Goal: Information Seeking & Learning: Find specific fact

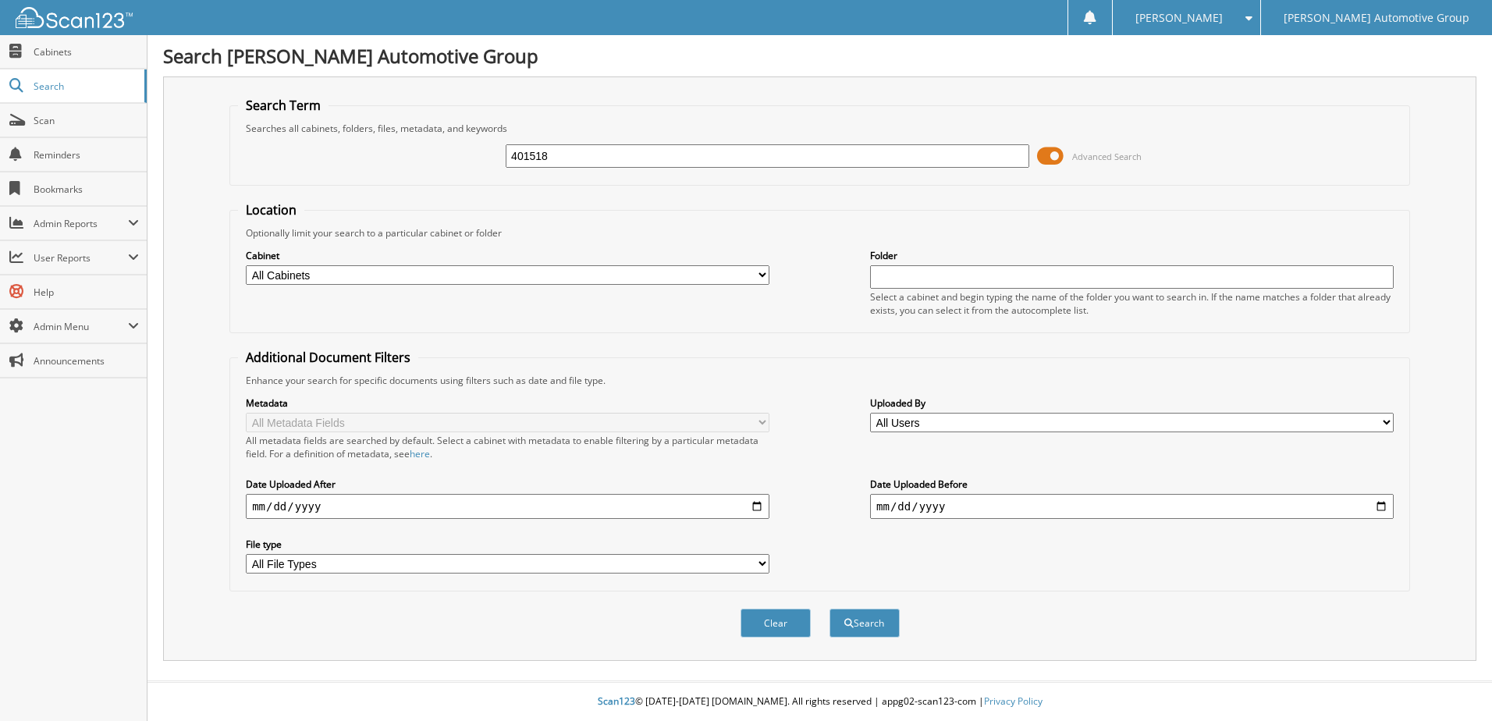
type input "401518"
click at [830, 609] on button "Search" at bounding box center [865, 623] width 70 height 29
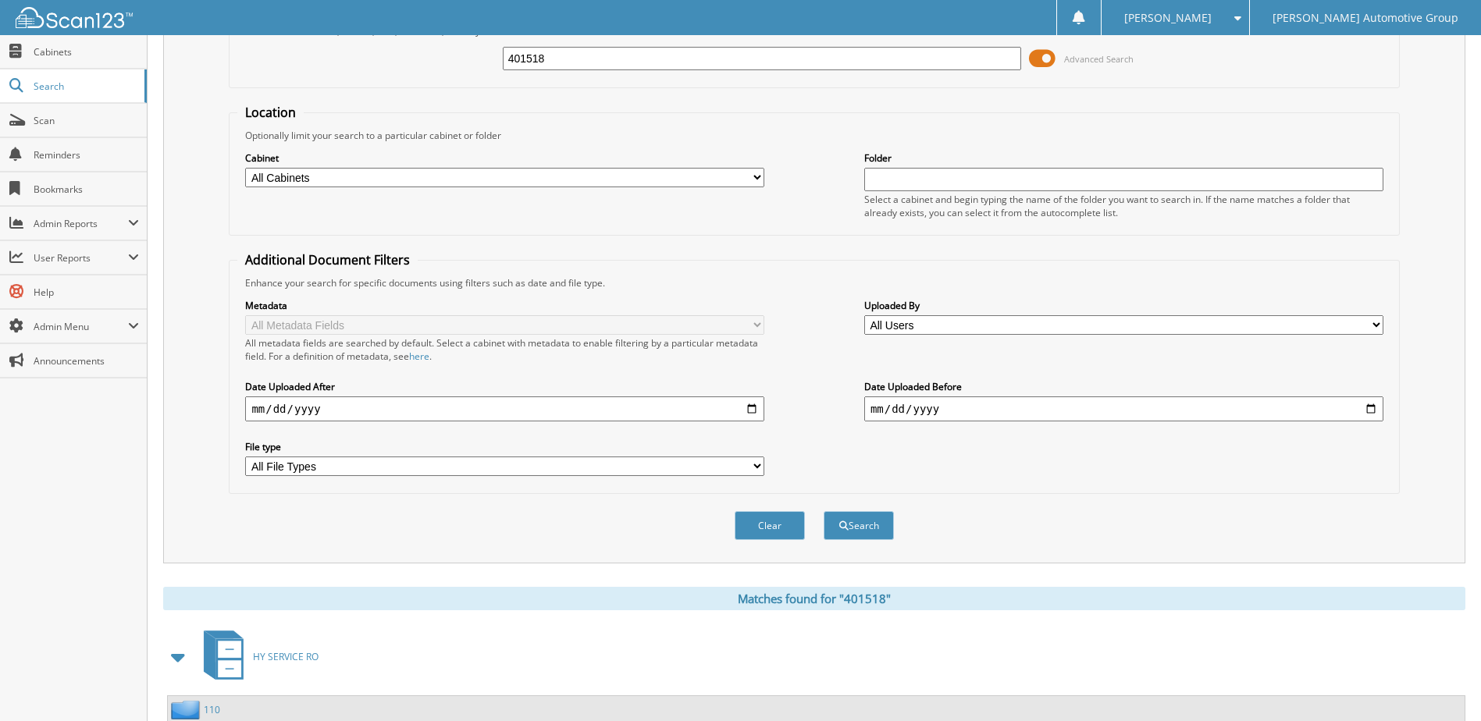
scroll to position [212, 0]
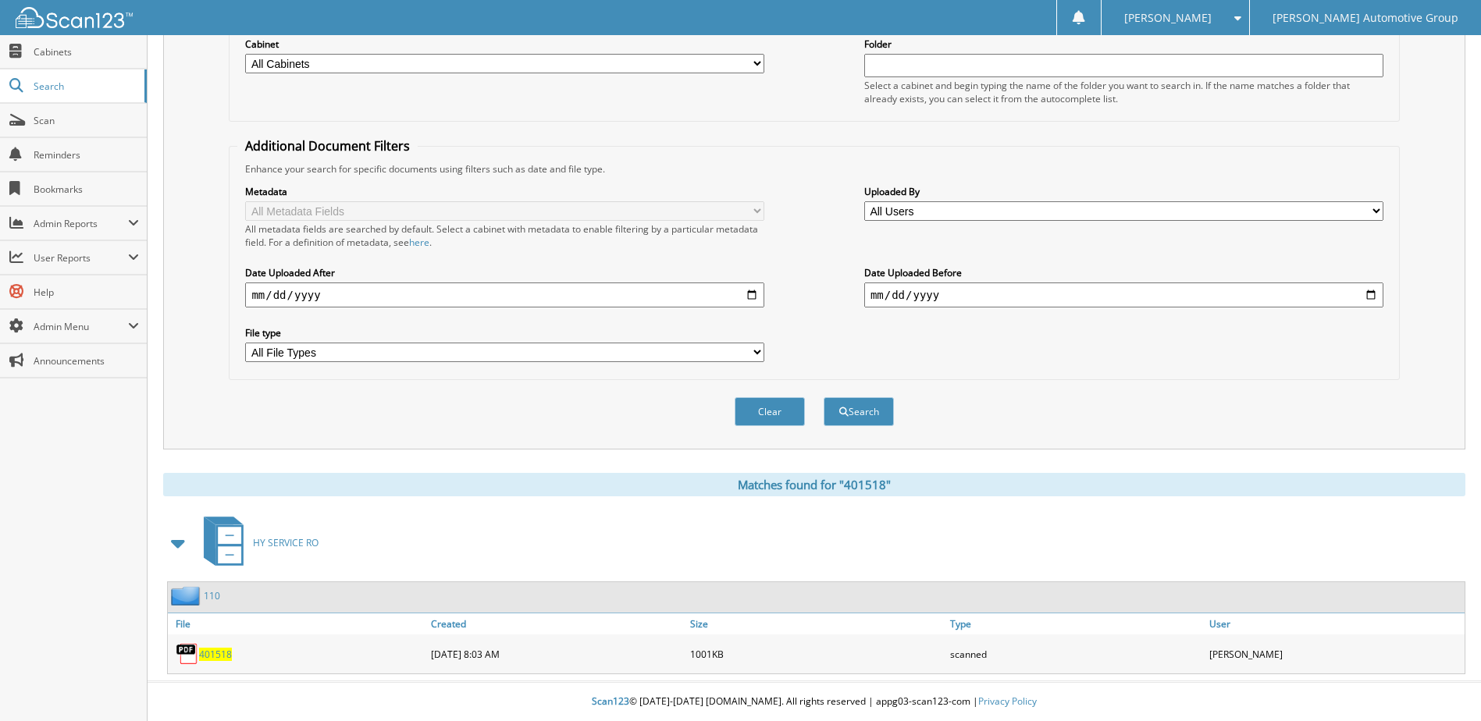
click at [225, 655] on span "401518" at bounding box center [215, 654] width 33 height 13
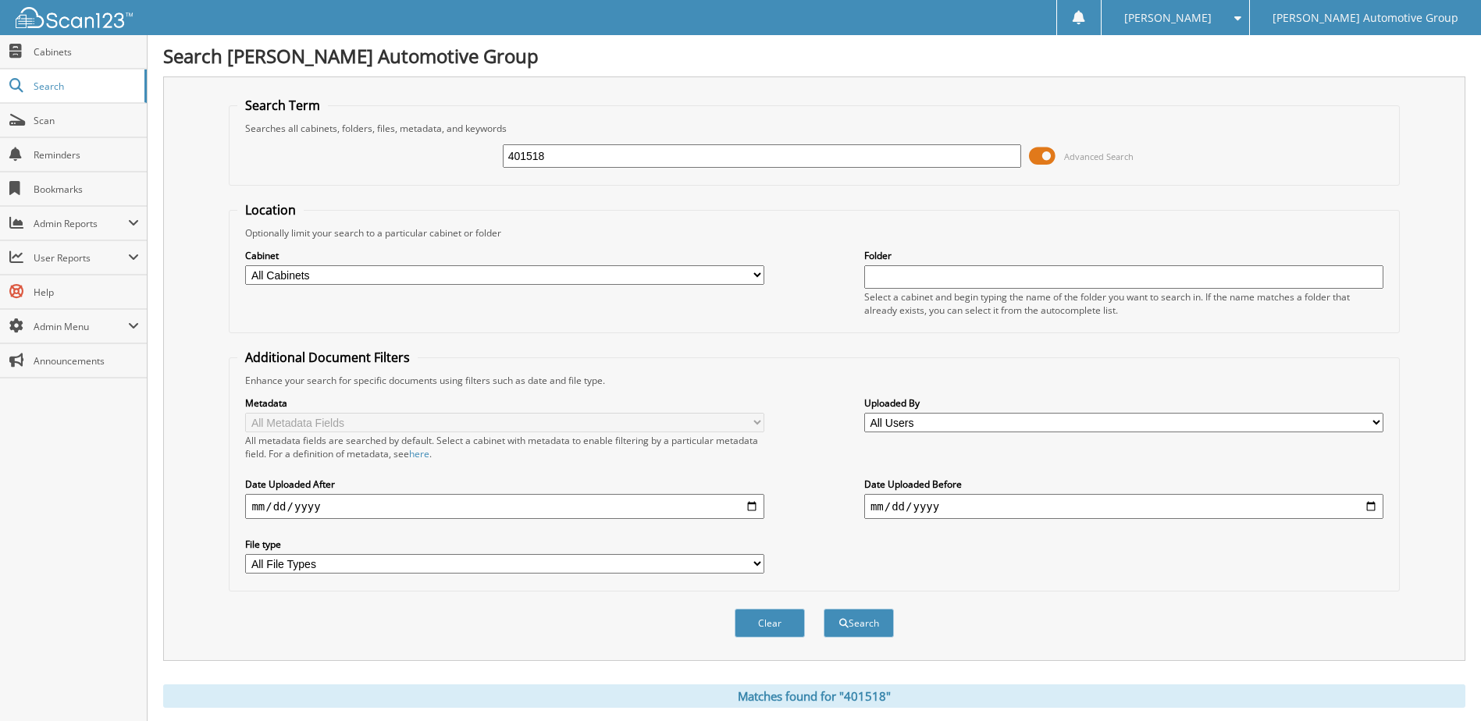
drag, startPoint x: 436, startPoint y: 180, endPoint x: 166, endPoint y: 181, distance: 270.1
click at [166, 181] on div "Search Term Searches all cabinets, folders, files, metadata, and keywords 40151…" at bounding box center [814, 368] width 1302 height 585
type input "401564"
click at [823, 609] on button "Search" at bounding box center [858, 623] width 70 height 29
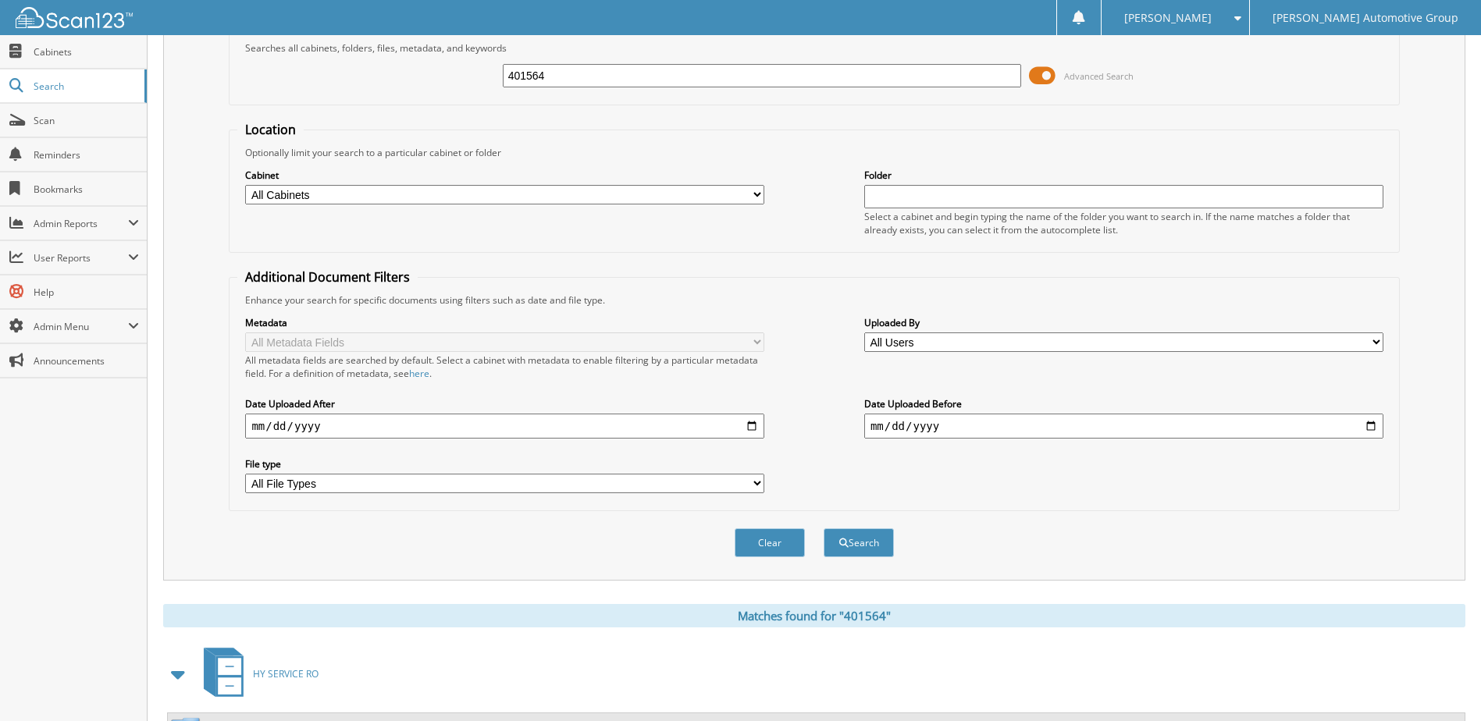
scroll to position [212, 0]
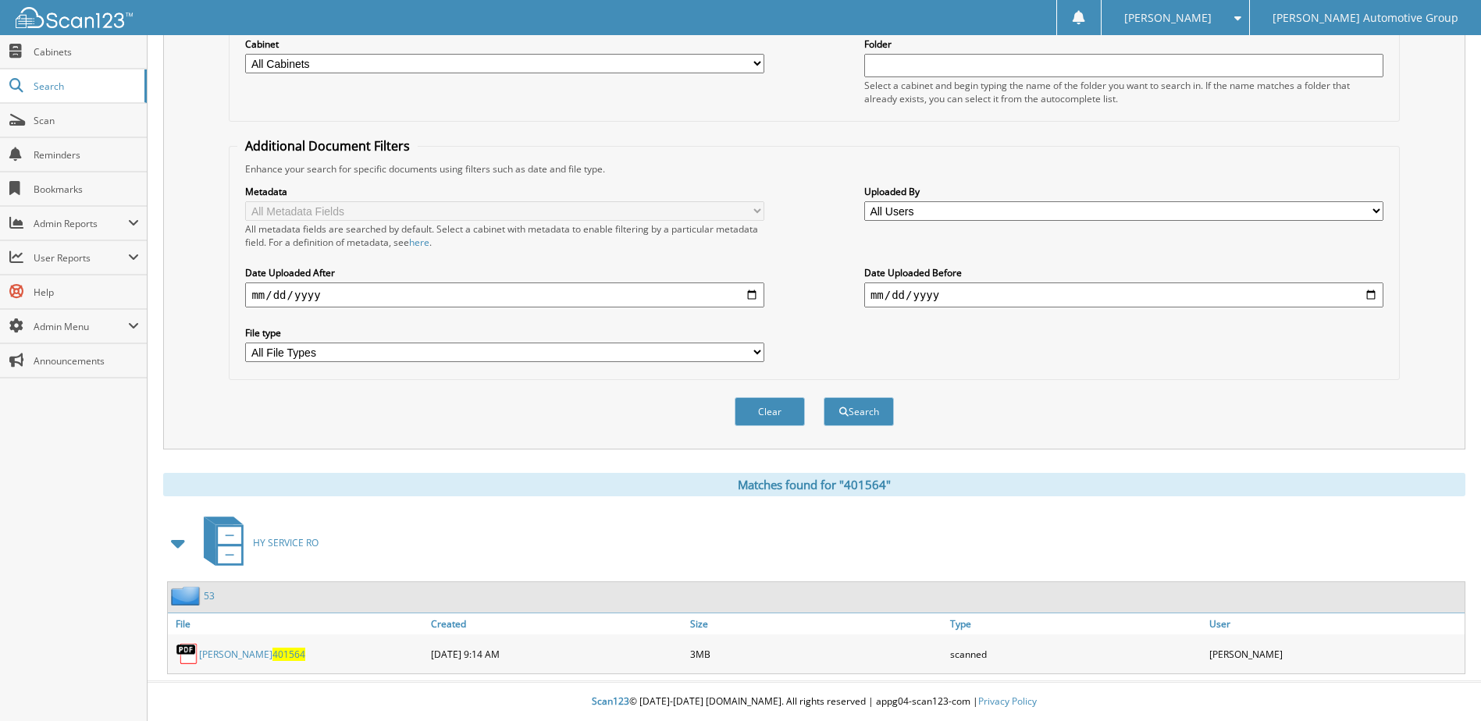
click at [239, 654] on link "STRICKLAND 401564" at bounding box center [252, 654] width 106 height 13
click at [276, 649] on span "401564" at bounding box center [288, 654] width 33 height 13
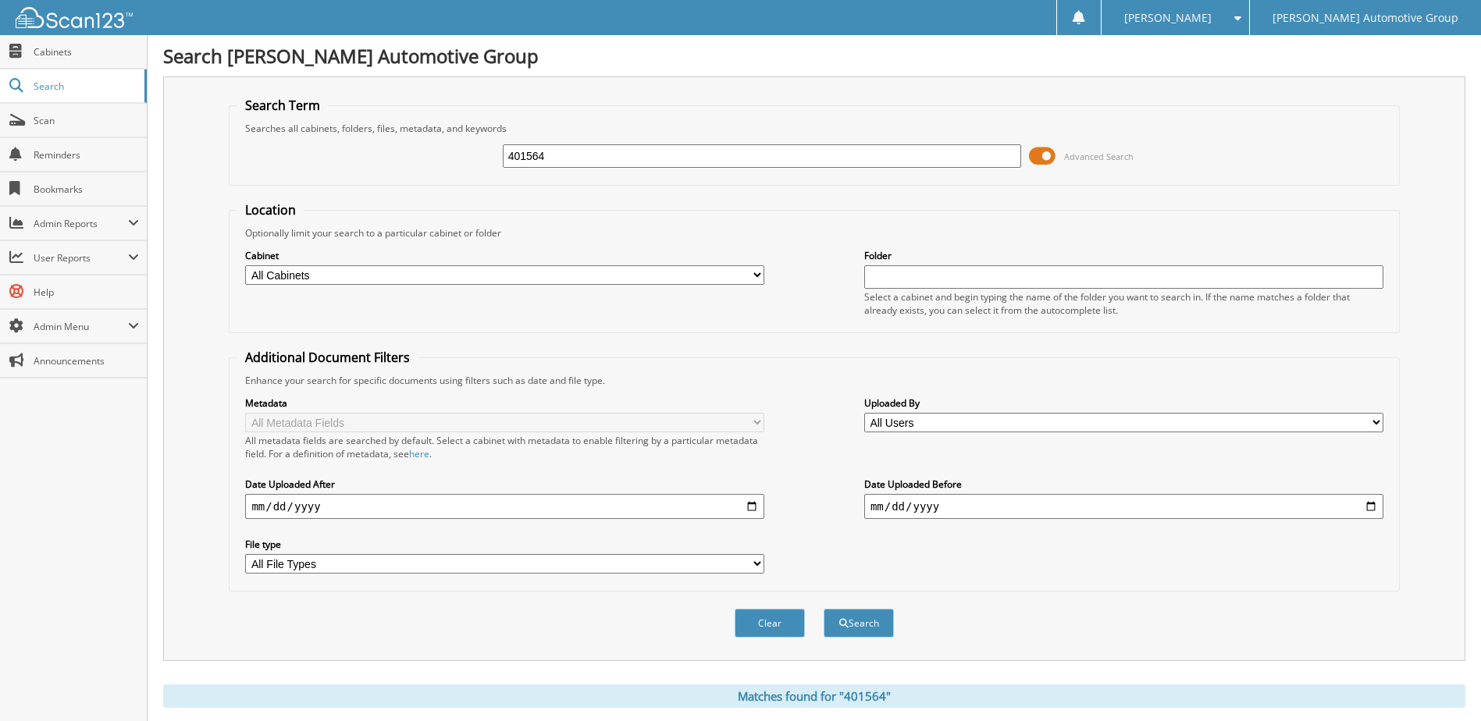
click at [332, 166] on div "401564 Advanced Search" at bounding box center [813, 156] width 1153 height 42
type input "402586"
click at [823, 609] on button "Search" at bounding box center [858, 623] width 70 height 29
drag, startPoint x: 411, startPoint y: 172, endPoint x: 402, endPoint y: 176, distance: 9.8
click at [402, 175] on div "402586 Advanced Search" at bounding box center [813, 156] width 1153 height 42
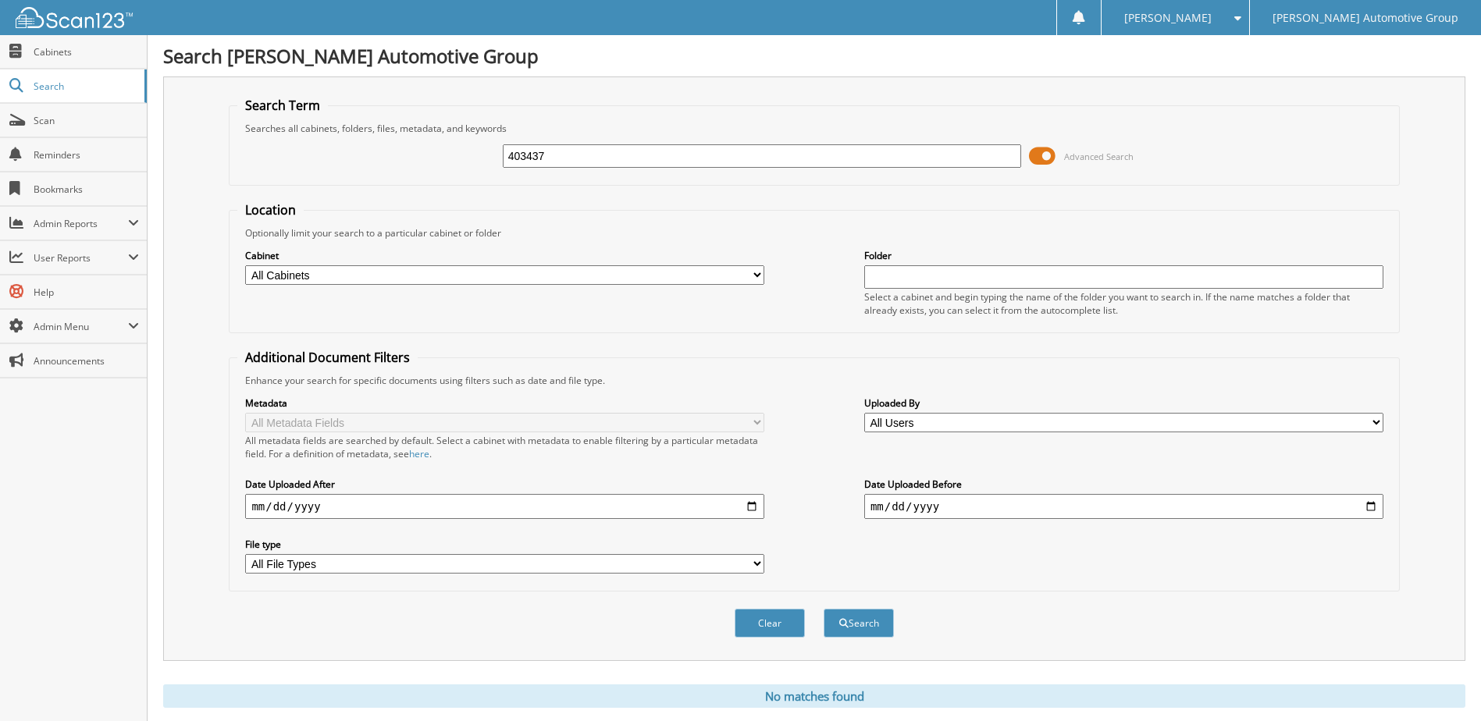
type input "403437"
click at [823, 609] on button "Search" at bounding box center [858, 623] width 70 height 29
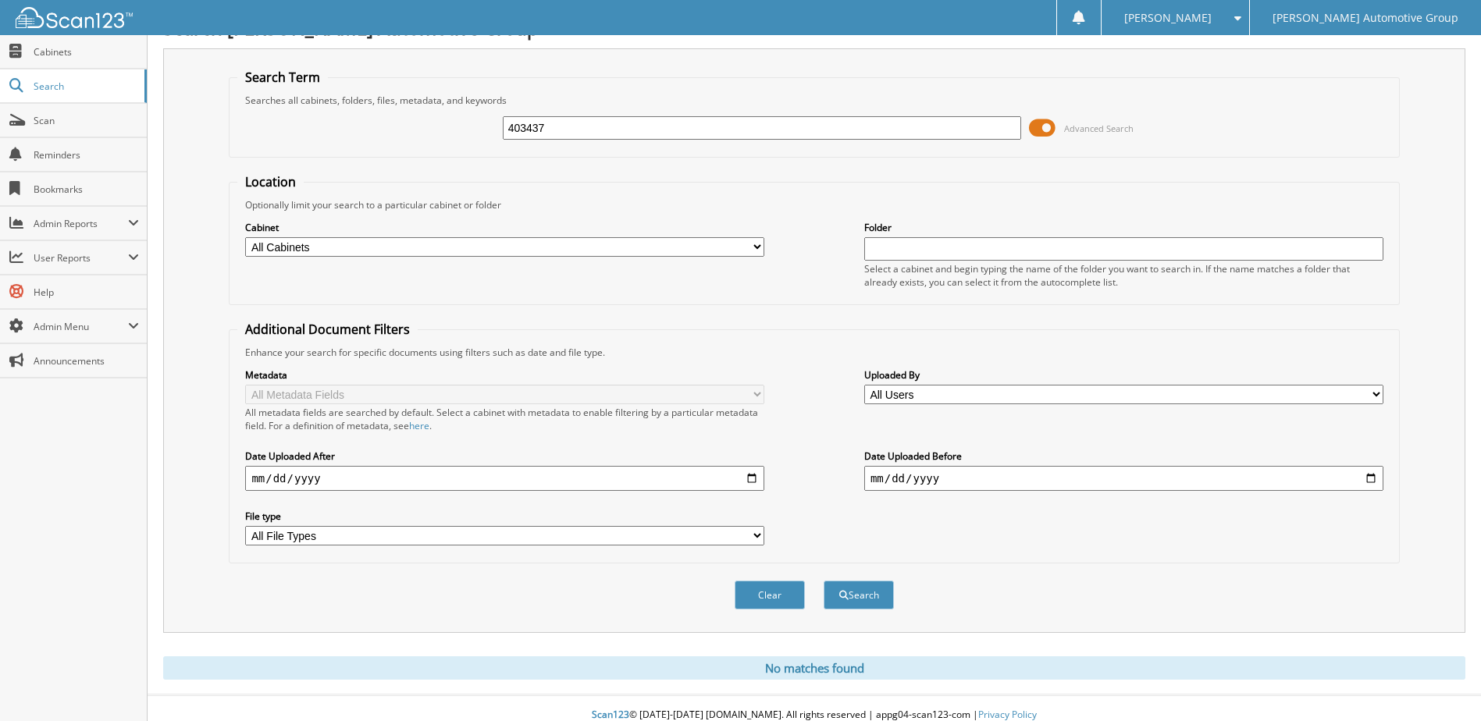
scroll to position [42, 0]
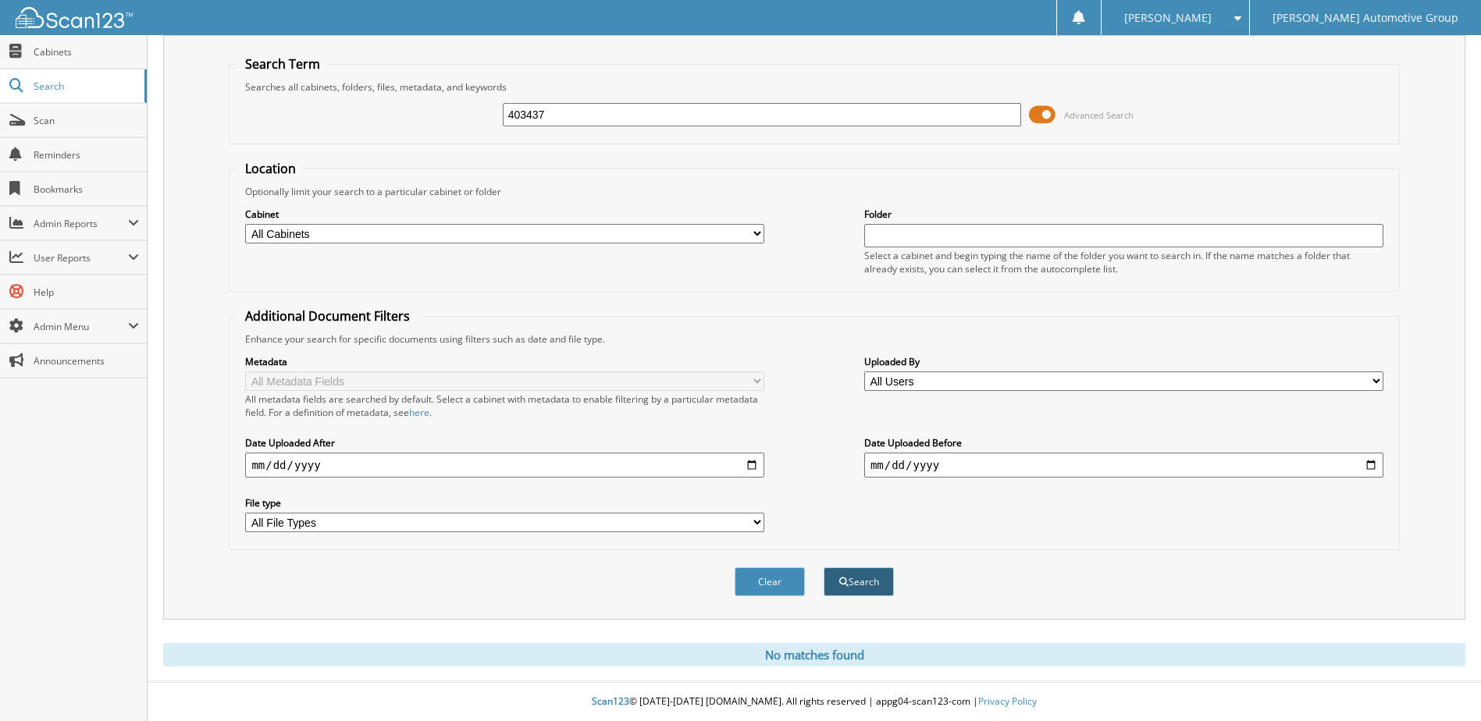
click at [859, 581] on button "Search" at bounding box center [858, 581] width 70 height 29
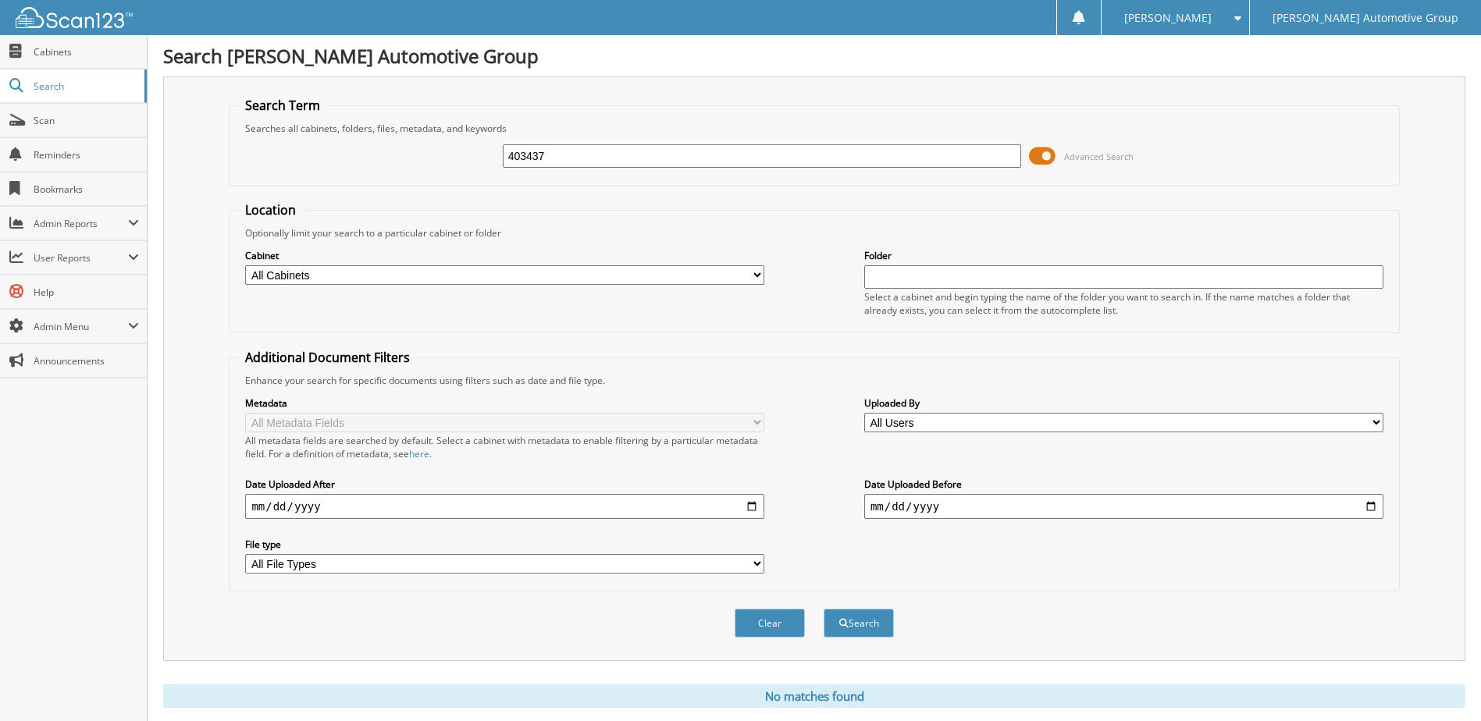
drag, startPoint x: 507, startPoint y: 160, endPoint x: 226, endPoint y: 183, distance: 282.7
click at [222, 185] on div "Search Term Searches all cabinets, folders, files, metadata, and keywords 40343…" at bounding box center [814, 368] width 1302 height 585
type input "403674"
click at [823, 609] on button "Search" at bounding box center [858, 623] width 70 height 29
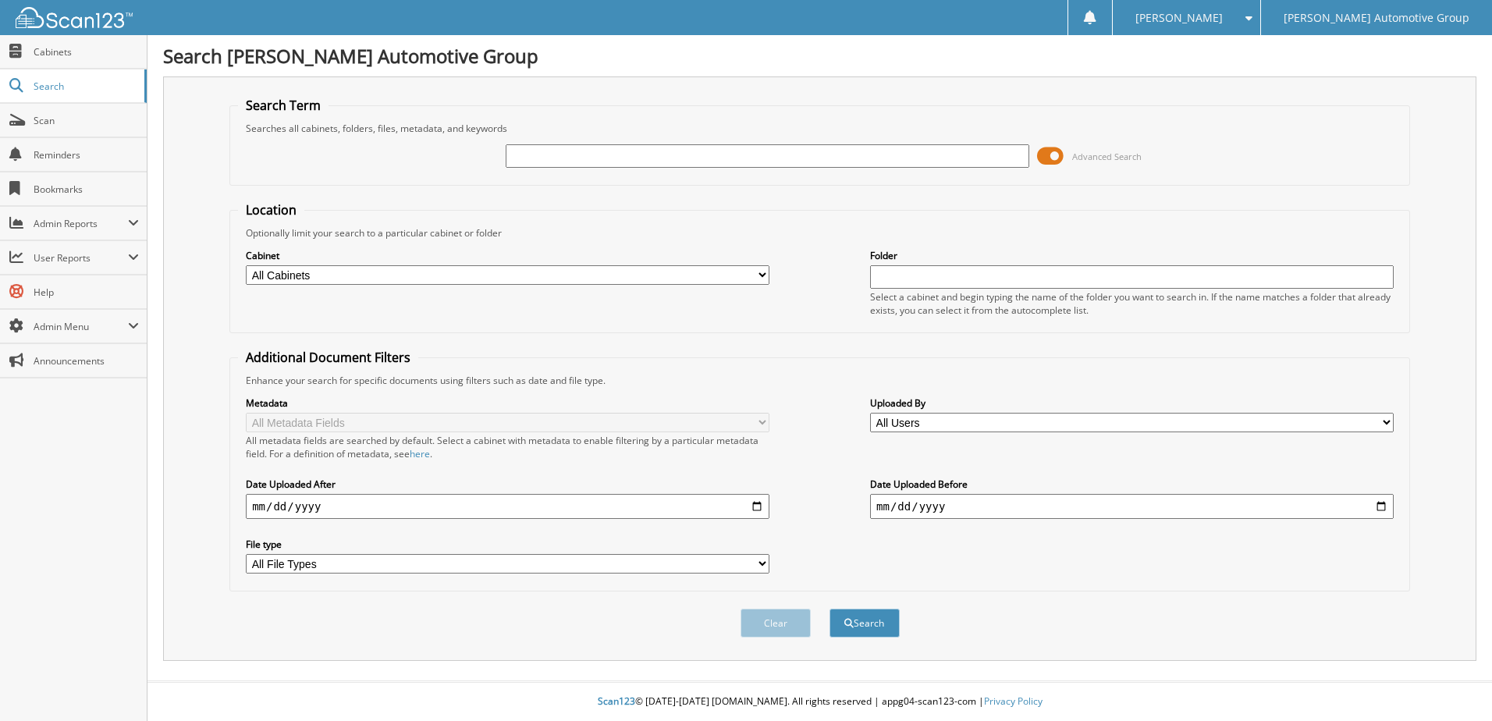
click at [706, 161] on input "text" at bounding box center [768, 155] width 524 height 23
type input "403674"
click at [830, 609] on button "Search" at bounding box center [865, 623] width 70 height 29
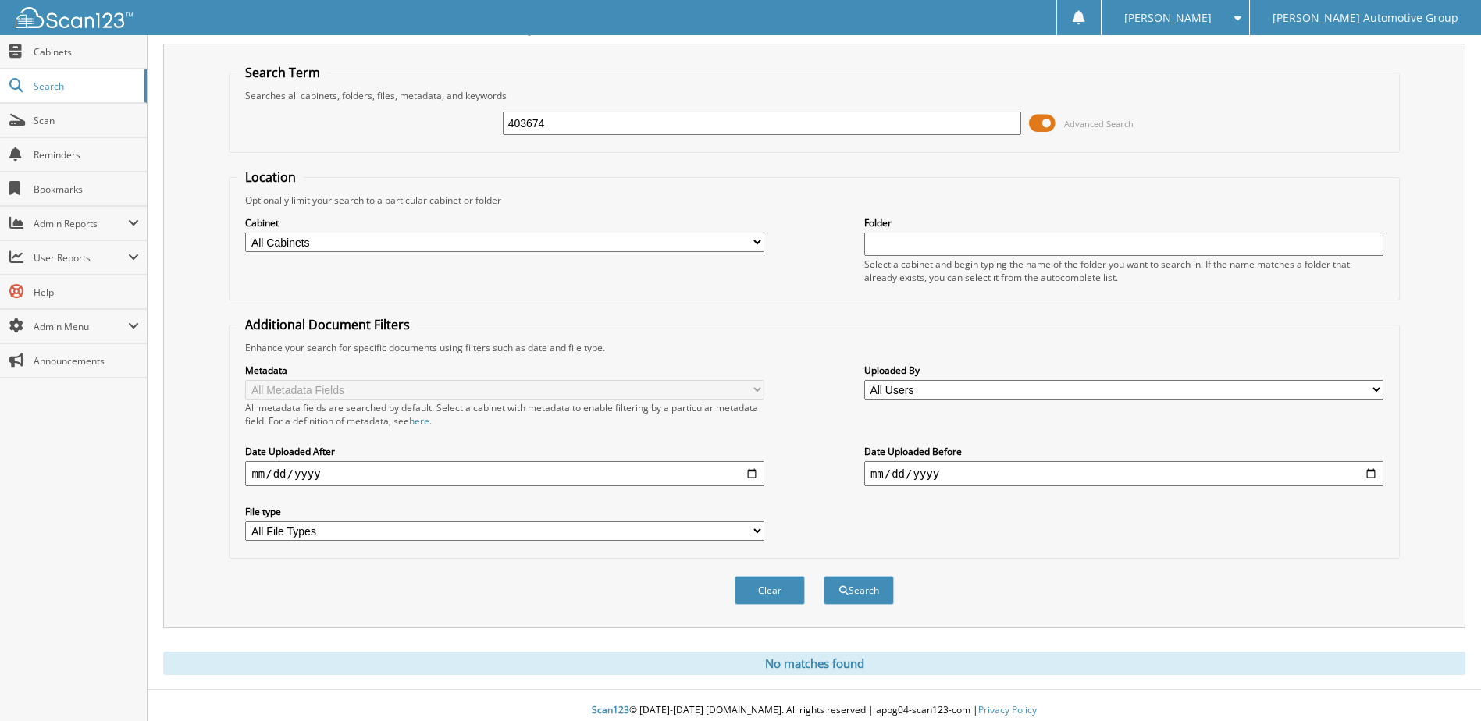
scroll to position [42, 0]
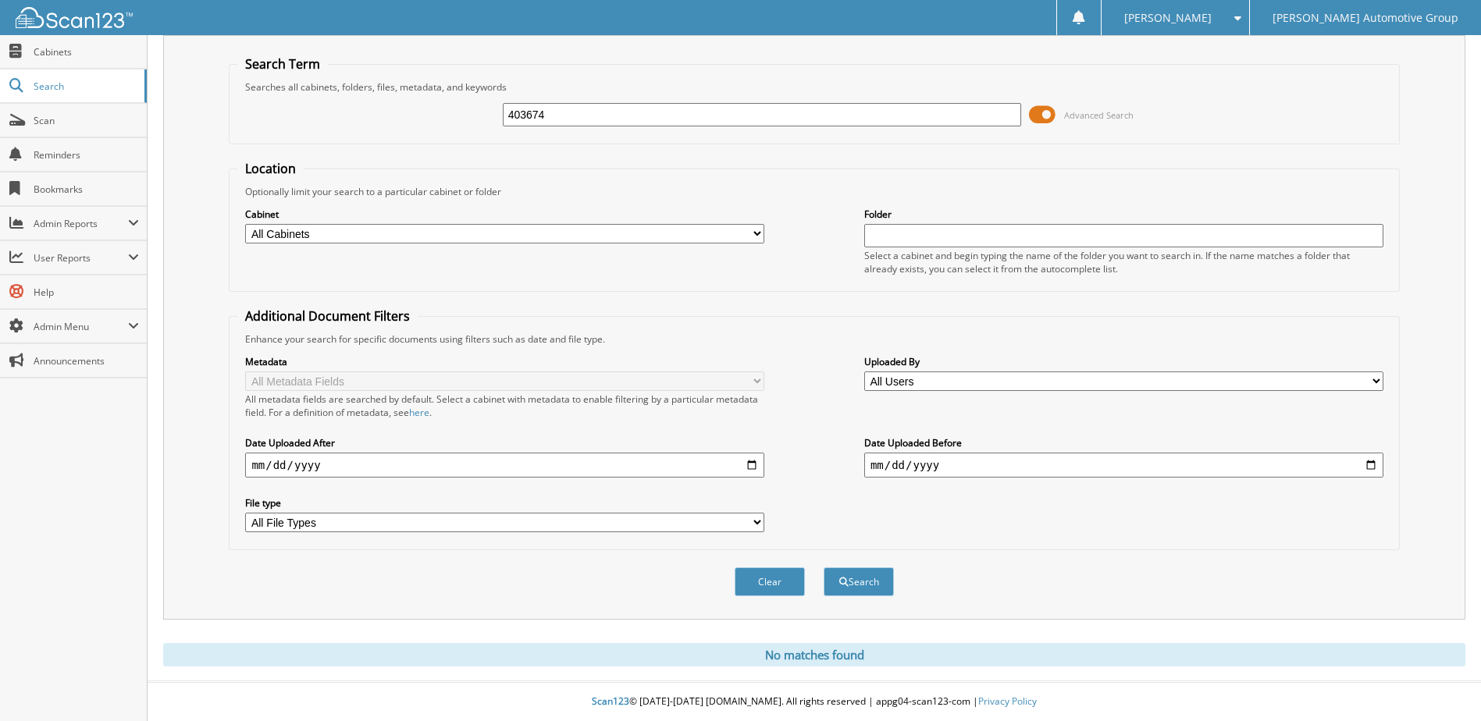
drag, startPoint x: 192, startPoint y: 190, endPoint x: 161, endPoint y: 193, distance: 31.4
click at [162, 193] on div "Search [PERSON_NAME] Automotive Group Search Term Searches all cabinets, folder…" at bounding box center [814, 340] width 1333 height 763
type input "403688"
click at [823, 567] on button "Search" at bounding box center [858, 581] width 70 height 29
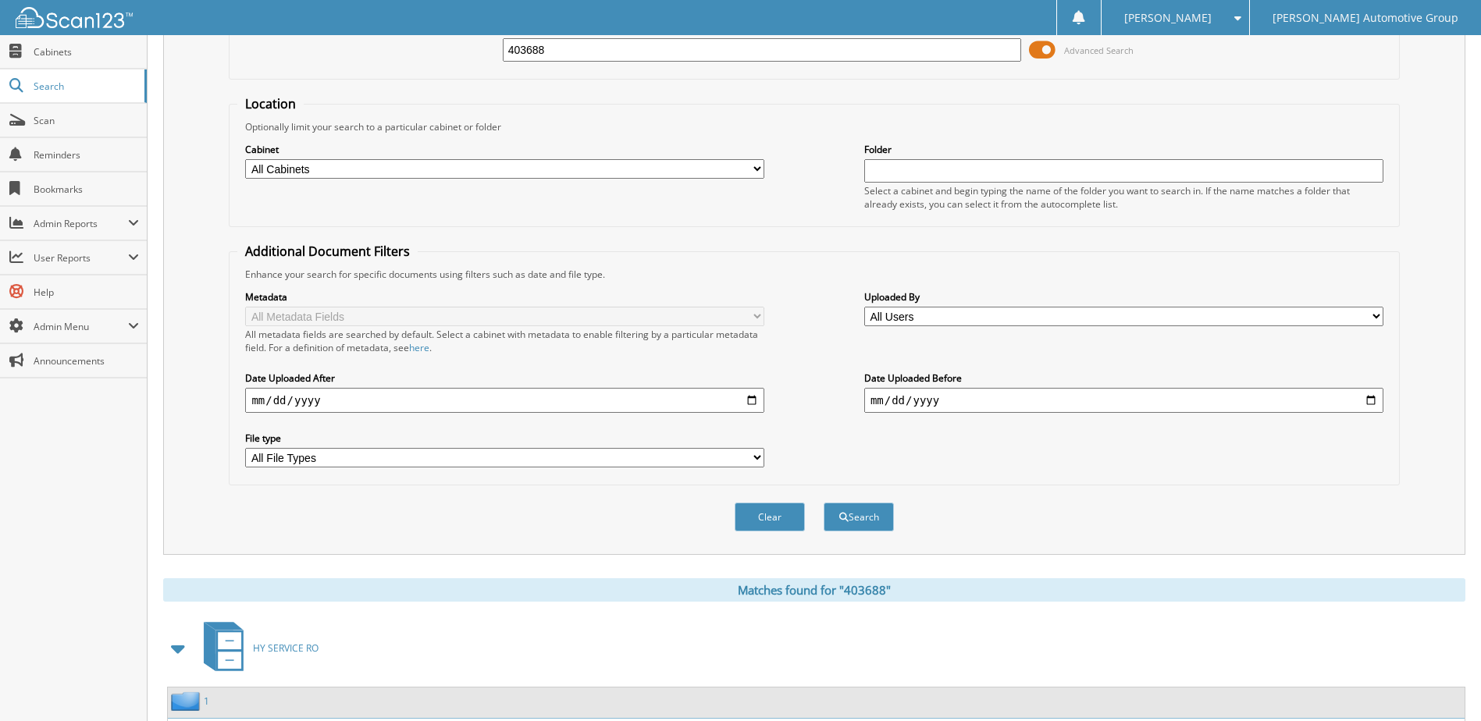
scroll to position [212, 0]
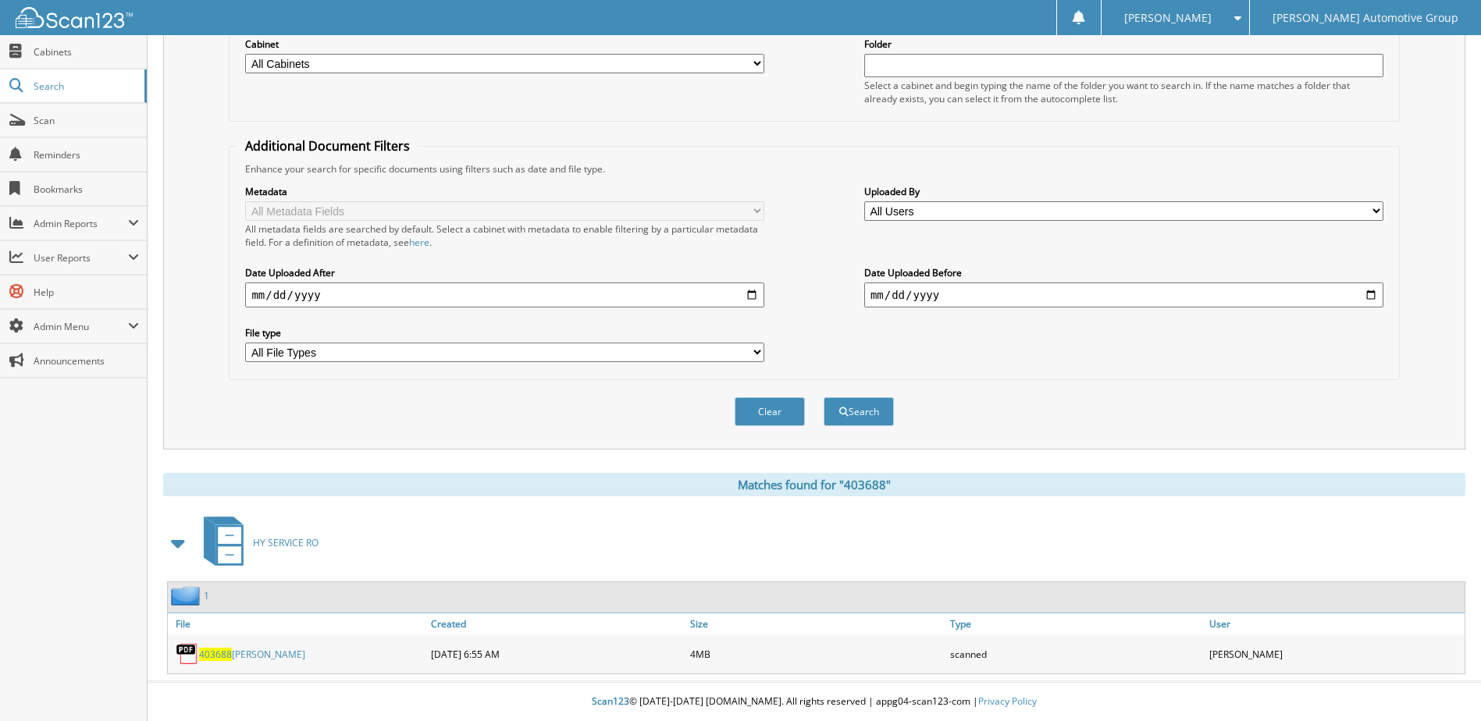
click at [240, 658] on link "403688 [PERSON_NAME]" at bounding box center [252, 654] width 106 height 13
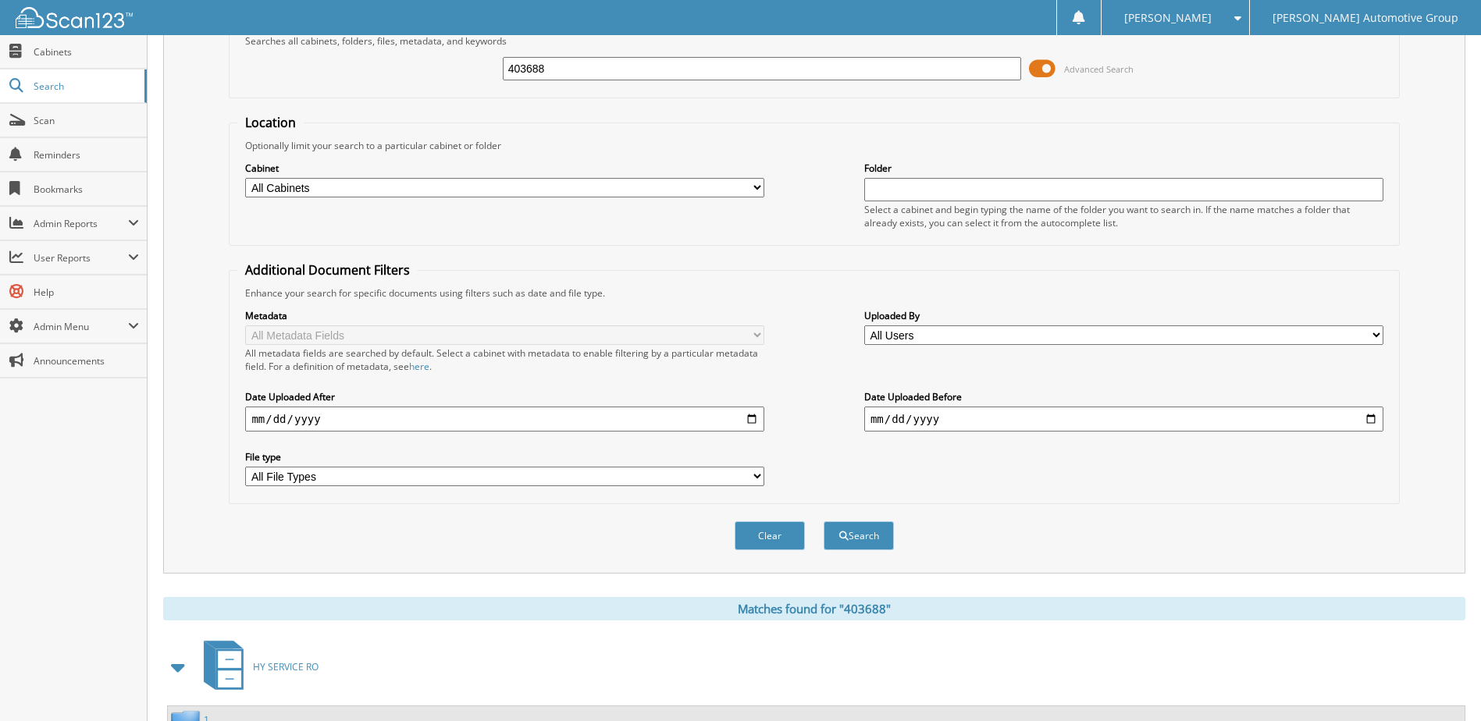
scroll to position [0, 0]
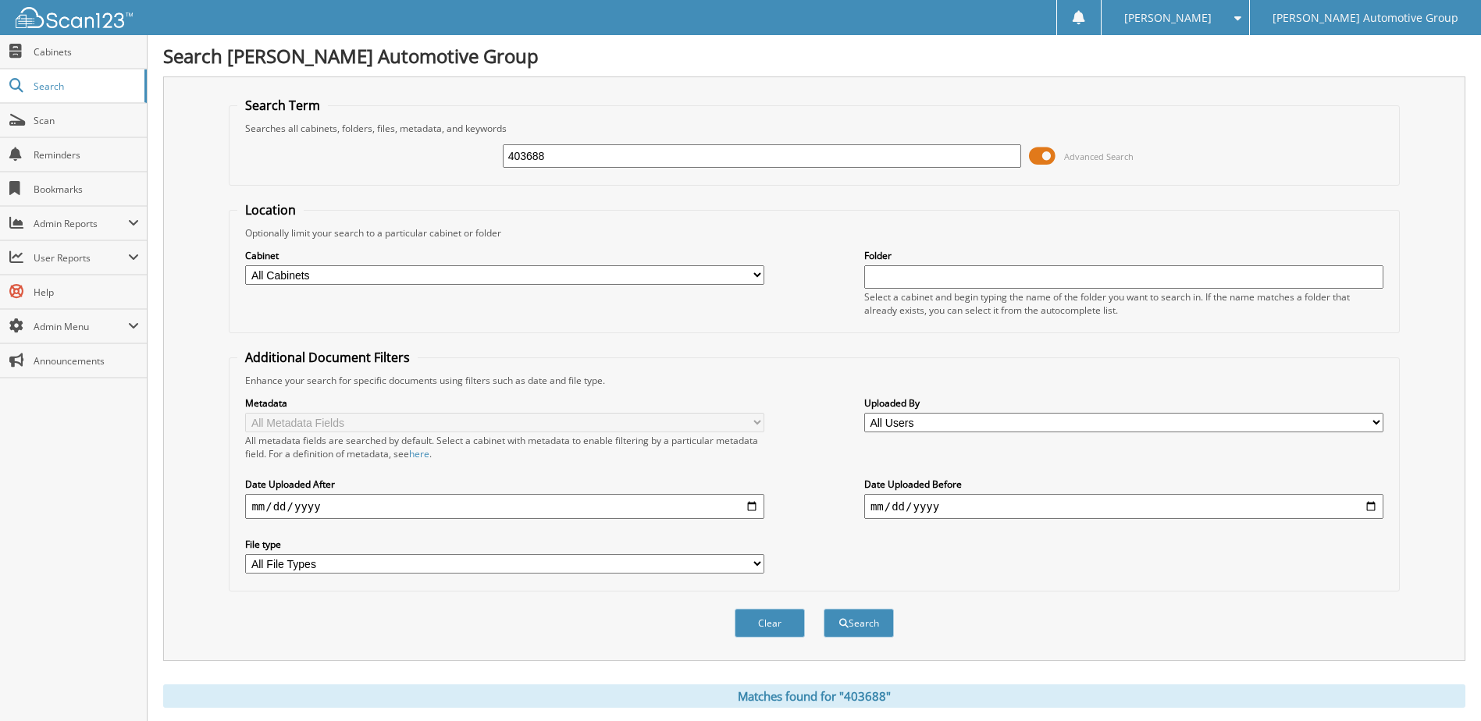
click at [315, 213] on form "Search Term Searches all cabinets, folders, files, metadata, and keywords 40368…" at bounding box center [814, 376] width 1170 height 558
type input "403674"
click at [823, 609] on button "Search" at bounding box center [858, 623] width 70 height 29
drag, startPoint x: 542, startPoint y: 160, endPoint x: 360, endPoint y: 191, distance: 184.5
click at [360, 191] on form "Search Term Searches all cabinets, folders, files, metadata, and keywords 40367…" at bounding box center [814, 376] width 1170 height 558
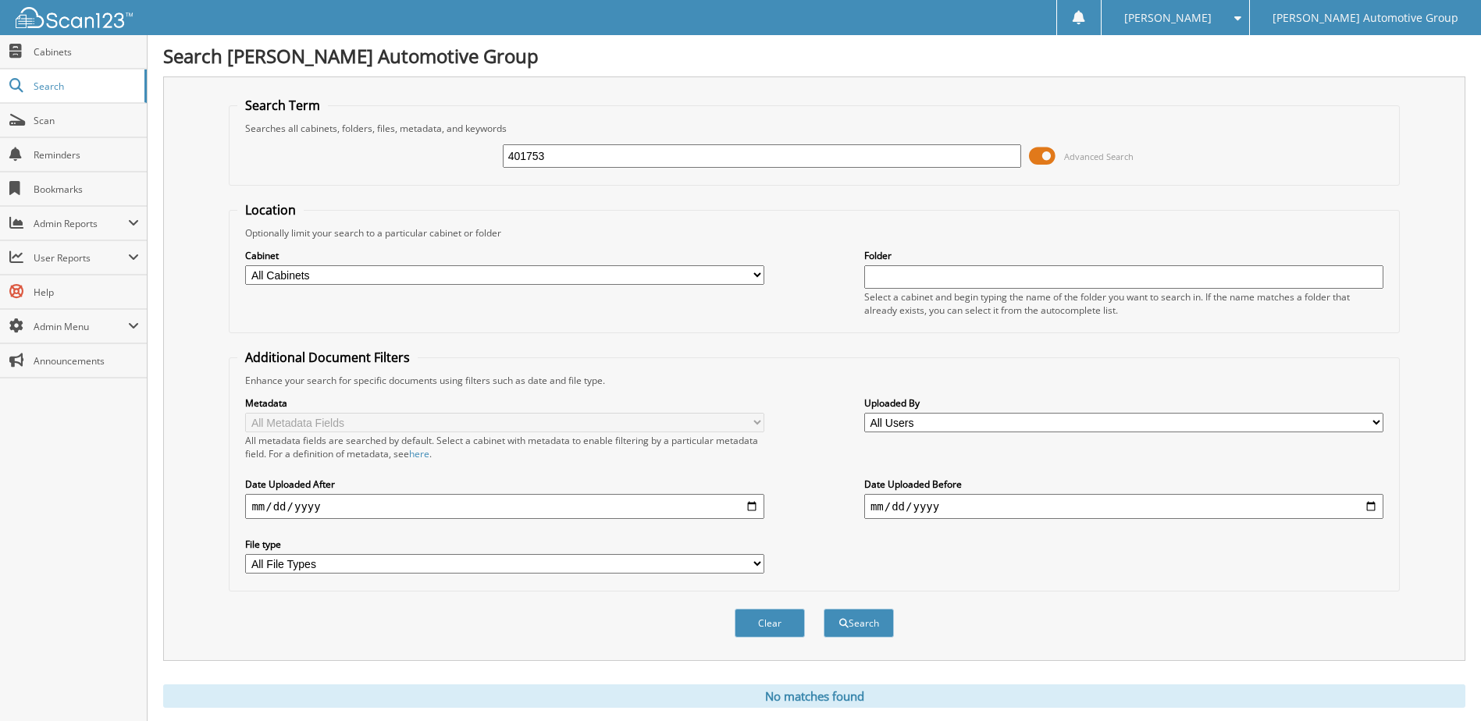
type input "401753"
click at [823, 609] on button "Search" at bounding box center [858, 623] width 70 height 29
click at [850, 618] on button "Search" at bounding box center [858, 623] width 70 height 29
drag, startPoint x: 573, startPoint y: 151, endPoint x: 316, endPoint y: 175, distance: 257.8
click at [316, 174] on div "401753 Advanced Search" at bounding box center [813, 156] width 1153 height 42
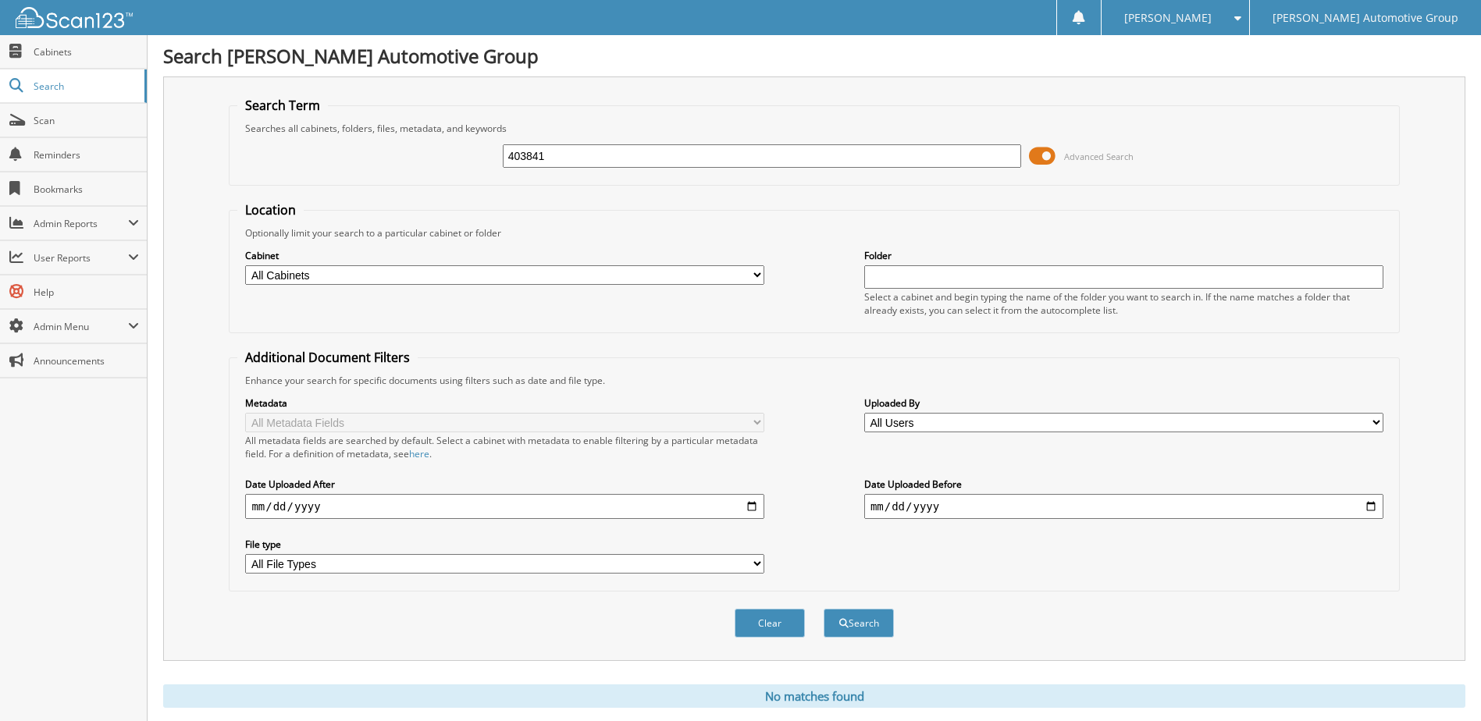
type input "403841"
click at [823, 609] on button "Search" at bounding box center [858, 623] width 70 height 29
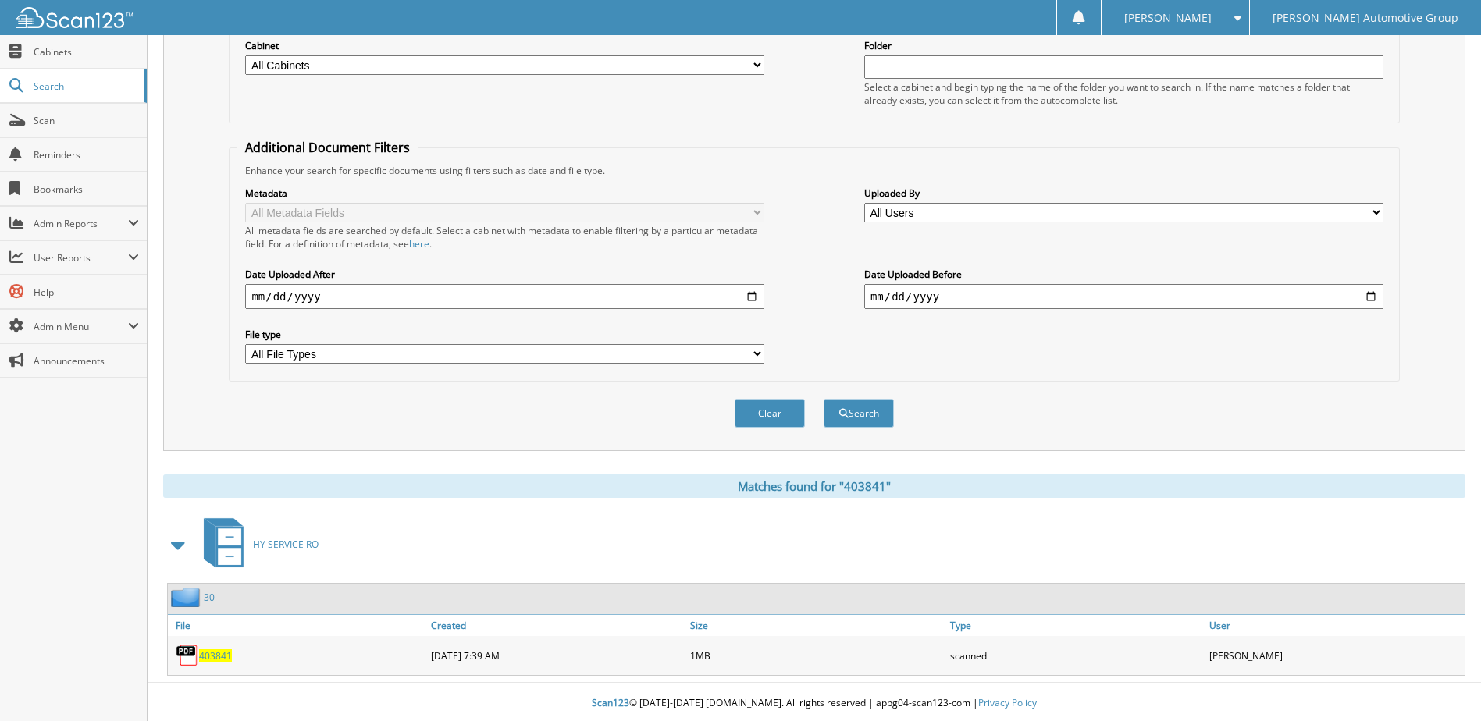
scroll to position [212, 0]
click at [218, 655] on span "403841" at bounding box center [215, 654] width 33 height 13
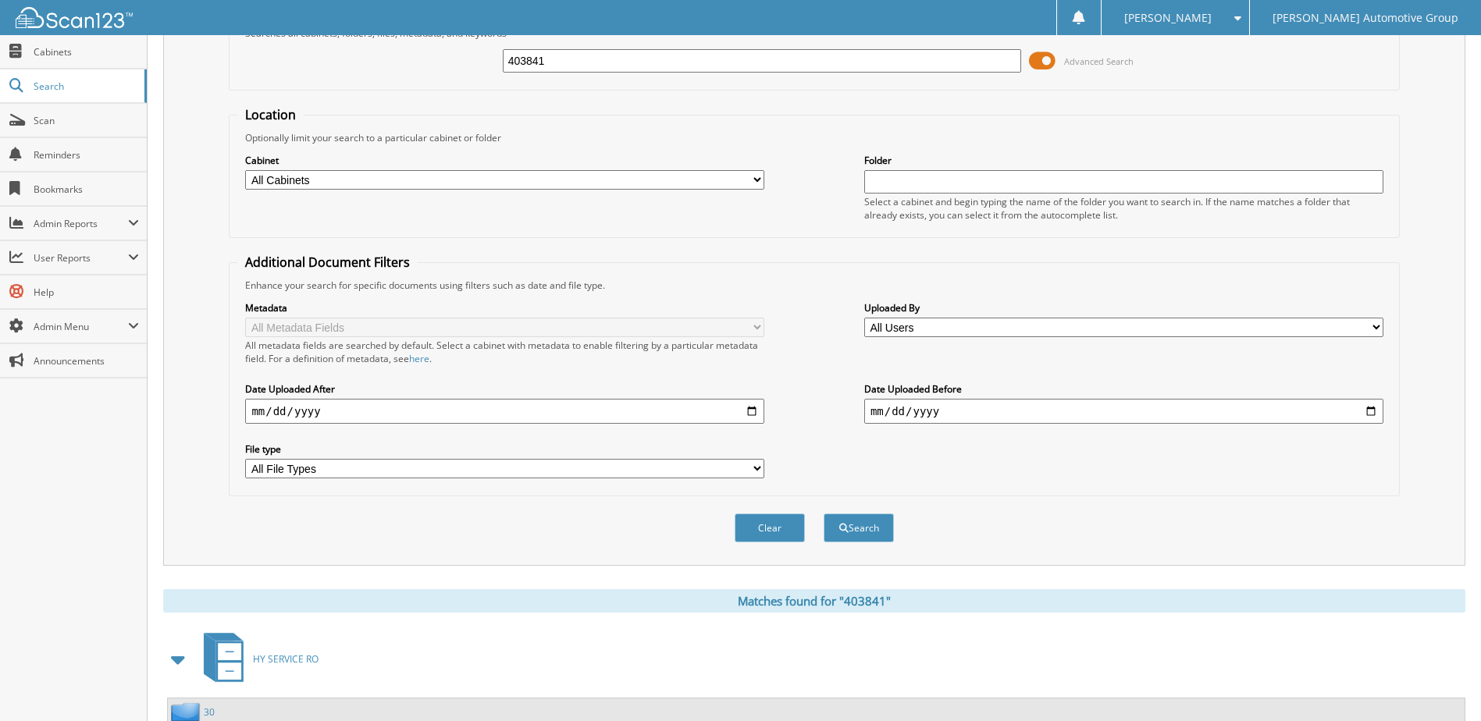
scroll to position [0, 0]
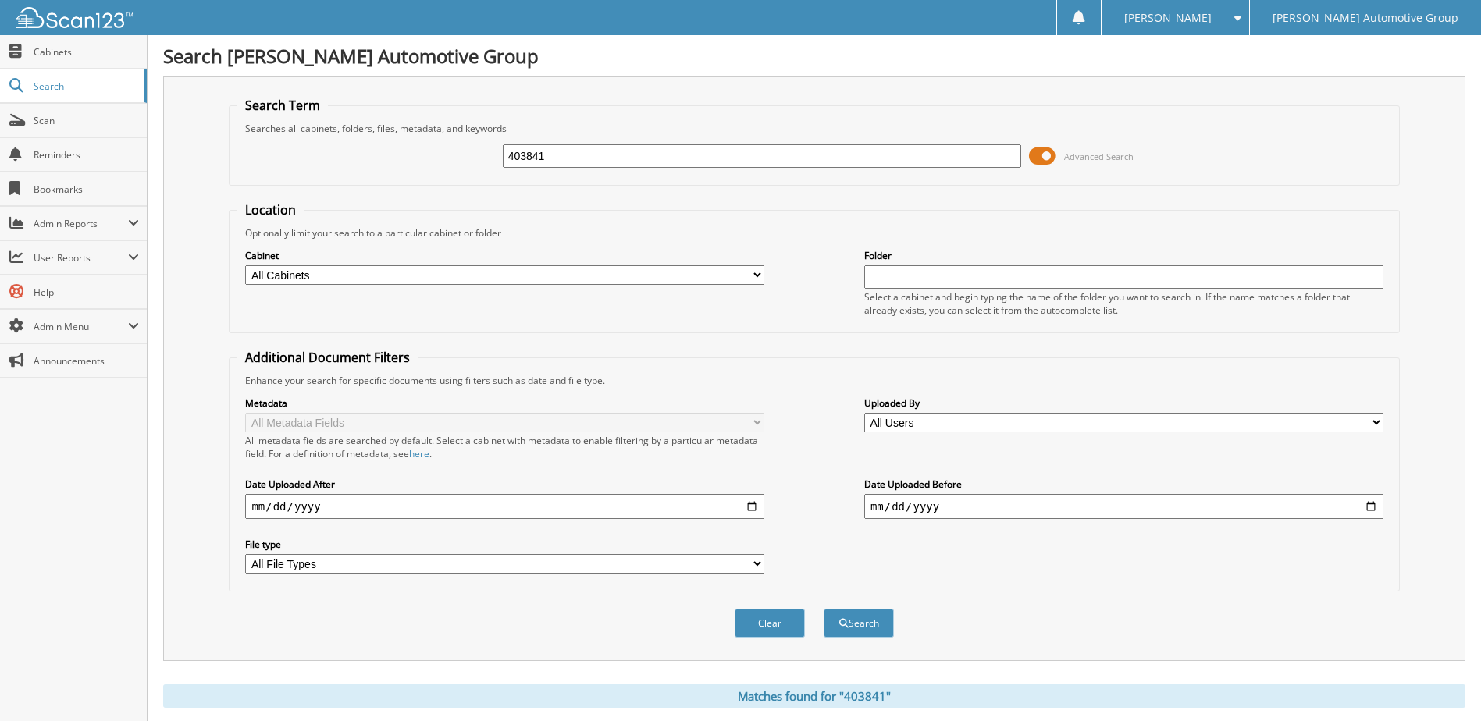
drag, startPoint x: 370, startPoint y: 181, endPoint x: 243, endPoint y: 187, distance: 127.4
click at [243, 187] on form "Search Term Searches all cabinets, folders, files, metadata, and keywords 40384…" at bounding box center [814, 376] width 1170 height 558
type input "403842"
click at [823, 609] on button "Search" at bounding box center [858, 623] width 70 height 29
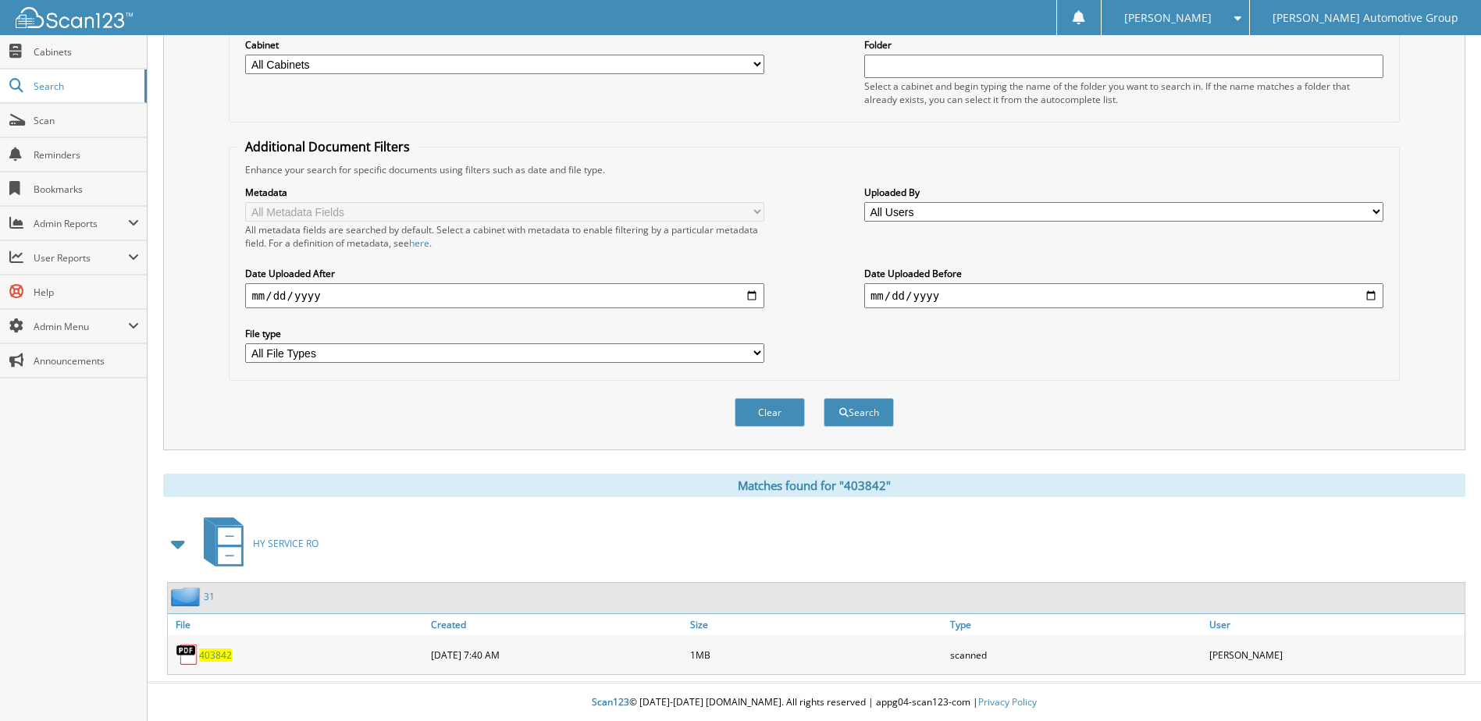
scroll to position [212, 0]
click at [207, 656] on span "403842" at bounding box center [215, 654] width 33 height 13
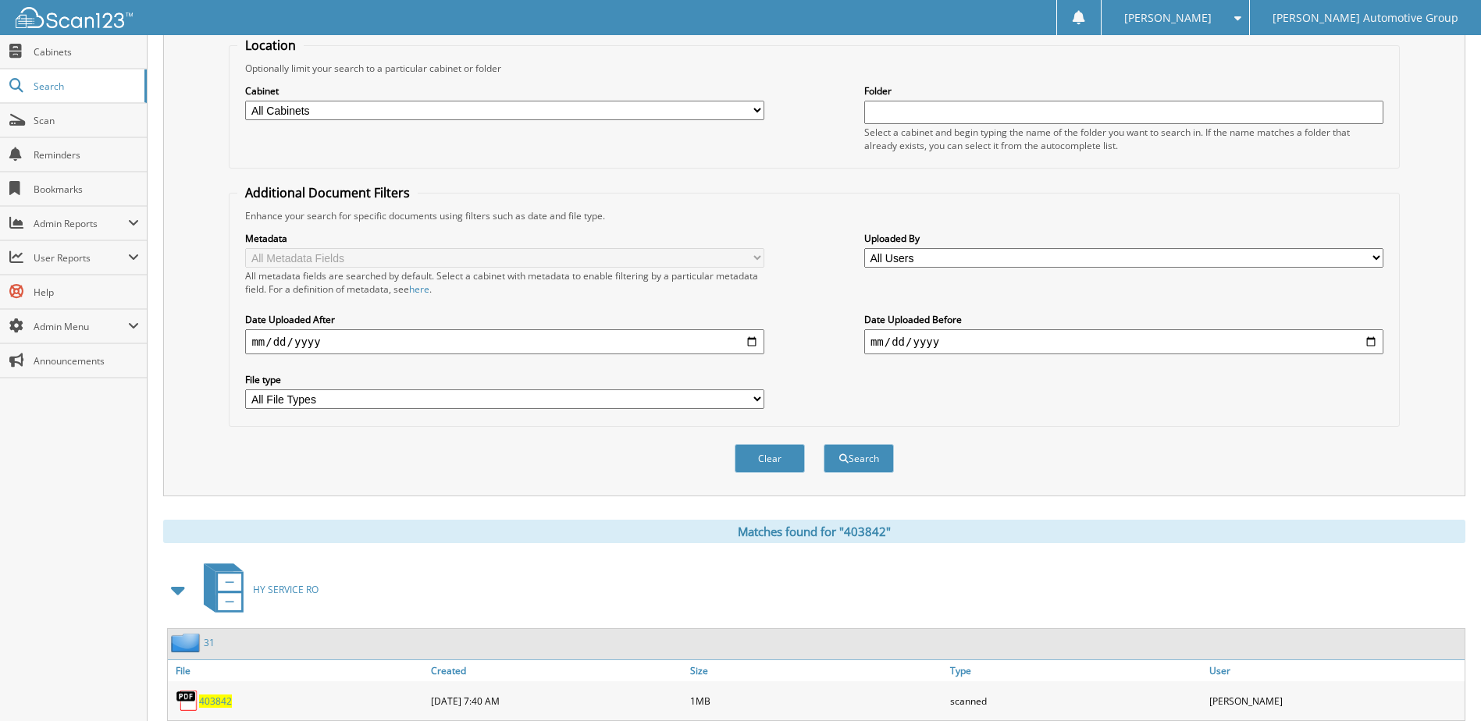
scroll to position [0, 0]
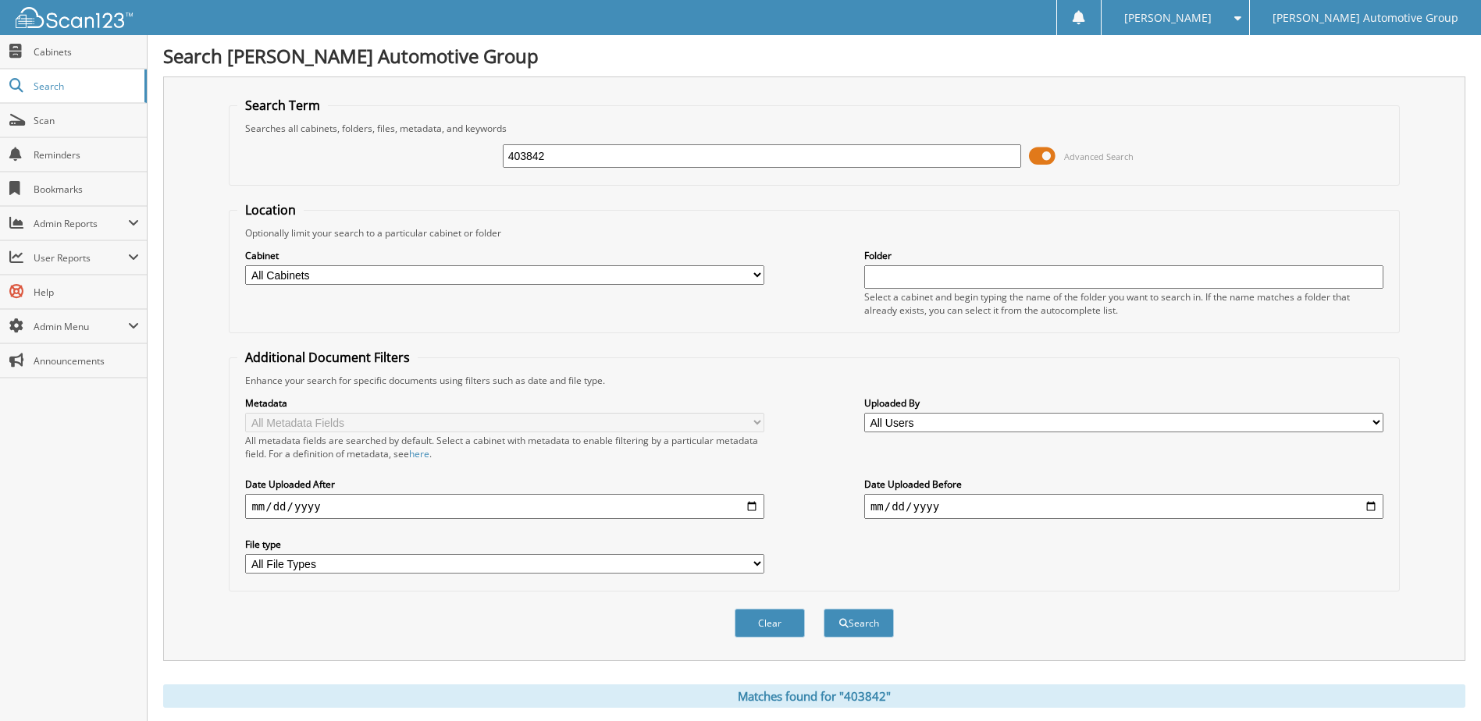
drag, startPoint x: 435, startPoint y: 175, endPoint x: 283, endPoint y: 187, distance: 151.9
click at [283, 186] on form "Search Term Searches all cabinets, folders, files, metadata, and keywords 40384…" at bounding box center [814, 376] width 1170 height 558
type input "403674"
click at [823, 609] on button "Search" at bounding box center [858, 623] width 70 height 29
drag, startPoint x: 244, startPoint y: 158, endPoint x: 187, endPoint y: 158, distance: 57.8
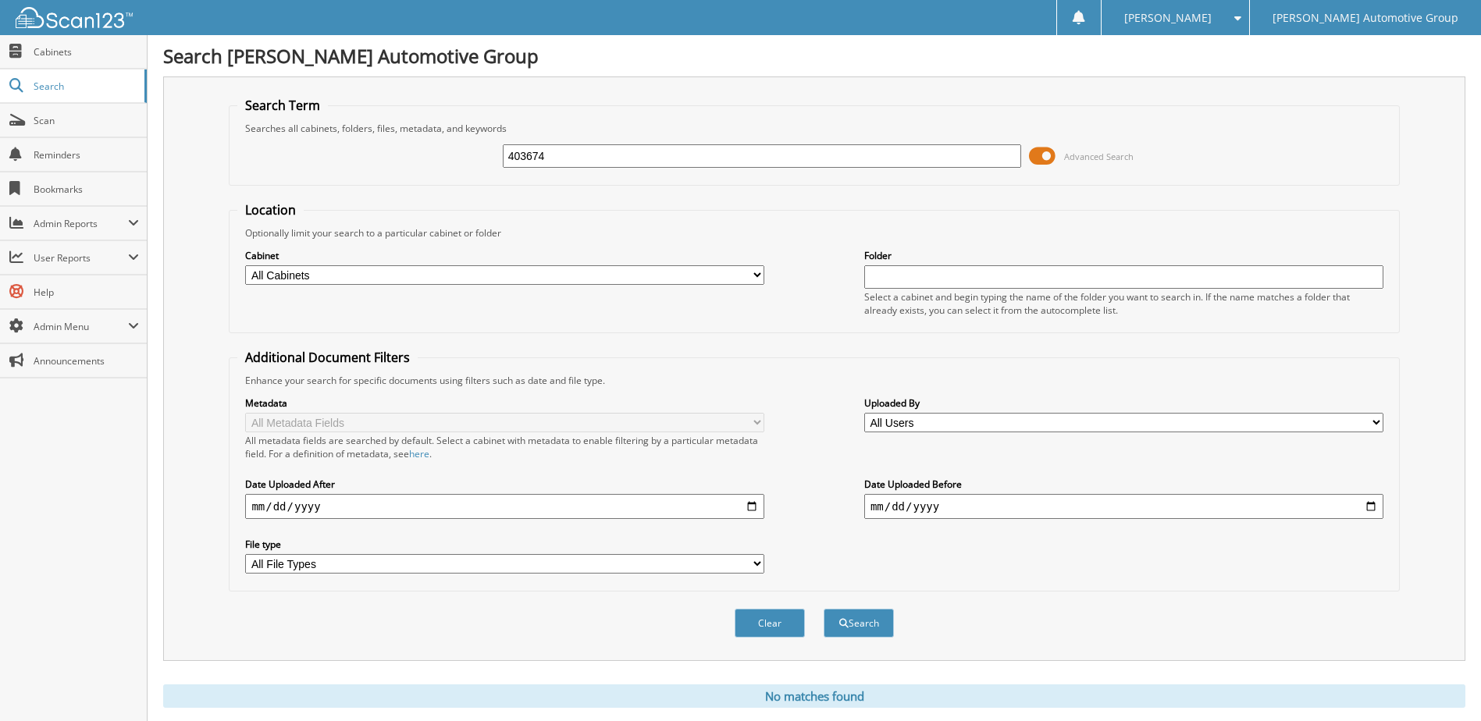
click at [187, 157] on div "Search Term Searches all cabinets, folders, files, metadata, and keywords 40367…" at bounding box center [814, 368] width 1302 height 585
type input "403674"
click at [823, 609] on button "Search" at bounding box center [858, 623] width 70 height 29
drag, startPoint x: 518, startPoint y: 158, endPoint x: 385, endPoint y: 160, distance: 133.5
click at [384, 159] on div "403674 Advanced Search" at bounding box center [813, 156] width 1153 height 42
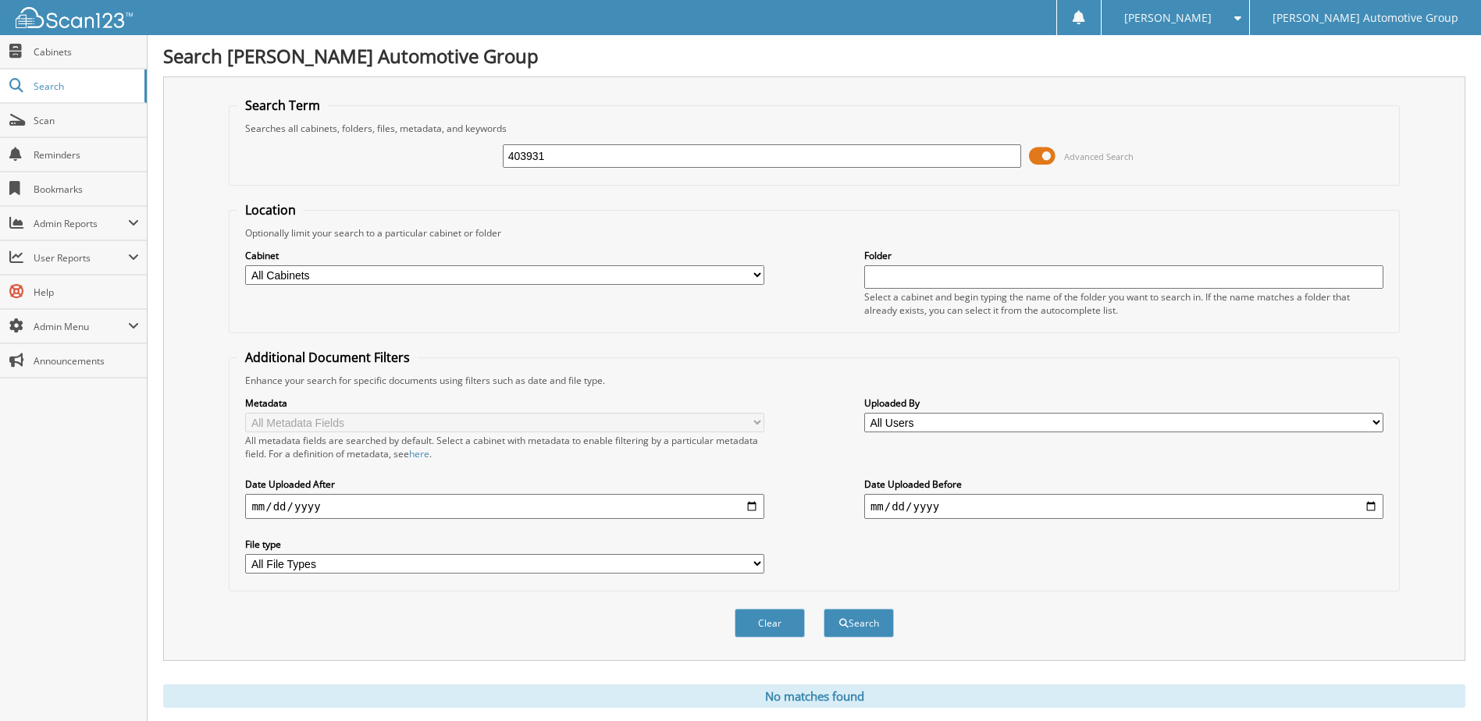
type input "403931"
click at [823, 609] on button "Search" at bounding box center [858, 623] width 70 height 29
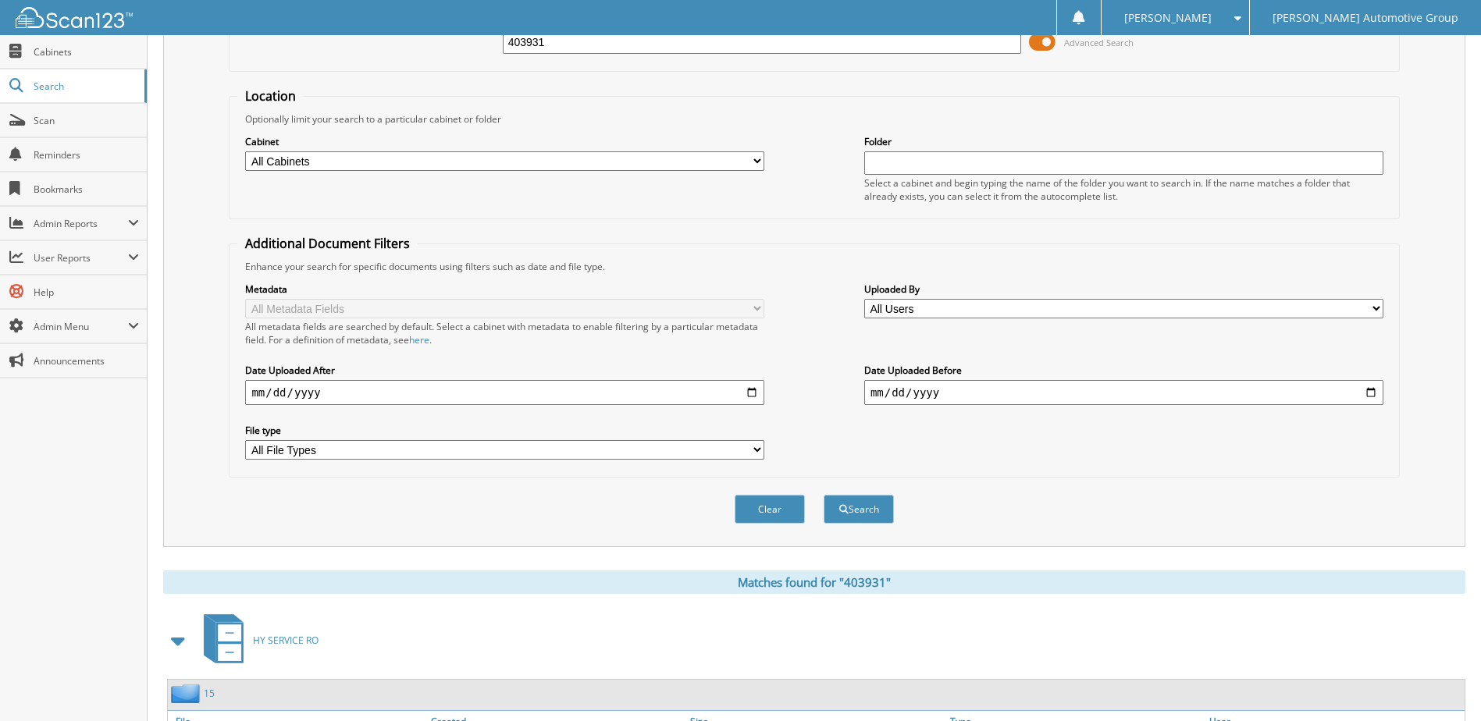
scroll to position [212, 0]
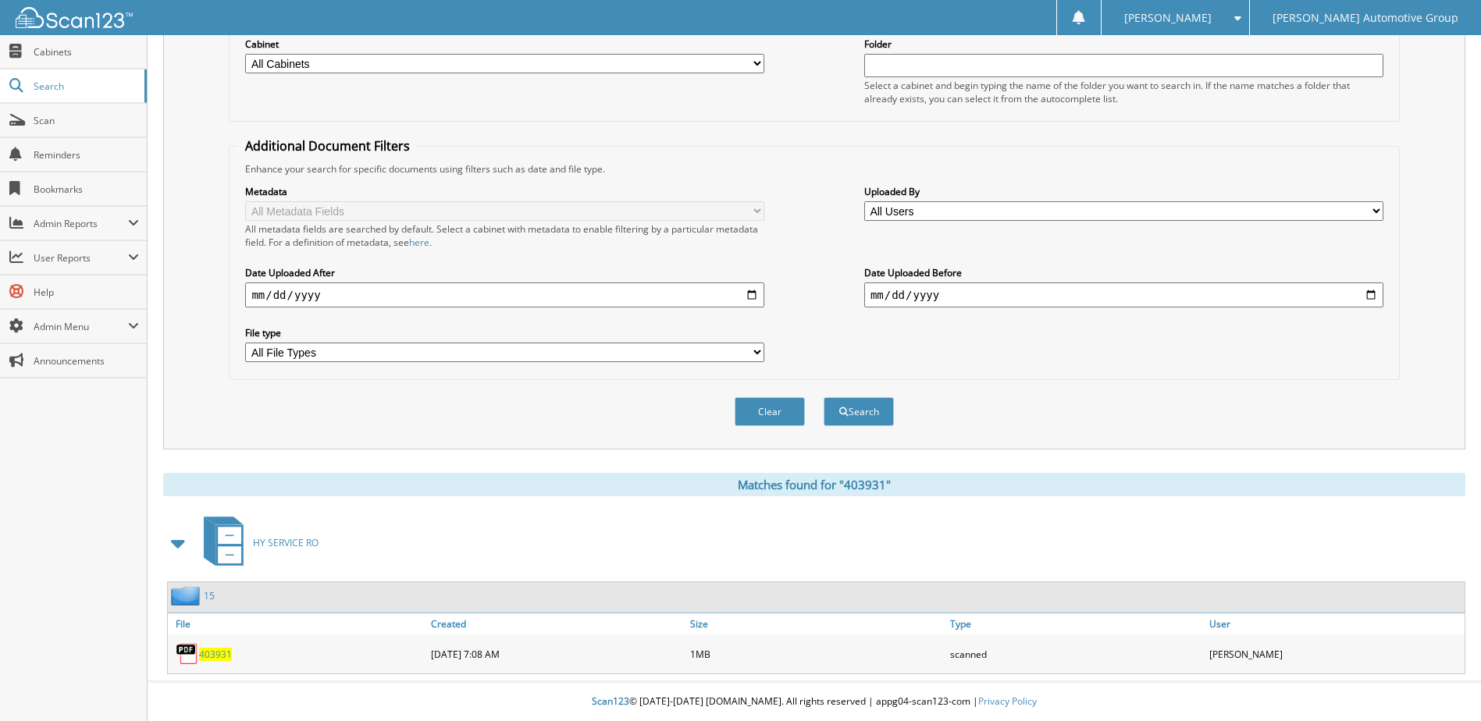
click at [213, 659] on span "403931" at bounding box center [215, 654] width 33 height 13
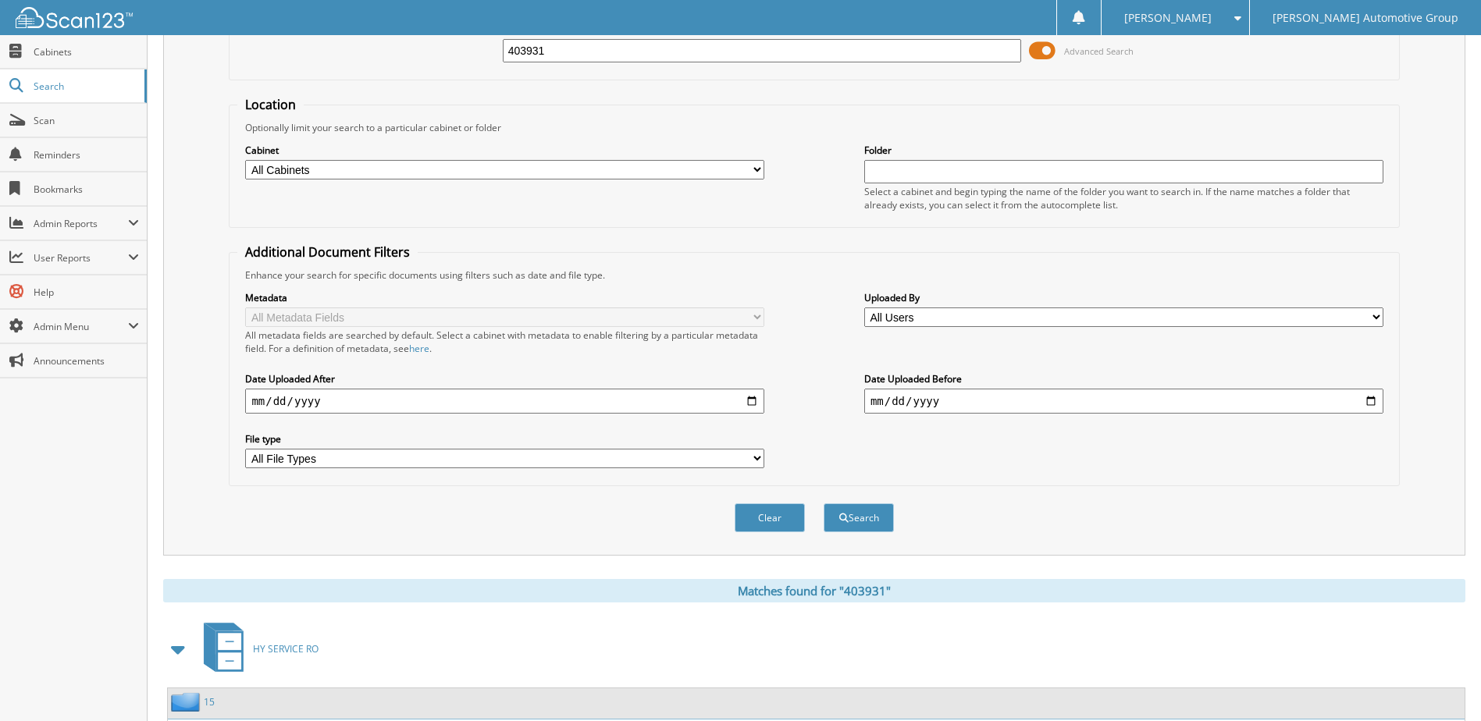
scroll to position [0, 0]
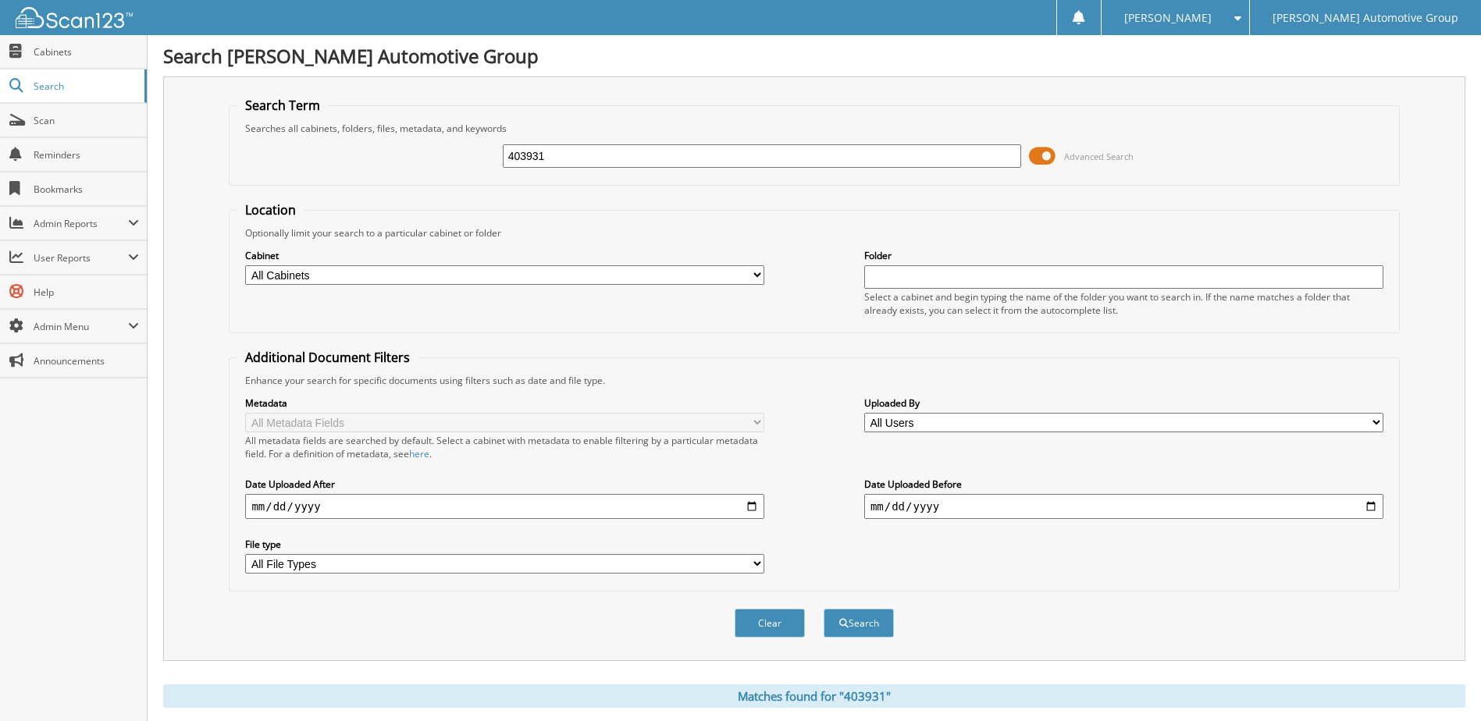
drag, startPoint x: 598, startPoint y: 172, endPoint x: 244, endPoint y: 217, distance: 357.1
click at [244, 216] on form "Search Term Searches all cabinets, folders, files, metadata, and keywords 40393…" at bounding box center [814, 376] width 1170 height 558
type input "403746"
click at [823, 609] on button "Search" at bounding box center [858, 623] width 70 height 29
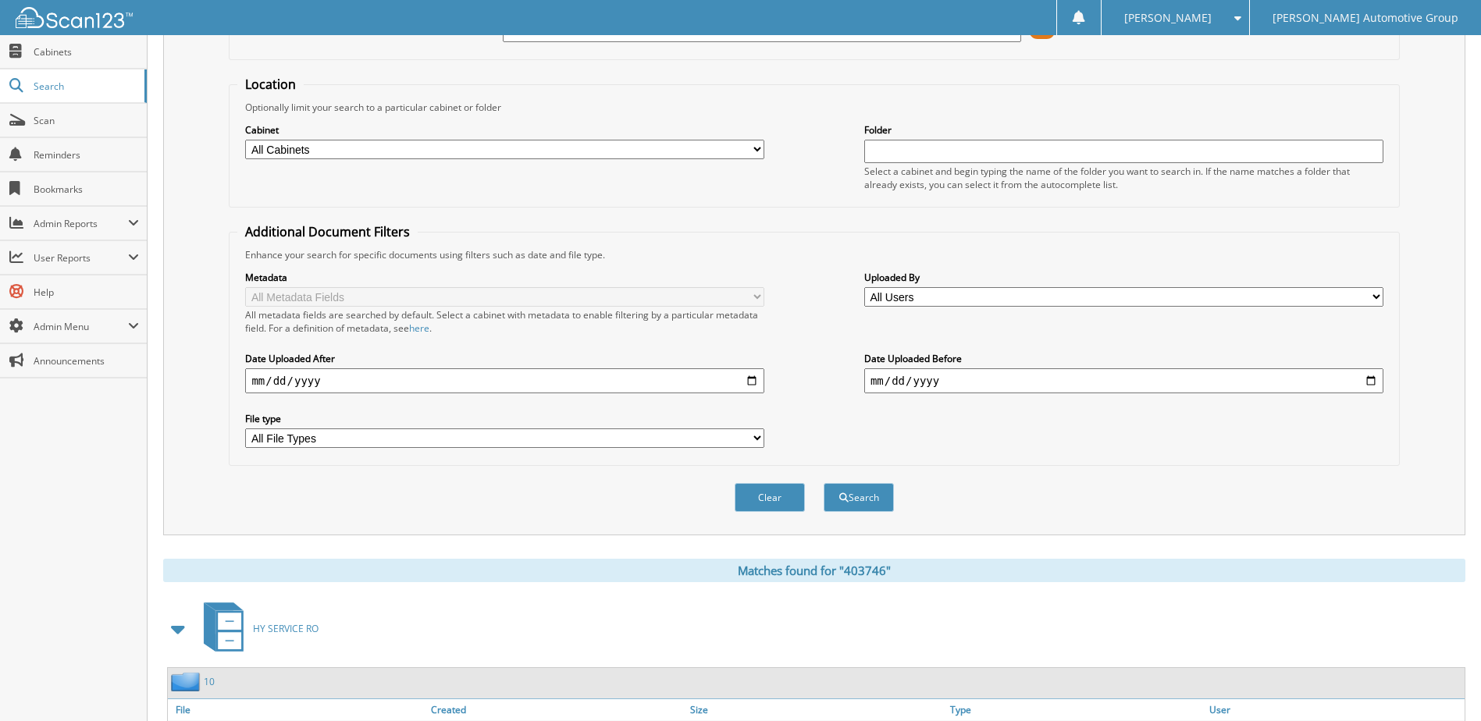
scroll to position [212, 0]
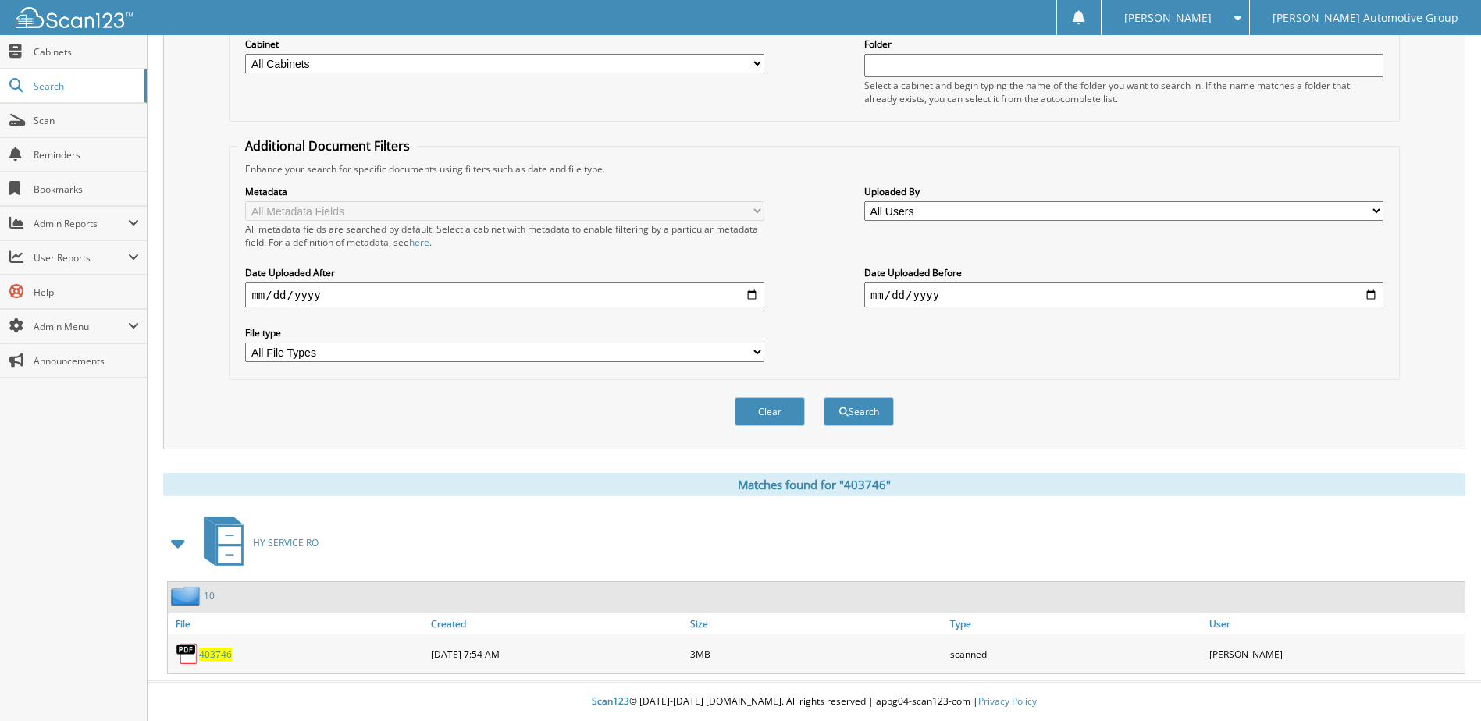
click at [225, 649] on span "403746" at bounding box center [215, 654] width 33 height 13
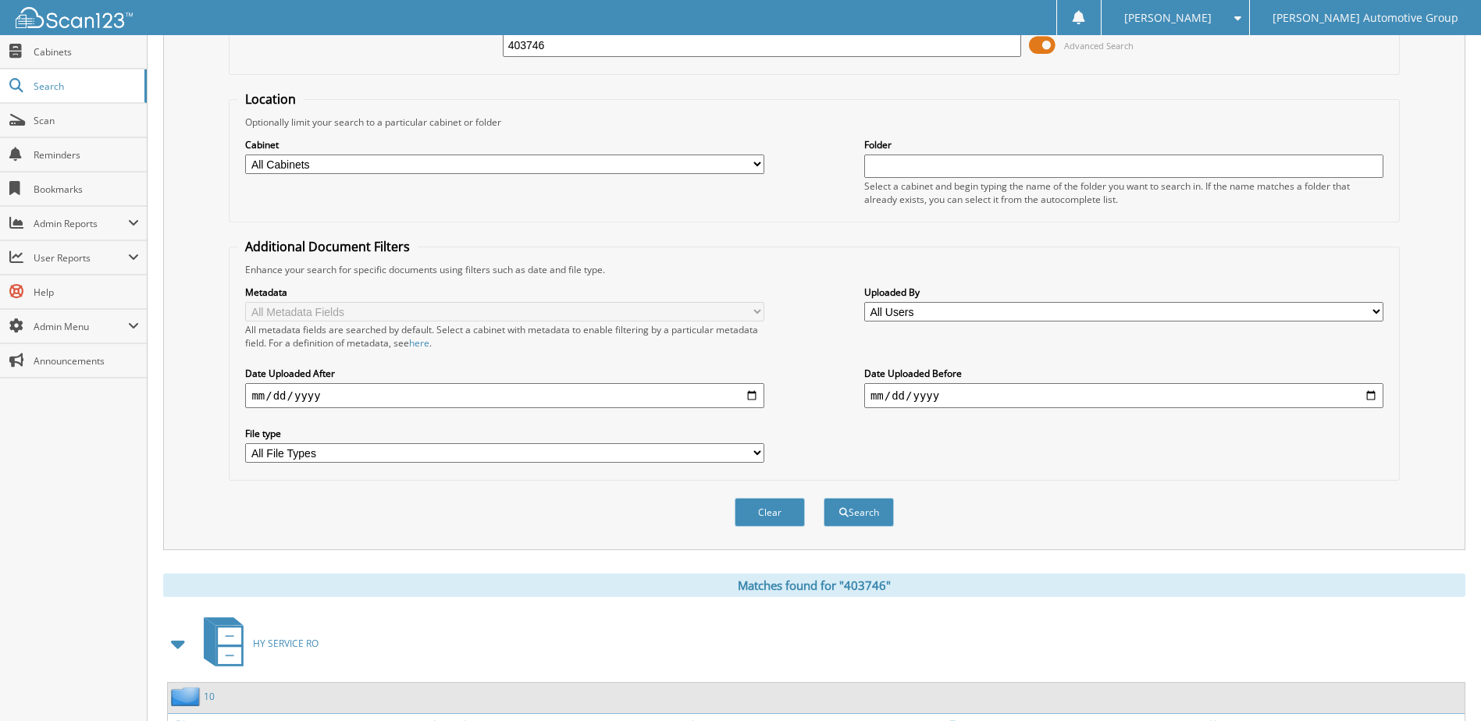
scroll to position [0, 0]
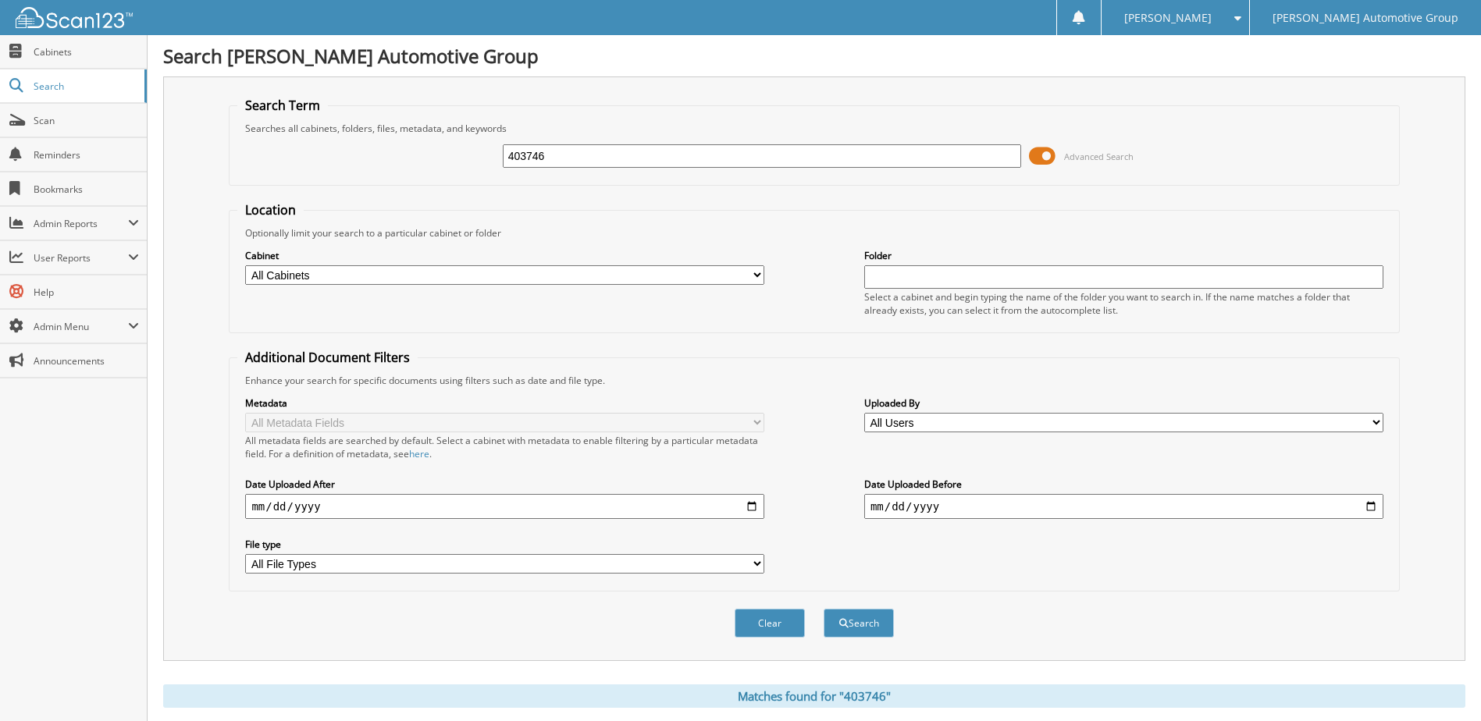
drag, startPoint x: 476, startPoint y: 176, endPoint x: 255, endPoint y: 187, distance: 221.2
click at [260, 187] on form "Search Term Searches all cabinets, folders, files, metadata, and keywords 40374…" at bounding box center [814, 376] width 1170 height 558
type input "403774"
click at [823, 609] on button "Search" at bounding box center [858, 623] width 70 height 29
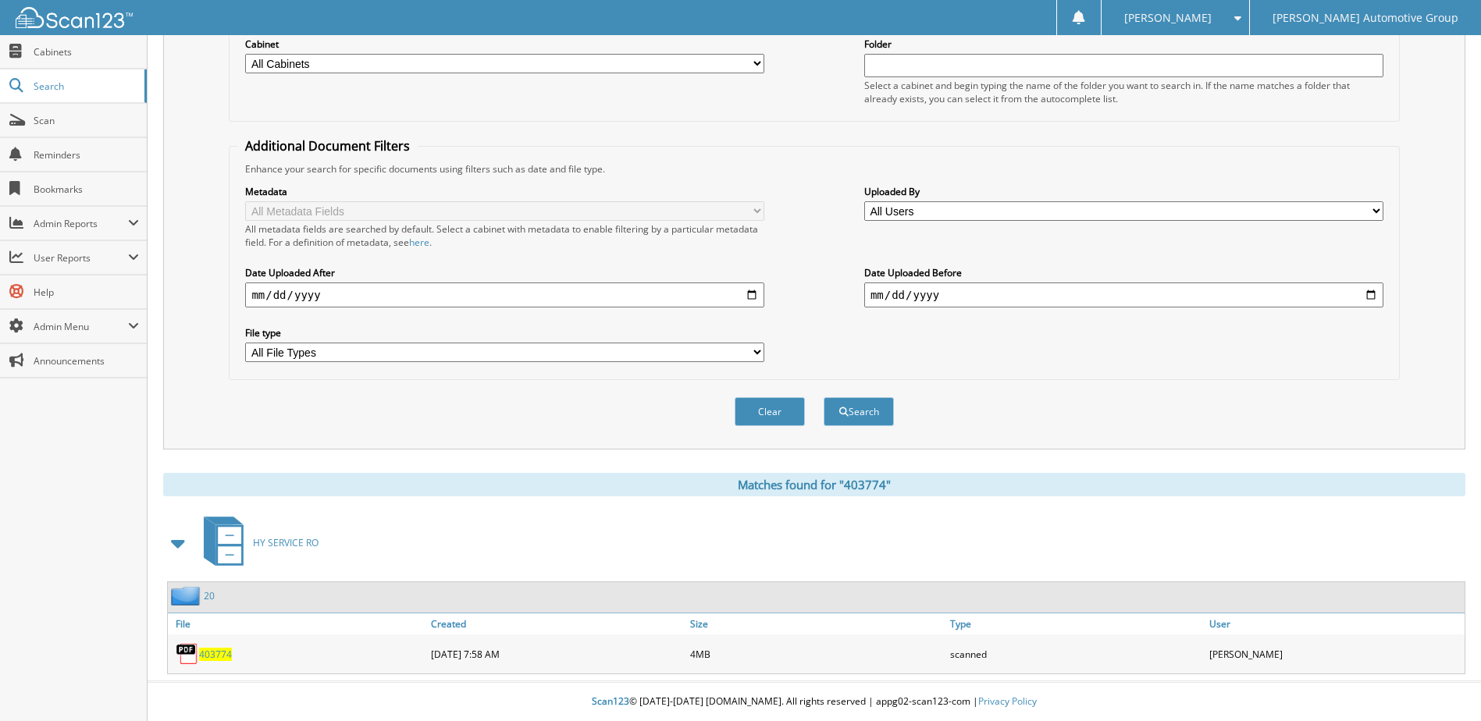
click at [221, 646] on div "403774" at bounding box center [297, 653] width 259 height 31
click at [219, 649] on span "403774" at bounding box center [215, 654] width 33 height 13
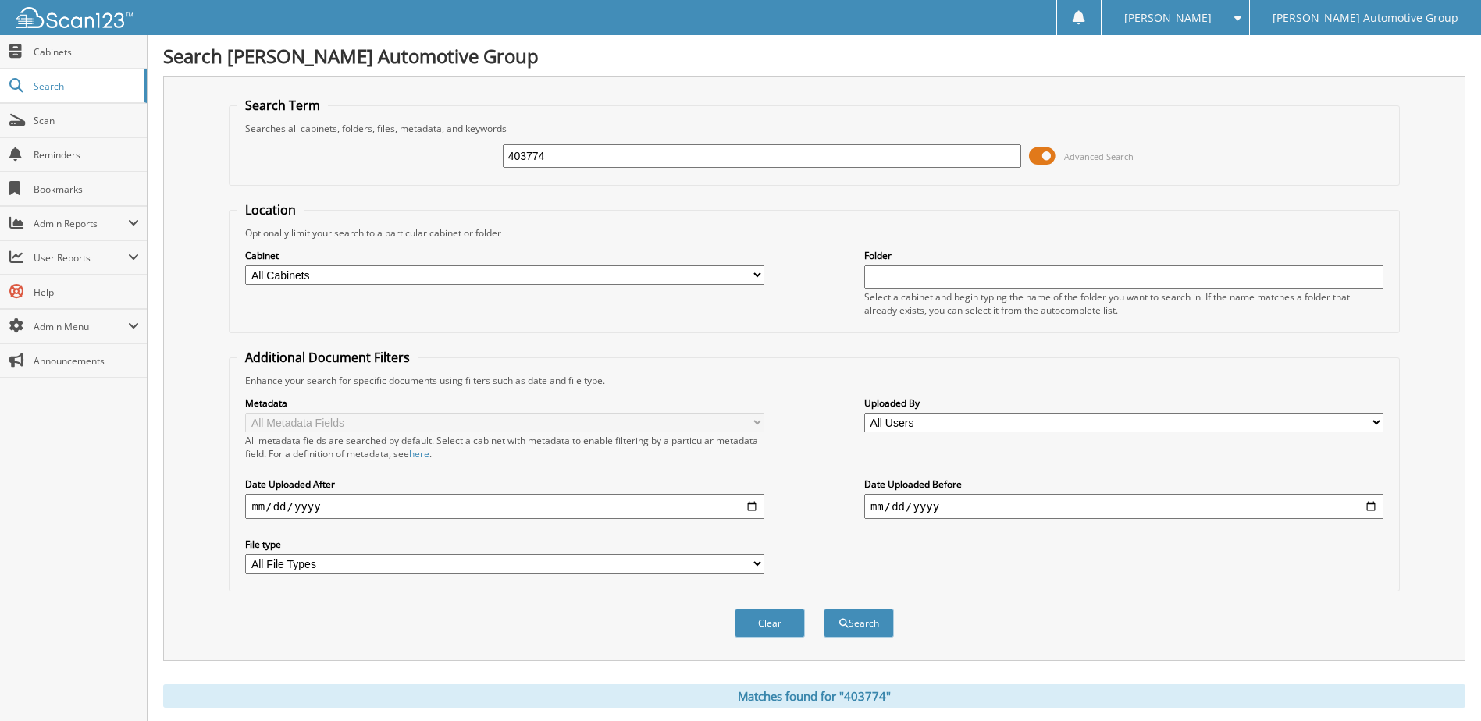
drag, startPoint x: 299, startPoint y: 163, endPoint x: 273, endPoint y: 164, distance: 25.8
click at [273, 164] on div "403774 Advanced Search" at bounding box center [813, 156] width 1153 height 42
type input "404154"
click at [823, 609] on button "Search" at bounding box center [858, 623] width 70 height 29
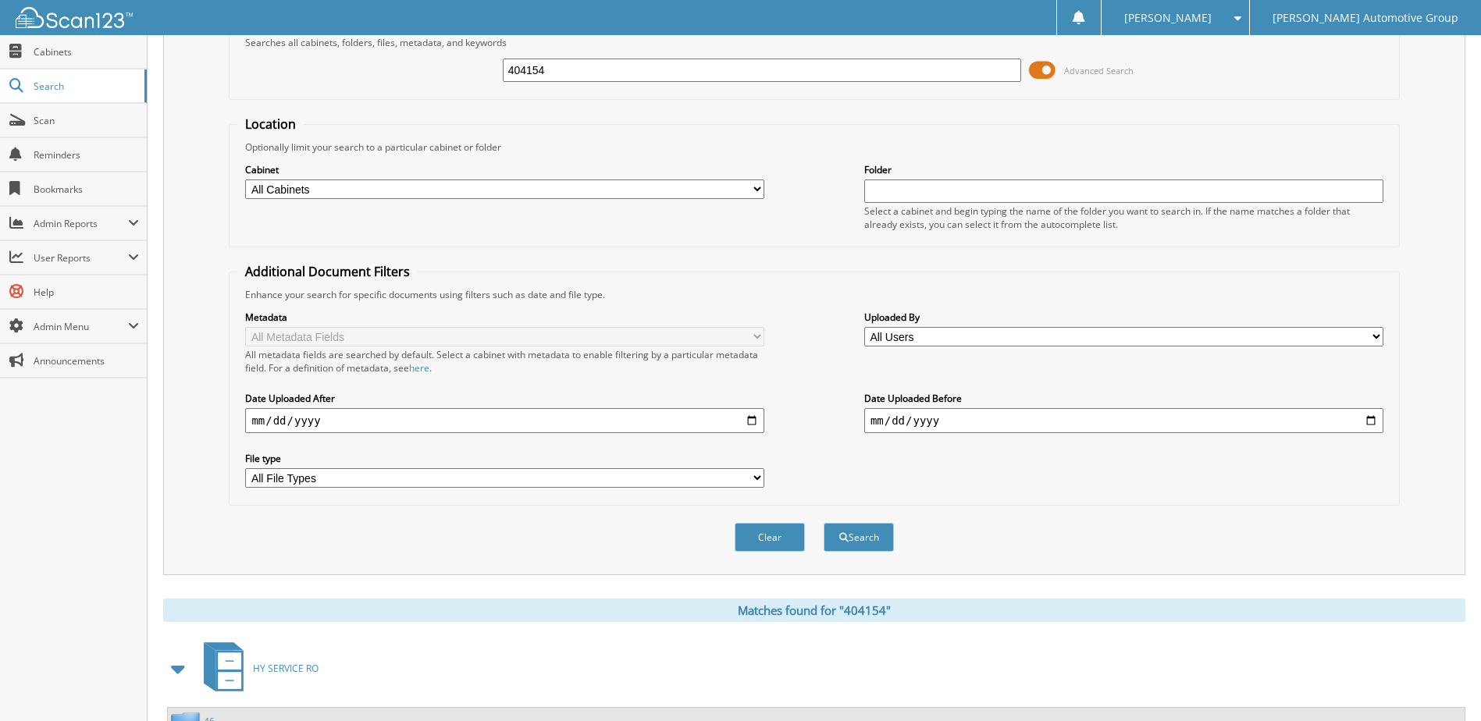
scroll to position [212, 0]
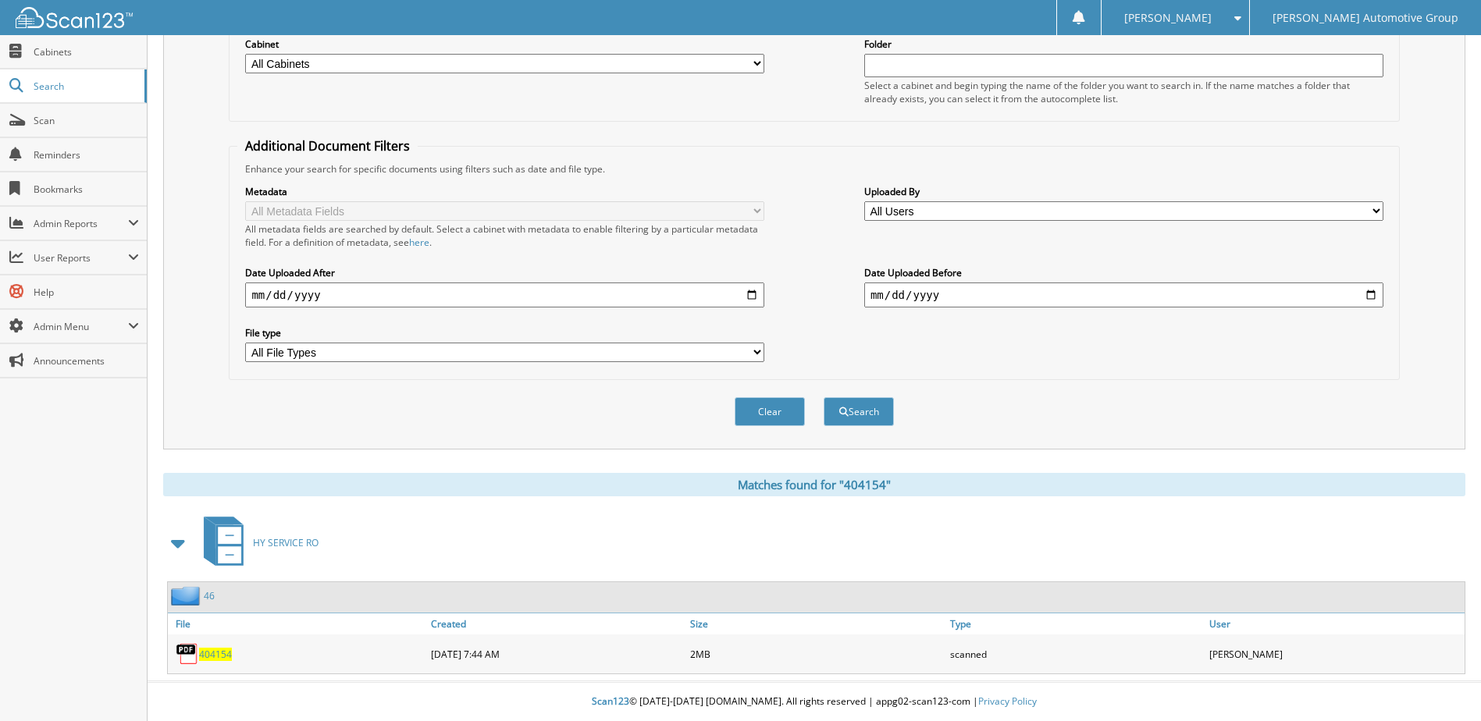
click at [210, 652] on span "404154" at bounding box center [215, 654] width 33 height 13
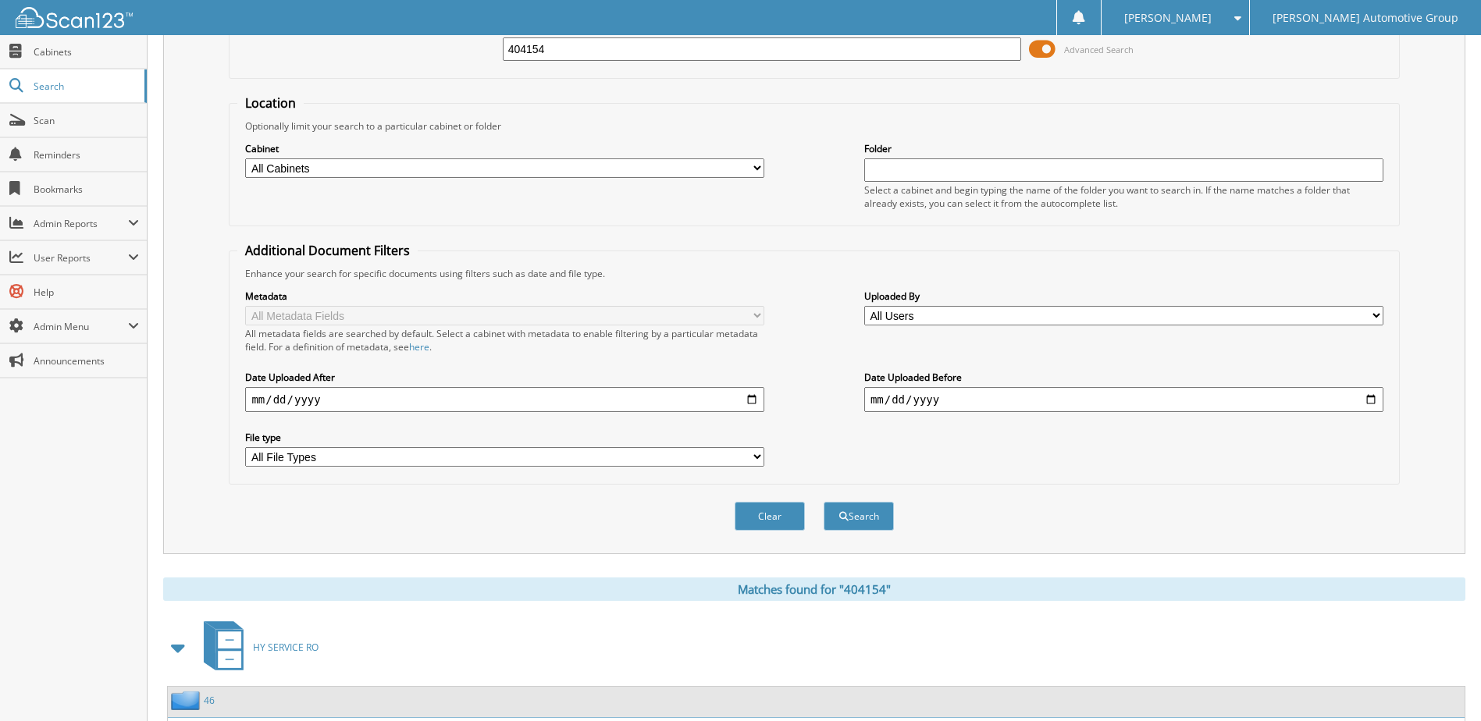
scroll to position [0, 0]
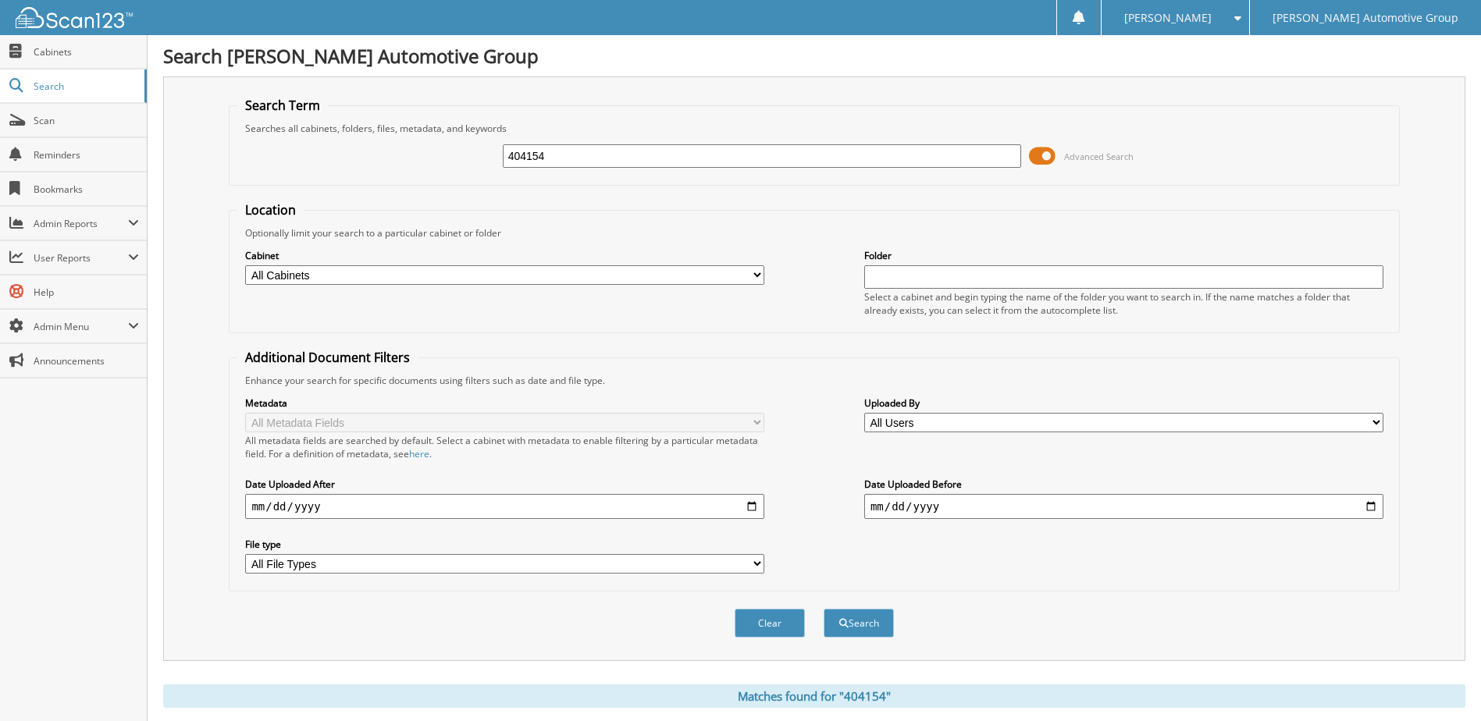
drag, startPoint x: 603, startPoint y: 161, endPoint x: 391, endPoint y: 180, distance: 212.4
click at [393, 181] on fieldset "Search Term Searches all cabinets, folders, files, metadata, and keywords 40415…" at bounding box center [814, 141] width 1170 height 89
type input "404163"
click at [823, 609] on button "Search" at bounding box center [858, 623] width 70 height 29
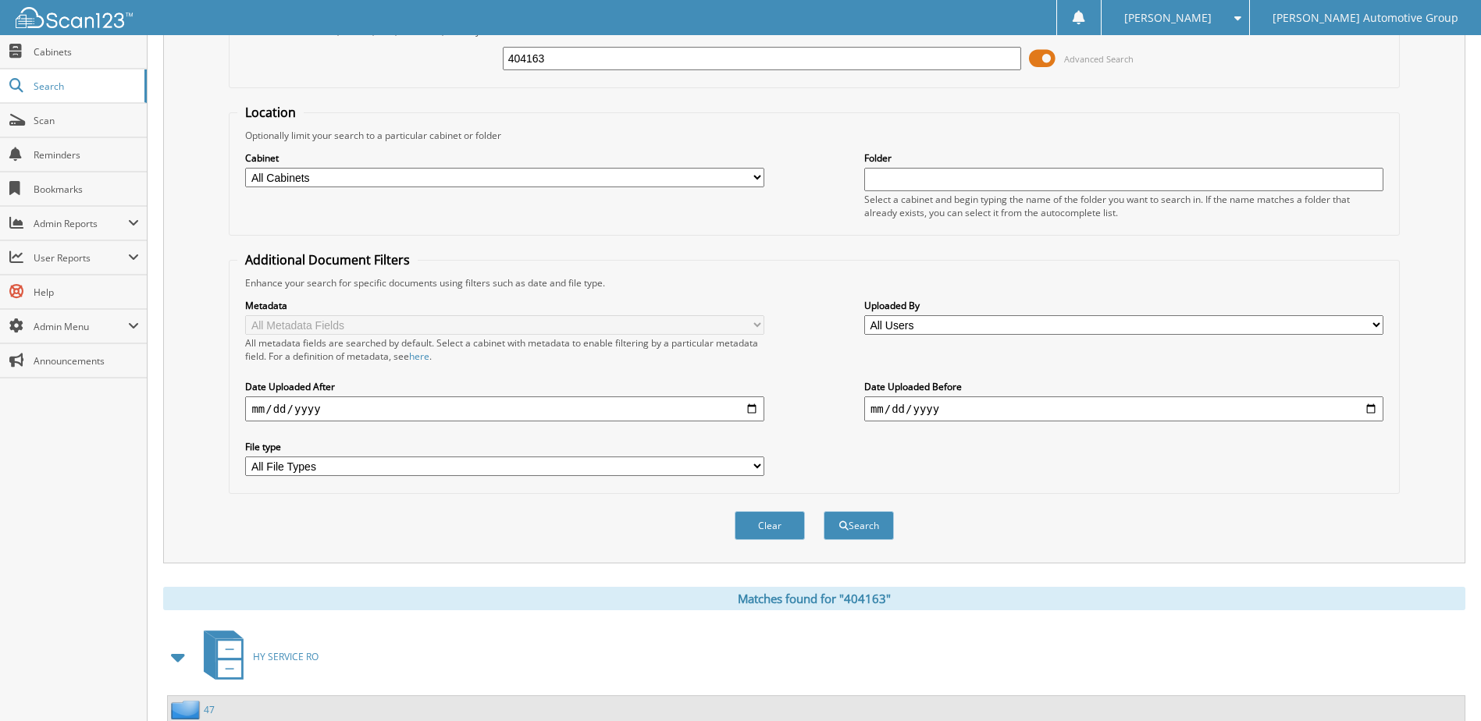
scroll to position [212, 0]
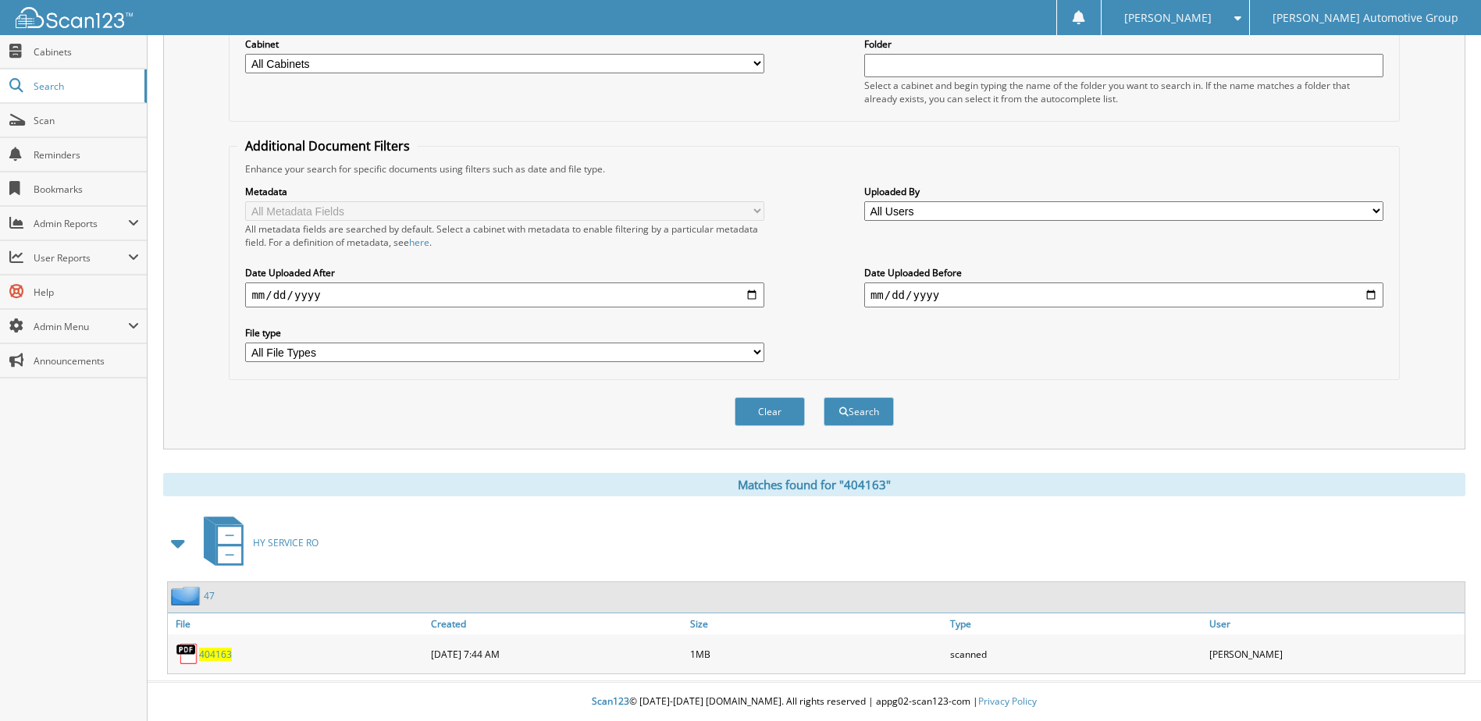
click at [219, 651] on span "404163" at bounding box center [215, 654] width 33 height 13
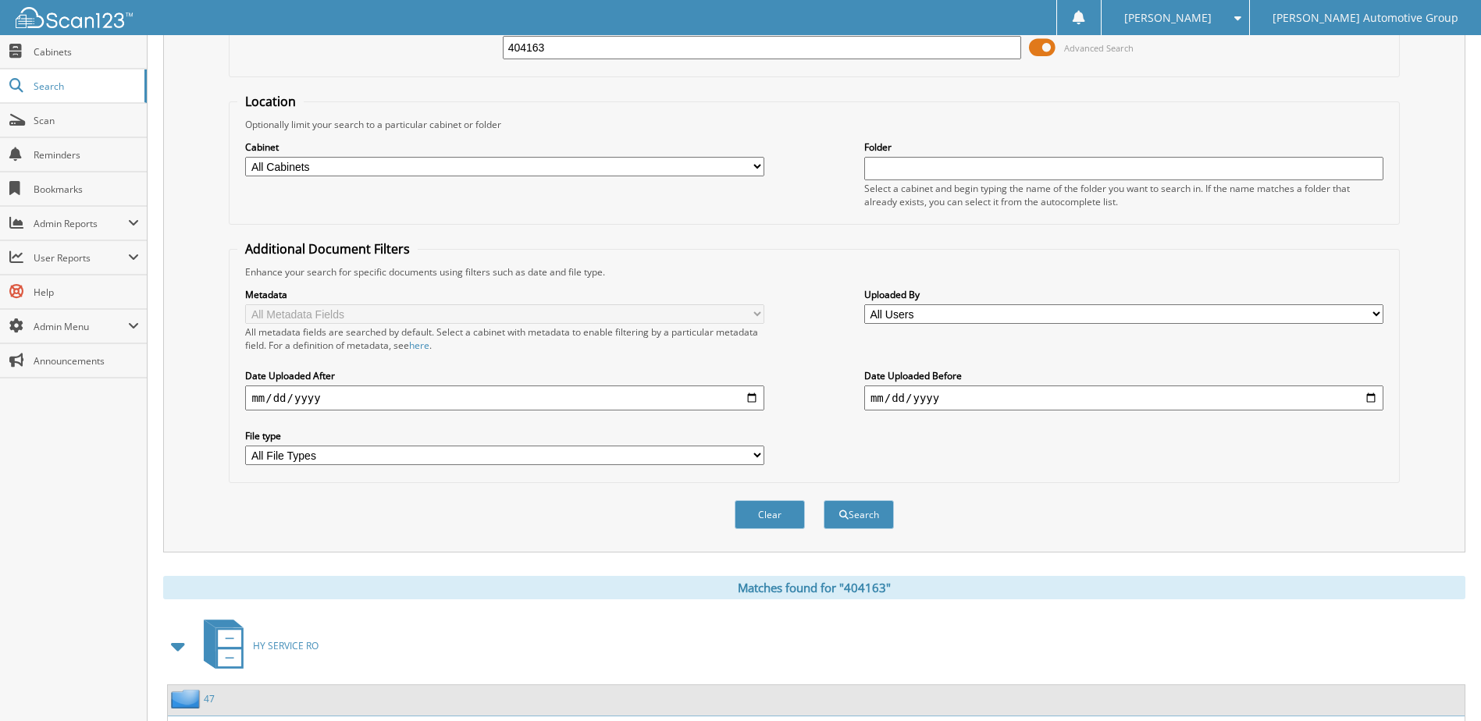
scroll to position [0, 0]
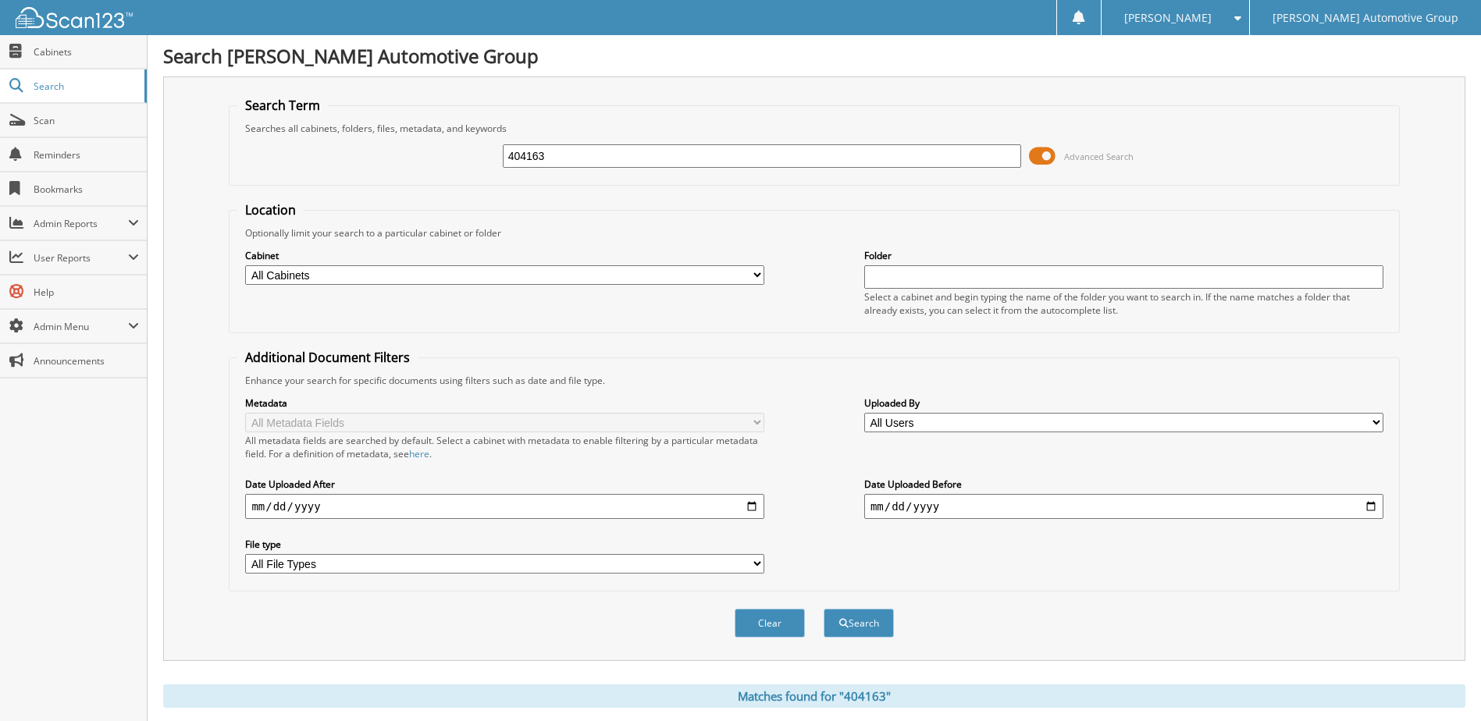
drag, startPoint x: 607, startPoint y: 154, endPoint x: 247, endPoint y: 227, distance: 368.0
click at [247, 227] on form "Search Term Searches all cabinets, folders, files, metadata, and keywords 40416…" at bounding box center [814, 376] width 1170 height 558
type input "404173"
click at [823, 609] on button "Search" at bounding box center [858, 623] width 70 height 29
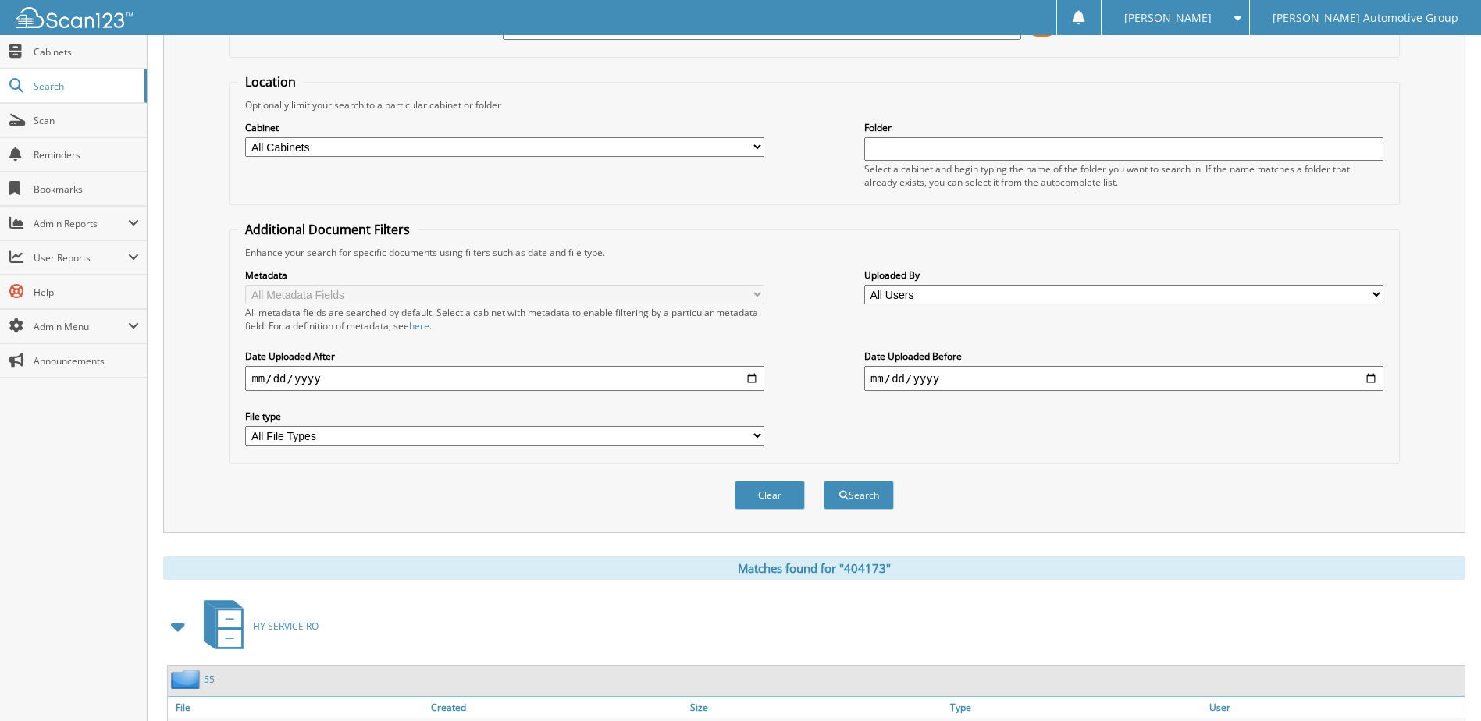
scroll to position [212, 0]
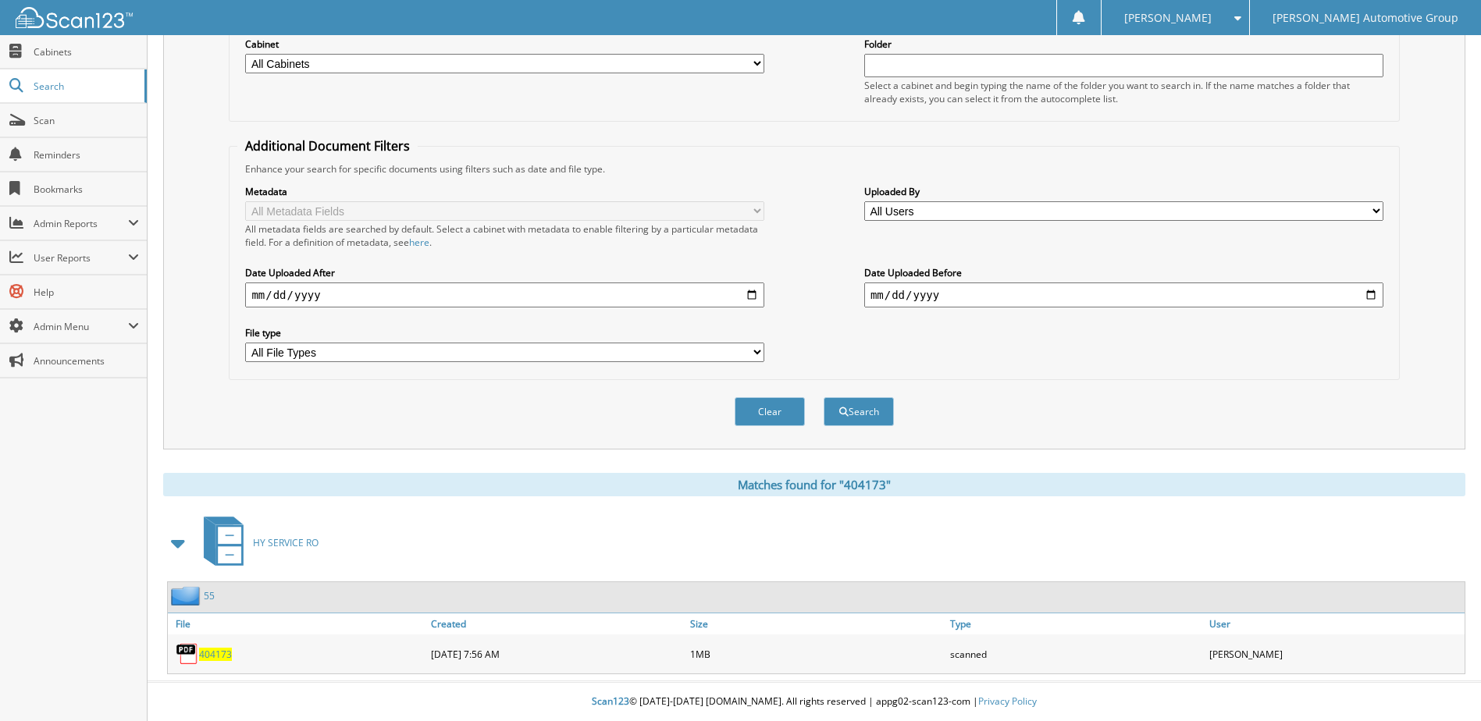
click at [214, 656] on span "404173" at bounding box center [215, 654] width 33 height 13
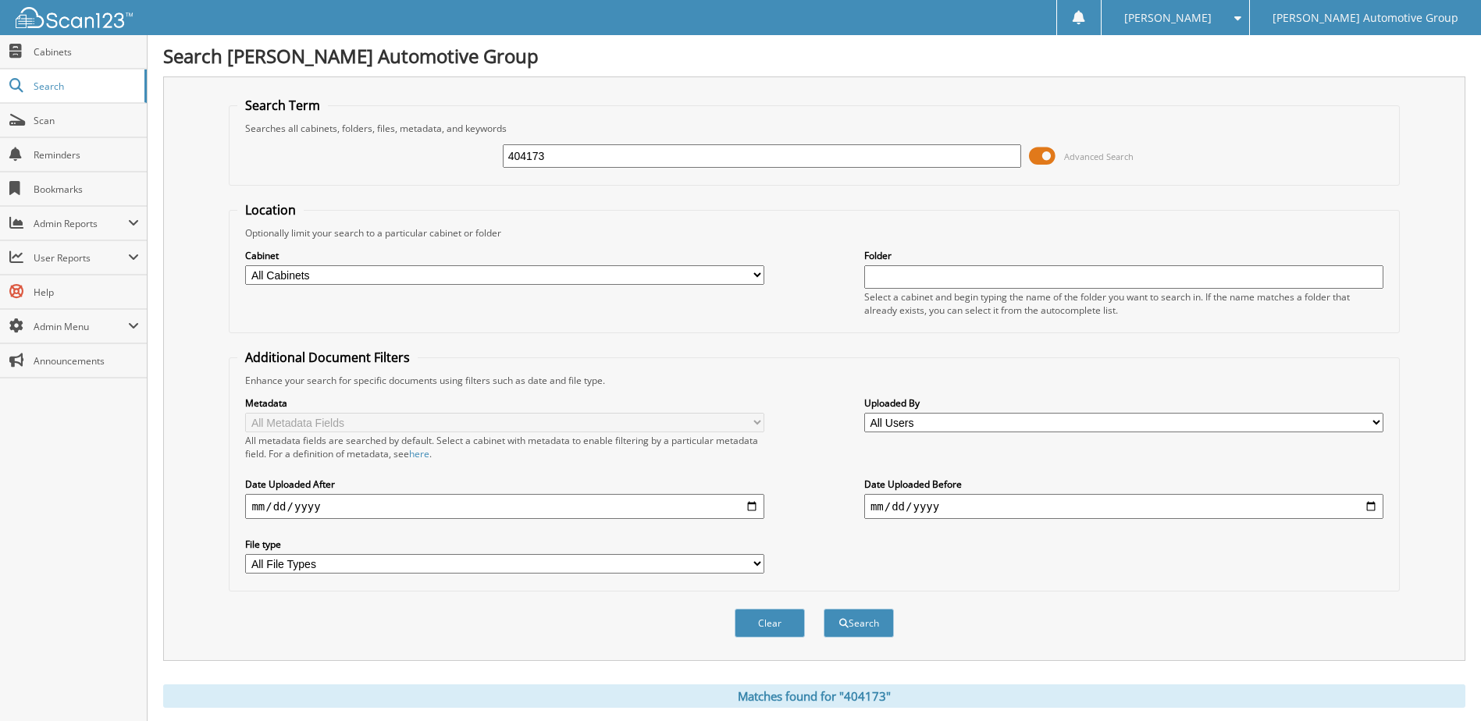
drag, startPoint x: 458, startPoint y: 180, endPoint x: 312, endPoint y: 187, distance: 146.1
click at [325, 190] on form "Search Term Searches all cabinets, folders, files, metadata, and keywords 40417…" at bounding box center [814, 376] width 1170 height 558
type input "404189"
click at [823, 609] on button "Search" at bounding box center [858, 623] width 70 height 29
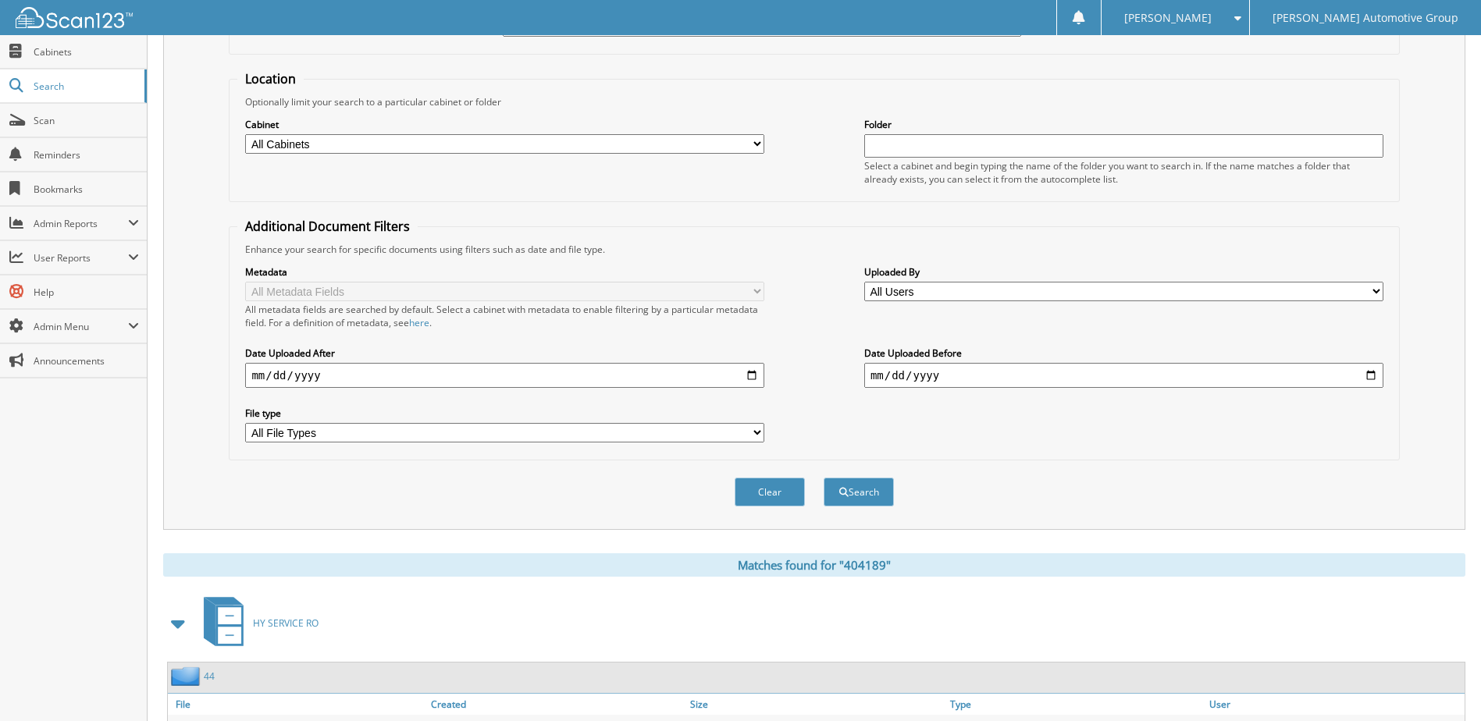
scroll to position [156, 0]
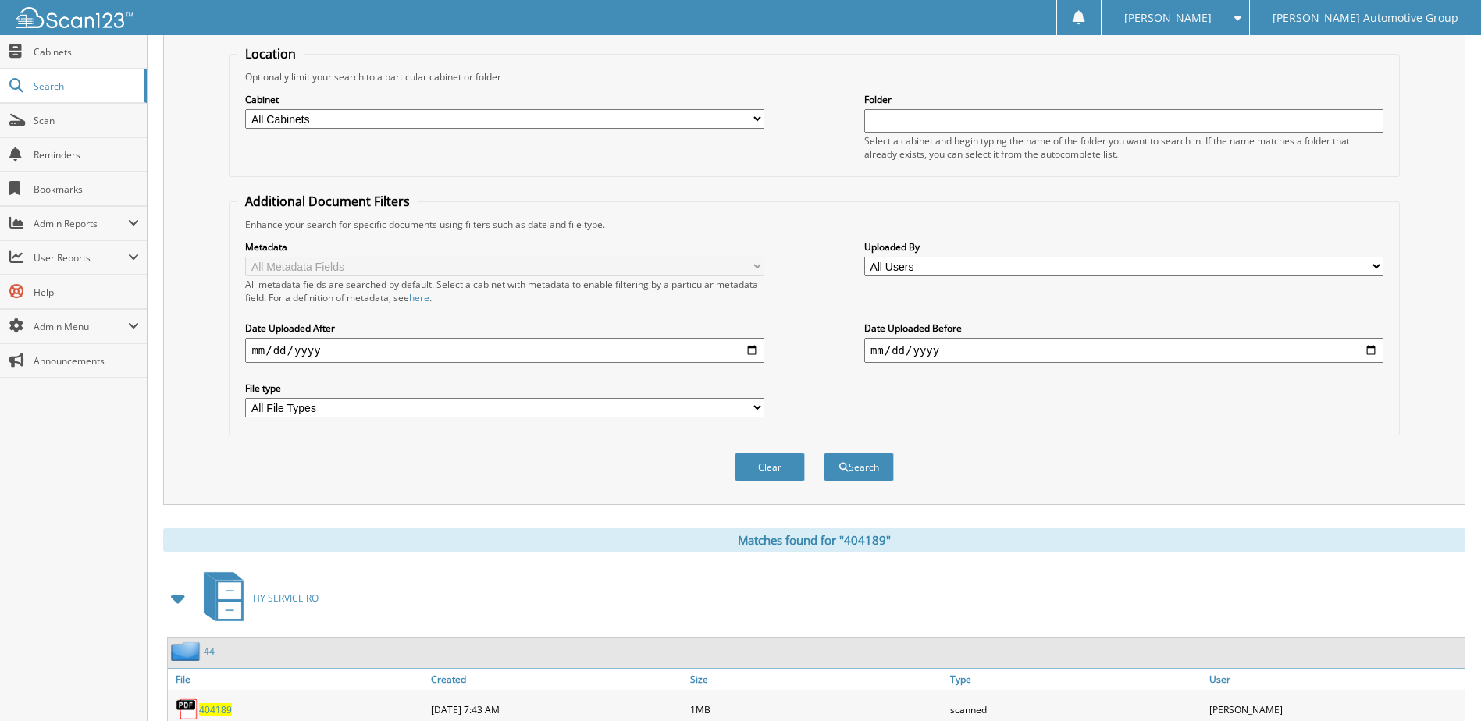
drag, startPoint x: 226, startPoint y: 706, endPoint x: 256, endPoint y: 695, distance: 32.3
click at [226, 706] on span "404189" at bounding box center [215, 709] width 33 height 13
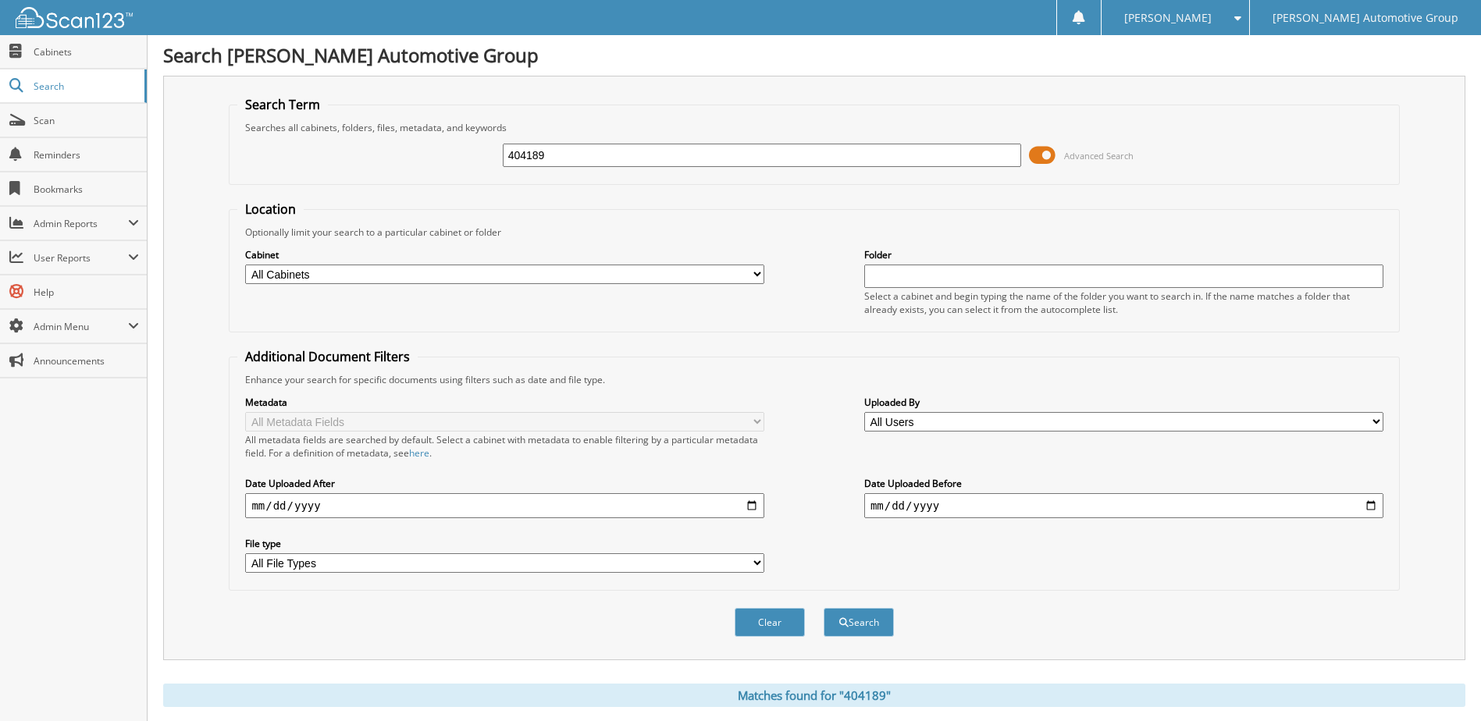
scroll to position [0, 0]
drag, startPoint x: 571, startPoint y: 162, endPoint x: 318, endPoint y: 192, distance: 254.6
click at [318, 191] on form "Search Term Searches all cabinets, folders, files, metadata, and keywords 40418…" at bounding box center [814, 376] width 1170 height 558
type input "404201"
click at [823, 609] on button "Search" at bounding box center [858, 623] width 70 height 29
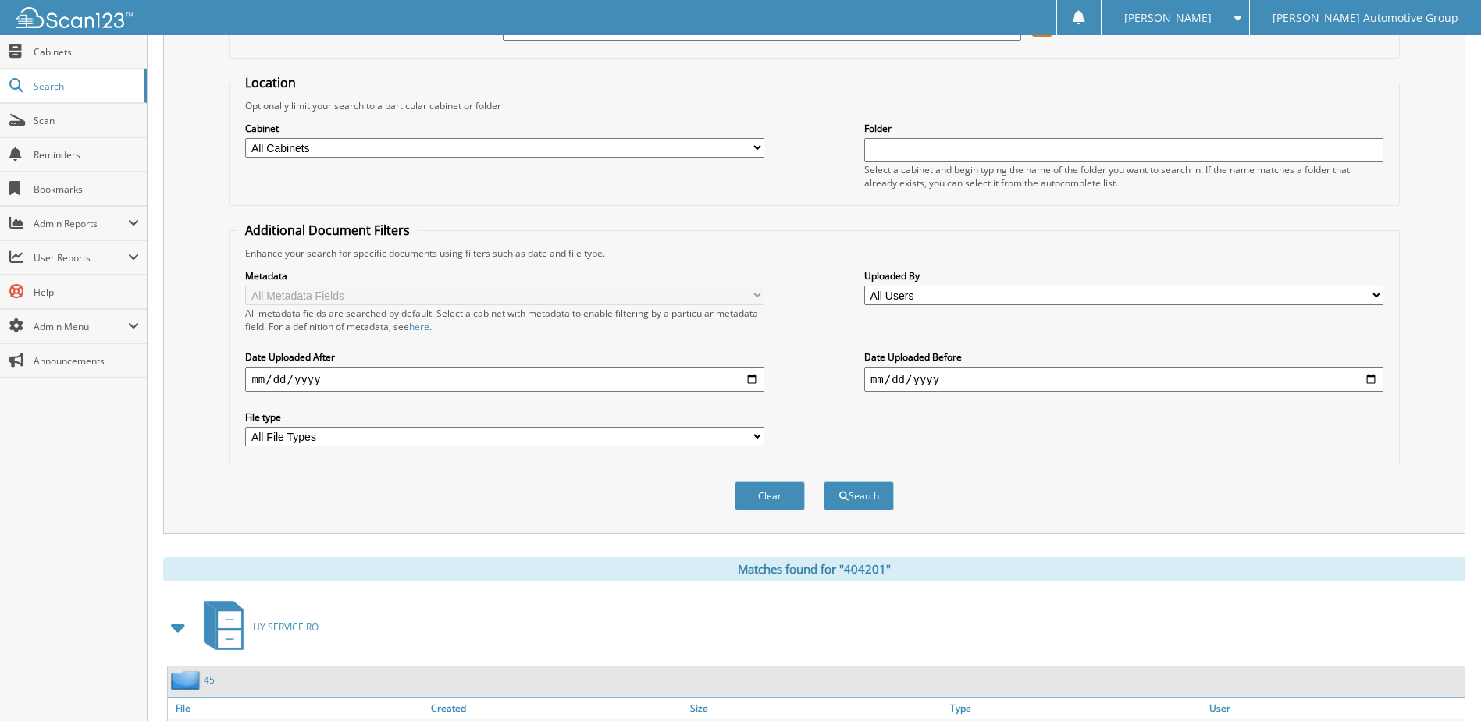
scroll to position [212, 0]
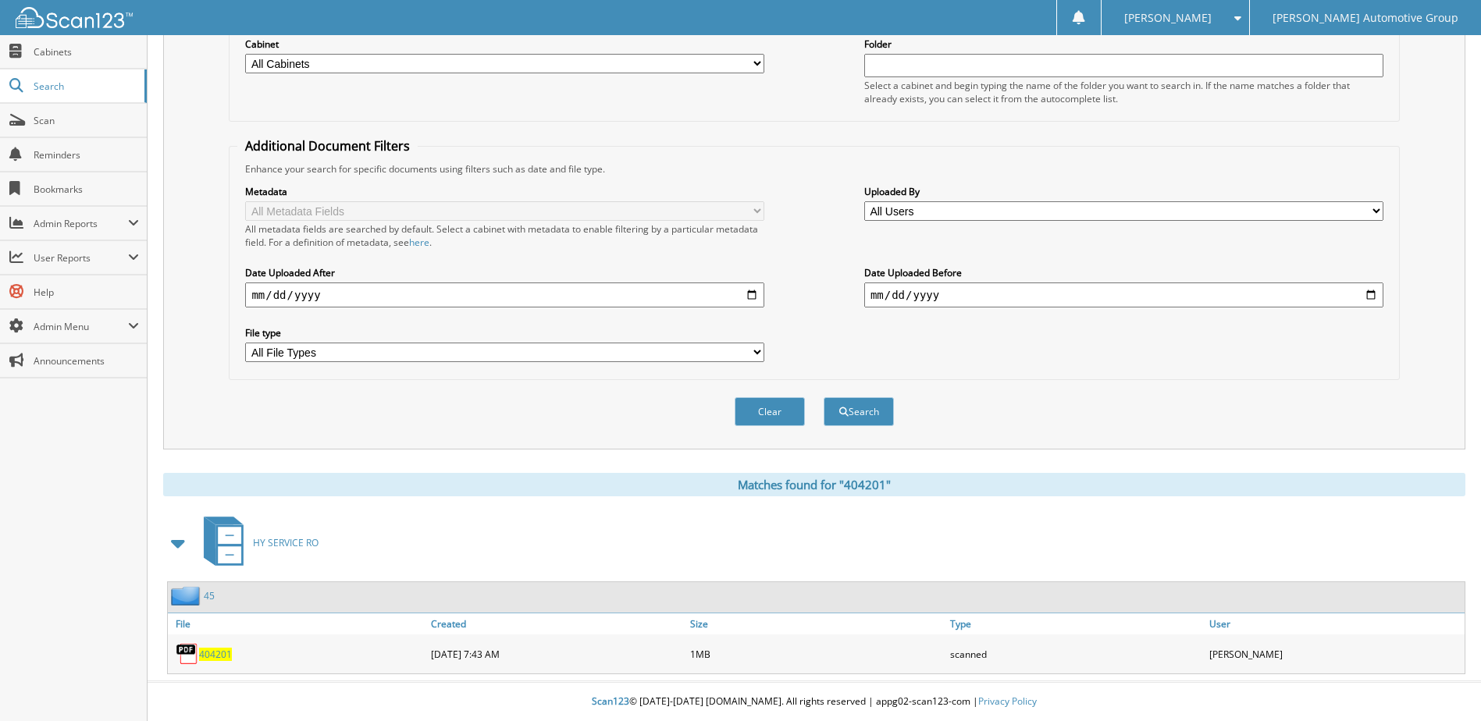
click at [212, 659] on span "404201" at bounding box center [215, 654] width 33 height 13
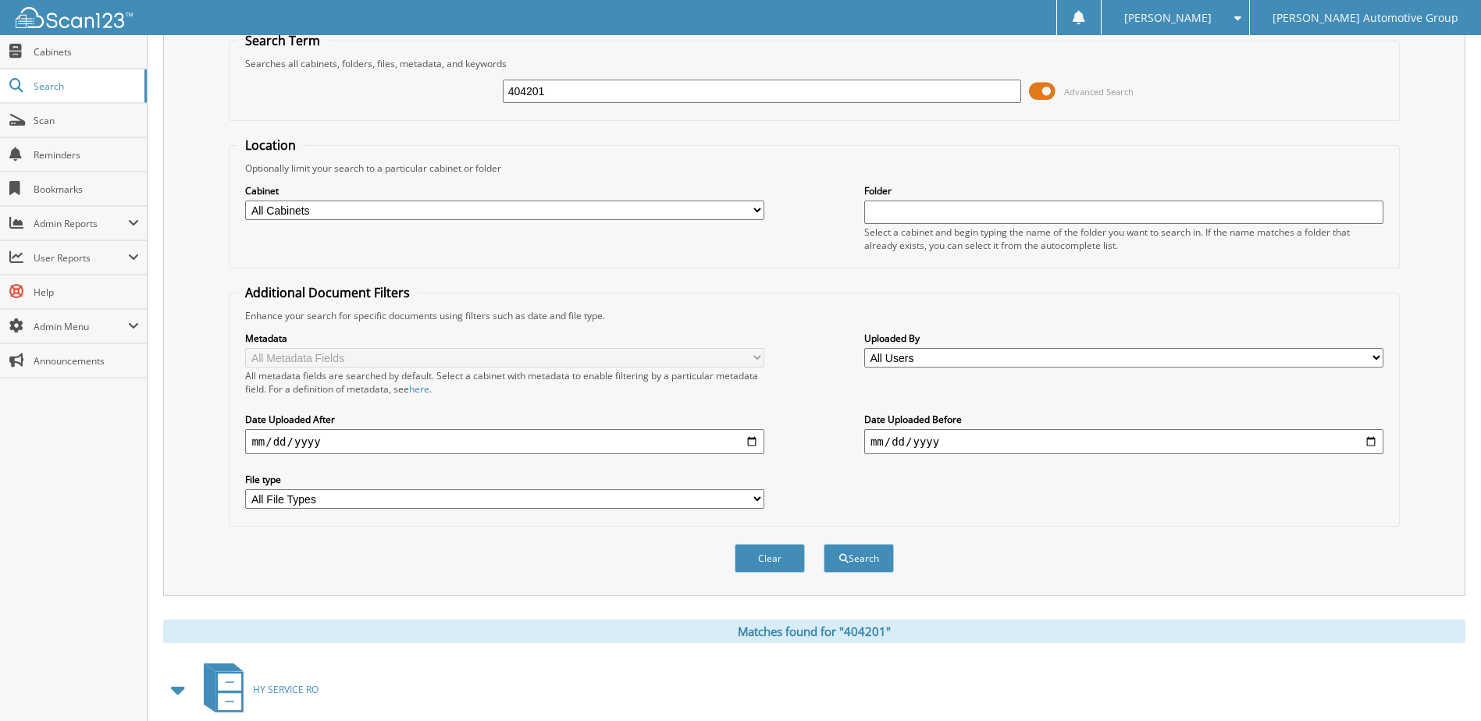
scroll to position [0, 0]
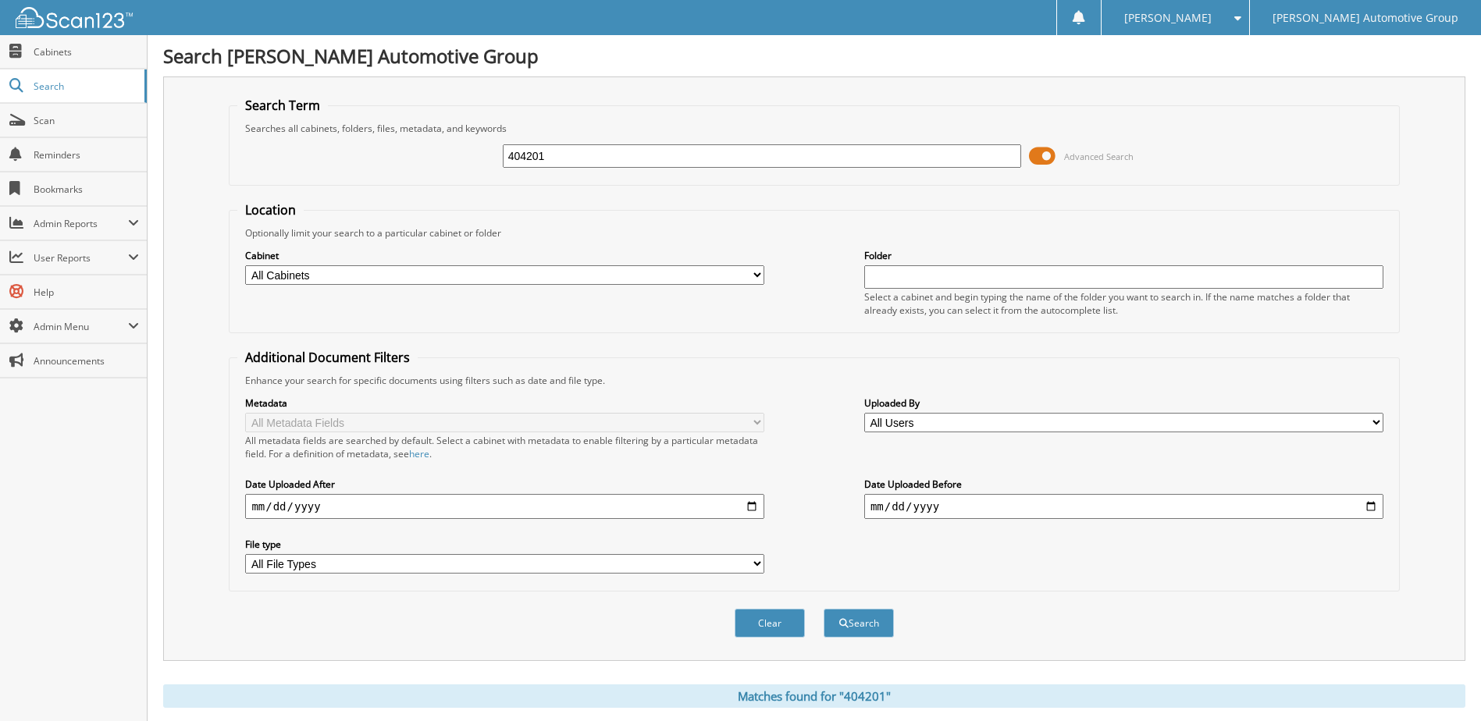
drag, startPoint x: 575, startPoint y: 151, endPoint x: 318, endPoint y: 189, distance: 260.4
click at [318, 188] on form "Search Term Searches all cabinets, folders, files, metadata, and keywords 40420…" at bounding box center [814, 376] width 1170 height 558
type input "404151"
click at [823, 609] on button "Search" at bounding box center [858, 623] width 70 height 29
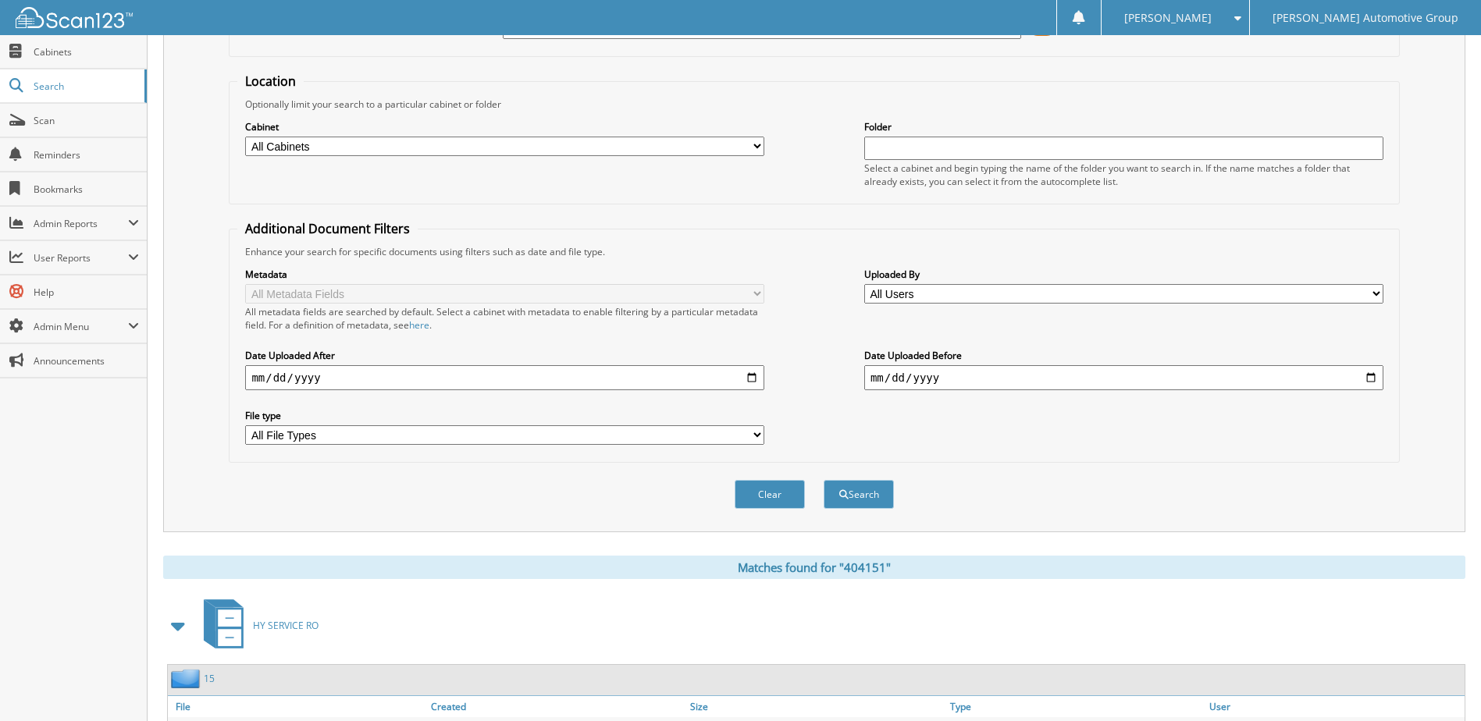
scroll to position [212, 0]
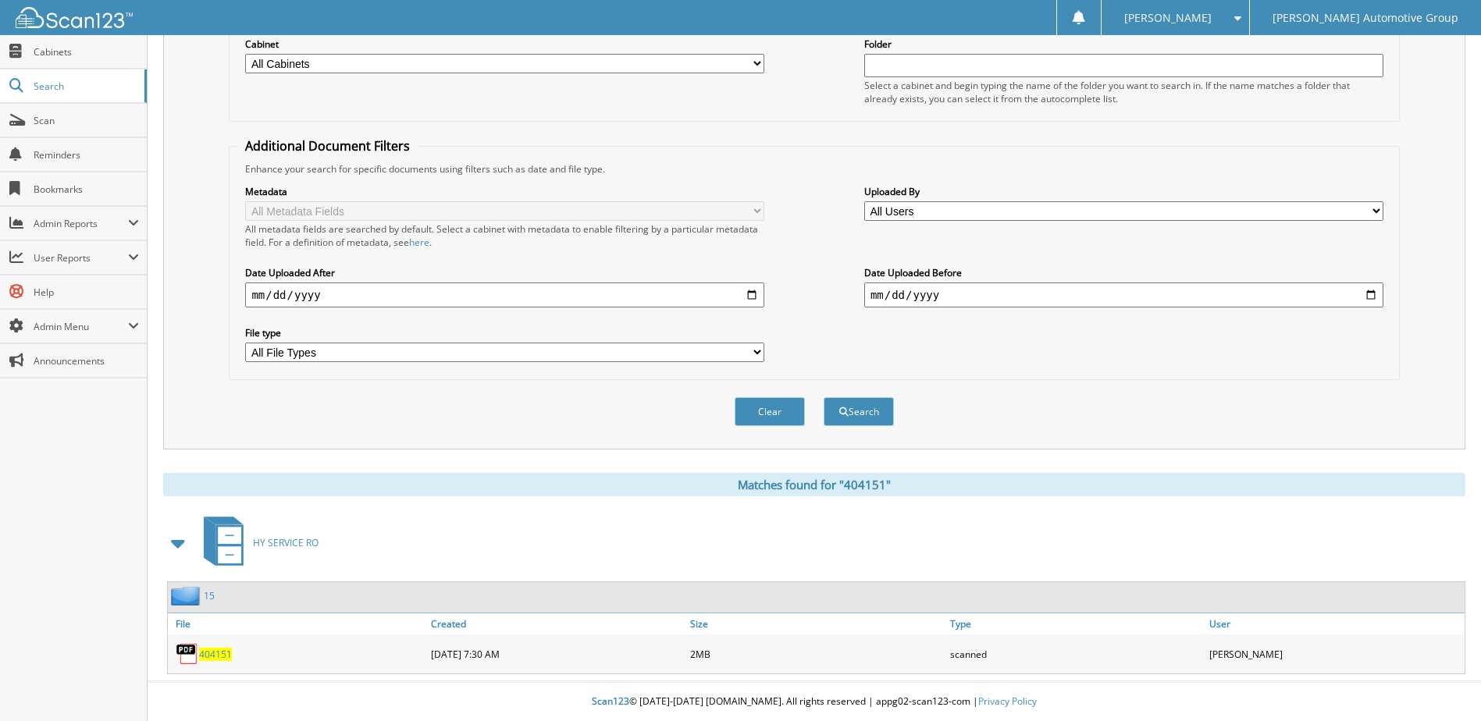
click at [216, 651] on span "404151" at bounding box center [215, 654] width 33 height 13
click at [219, 650] on span "404151" at bounding box center [215, 654] width 33 height 13
click at [229, 651] on span "404151" at bounding box center [215, 654] width 33 height 13
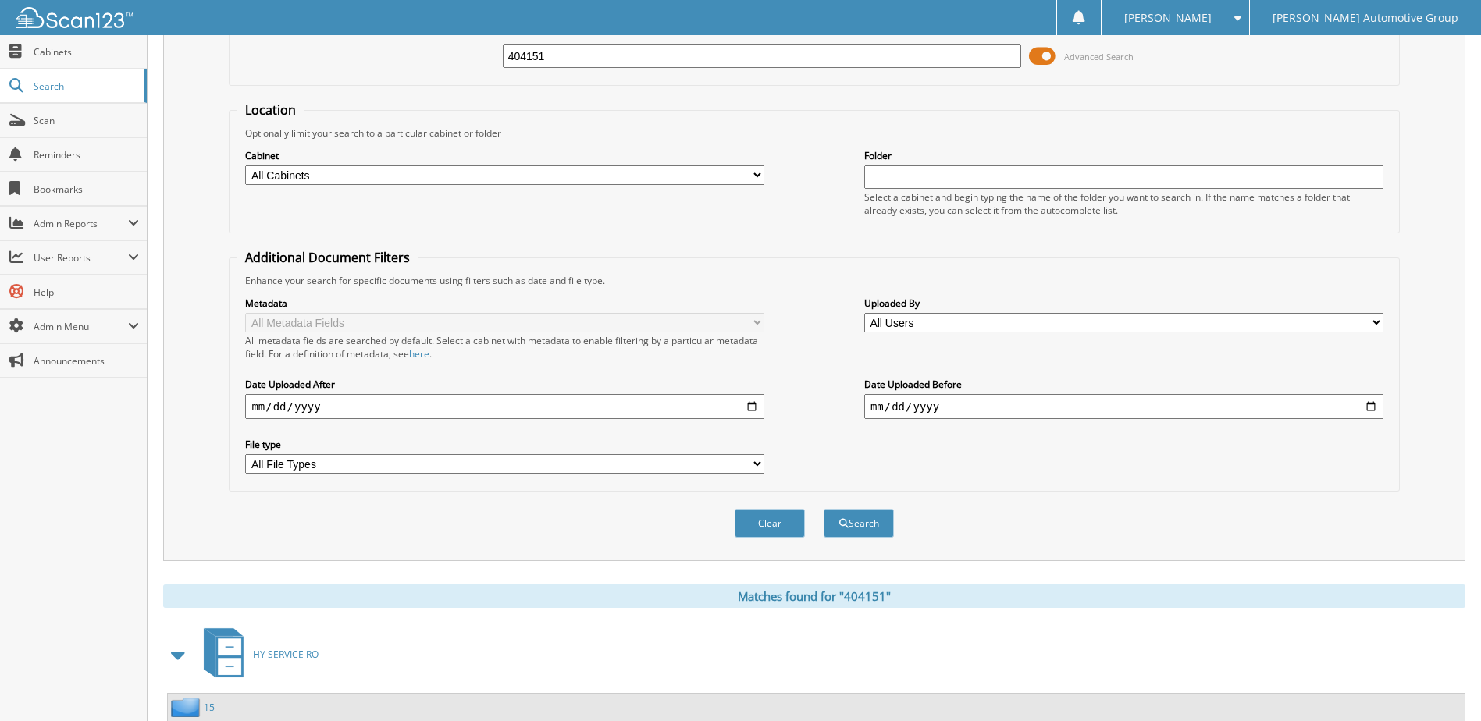
scroll to position [0, 0]
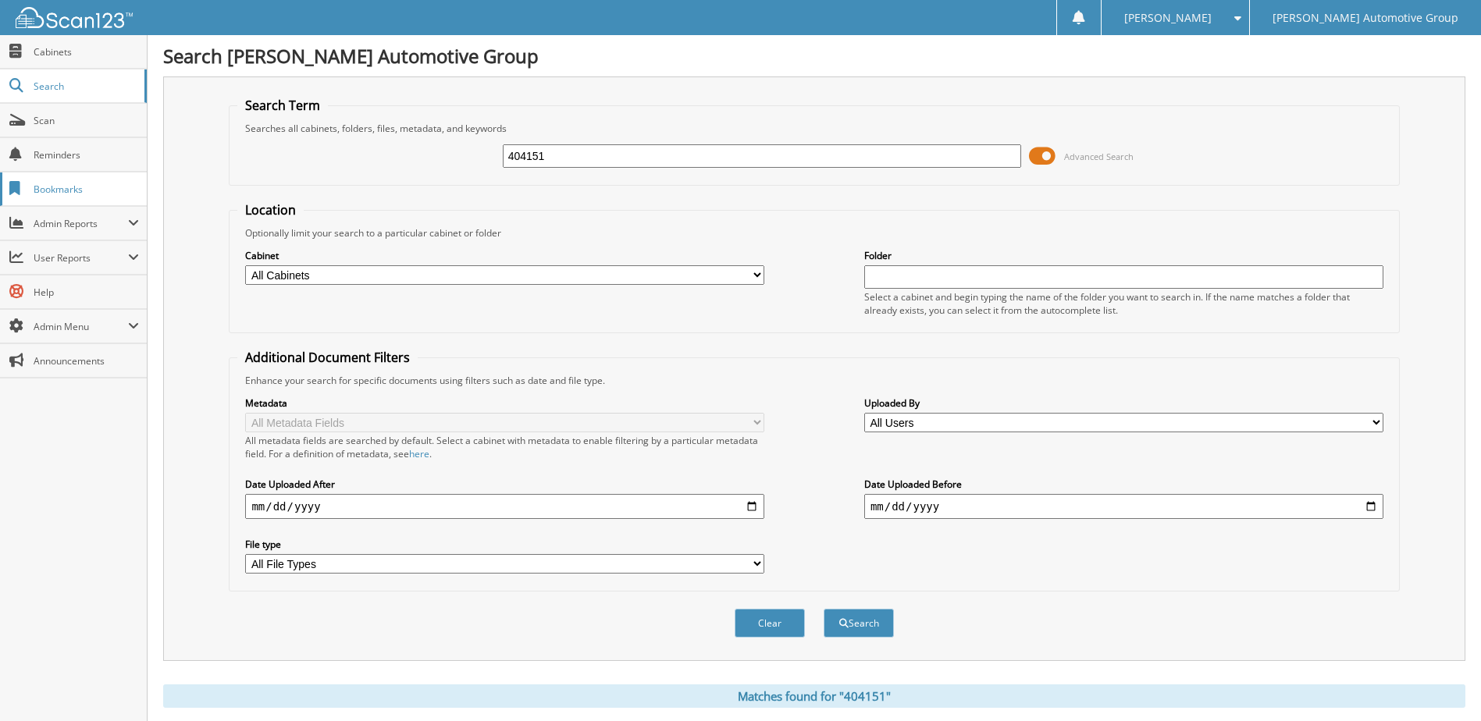
drag, startPoint x: 147, startPoint y: 195, endPoint x: 80, endPoint y: 203, distance: 67.6
click at [80, 203] on body "[PERSON_NAME] Settings Logout [PERSON_NAME] Automotive Group Close Cabinets Sea…" at bounding box center [740, 466] width 1481 height 933
type input "404219"
click at [823, 609] on button "Search" at bounding box center [858, 623] width 70 height 29
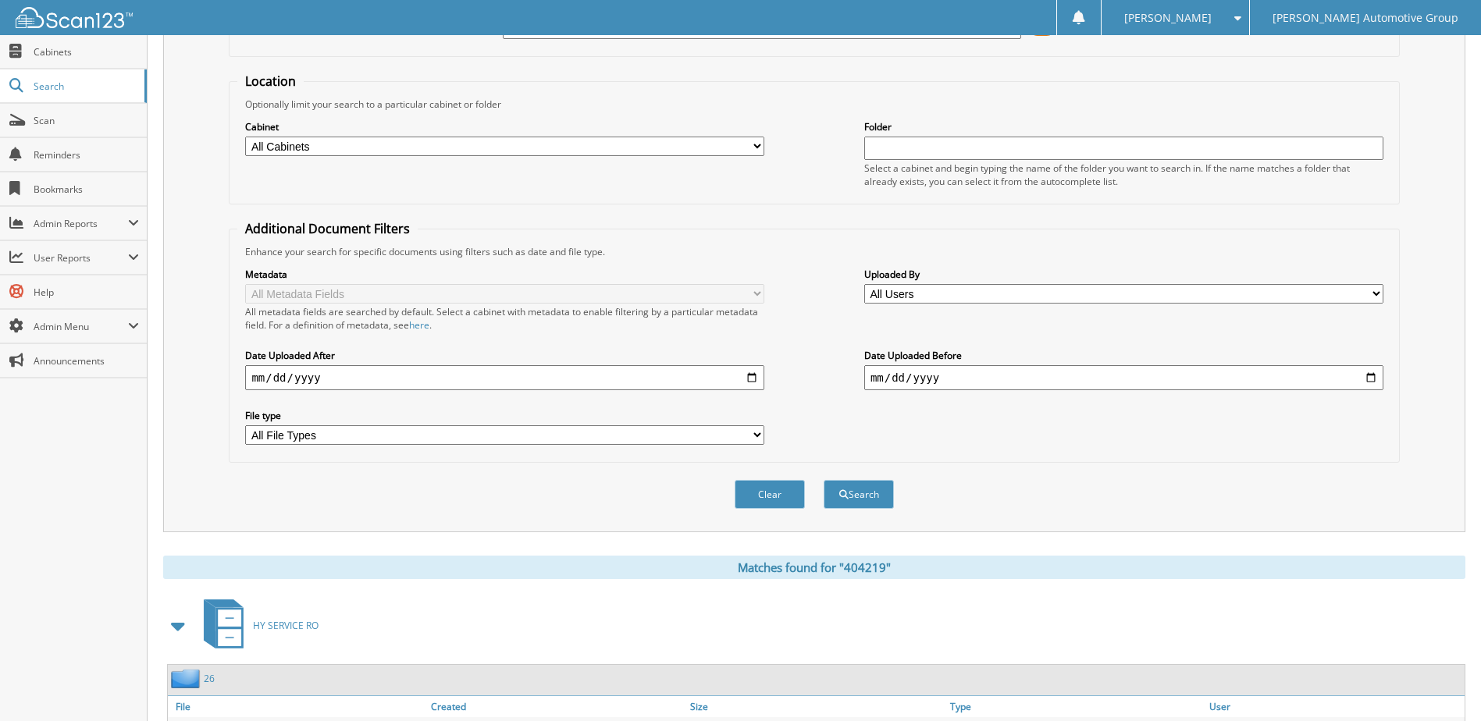
scroll to position [212, 0]
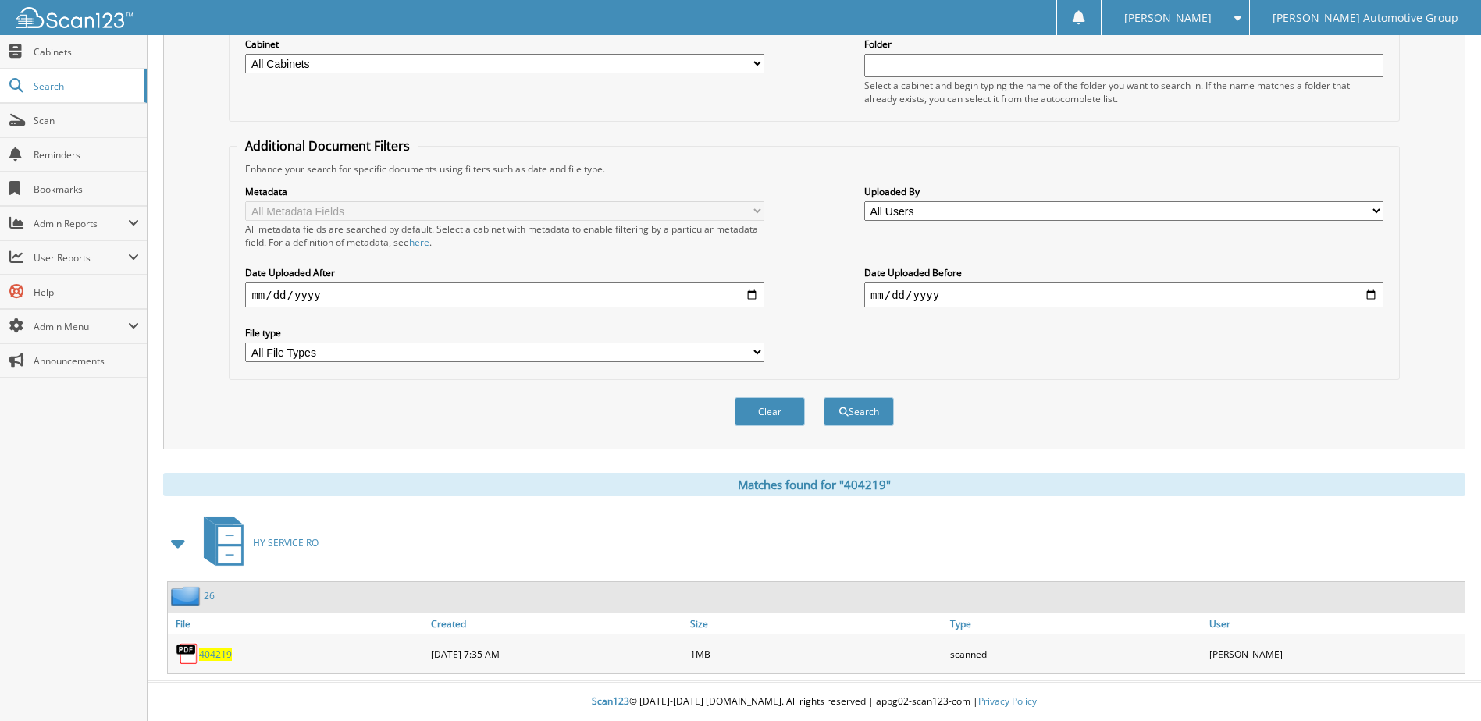
click at [218, 656] on span "404219" at bounding box center [215, 654] width 33 height 13
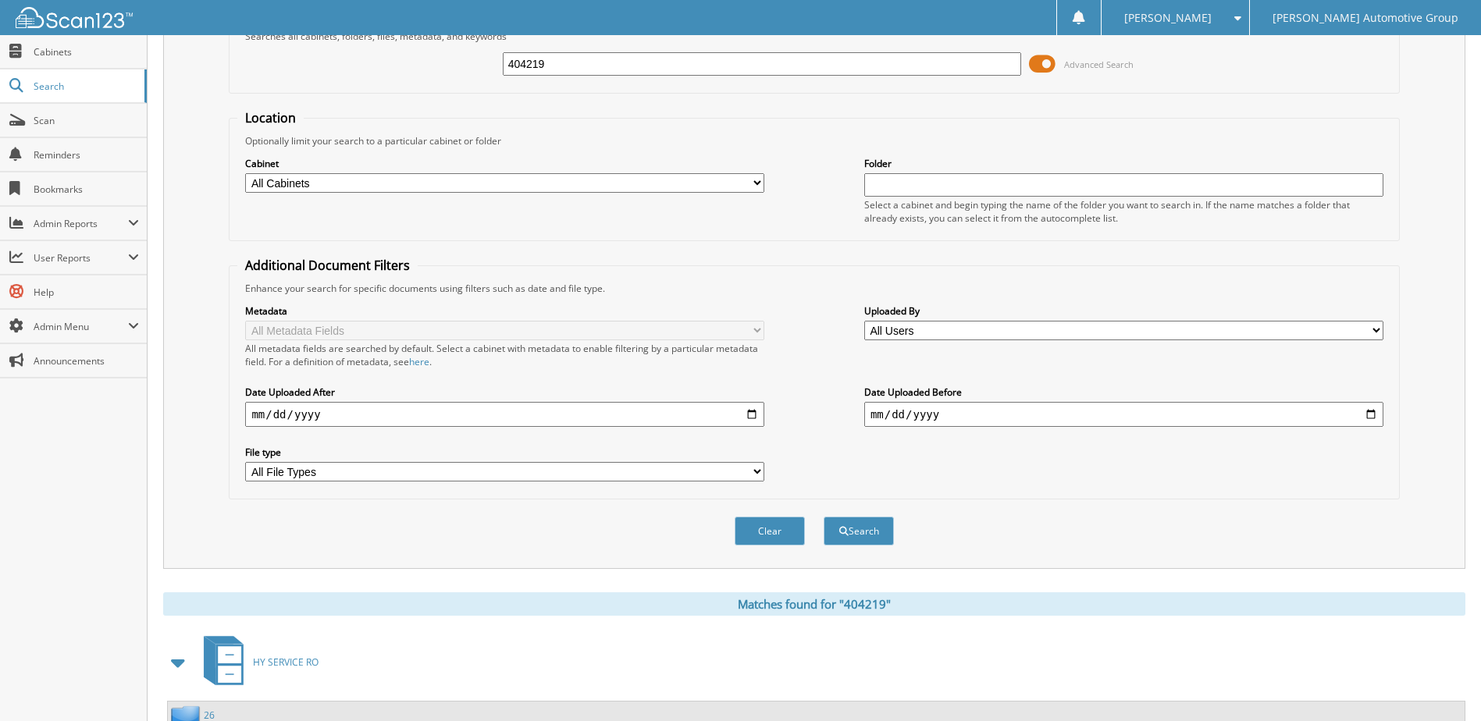
scroll to position [0, 0]
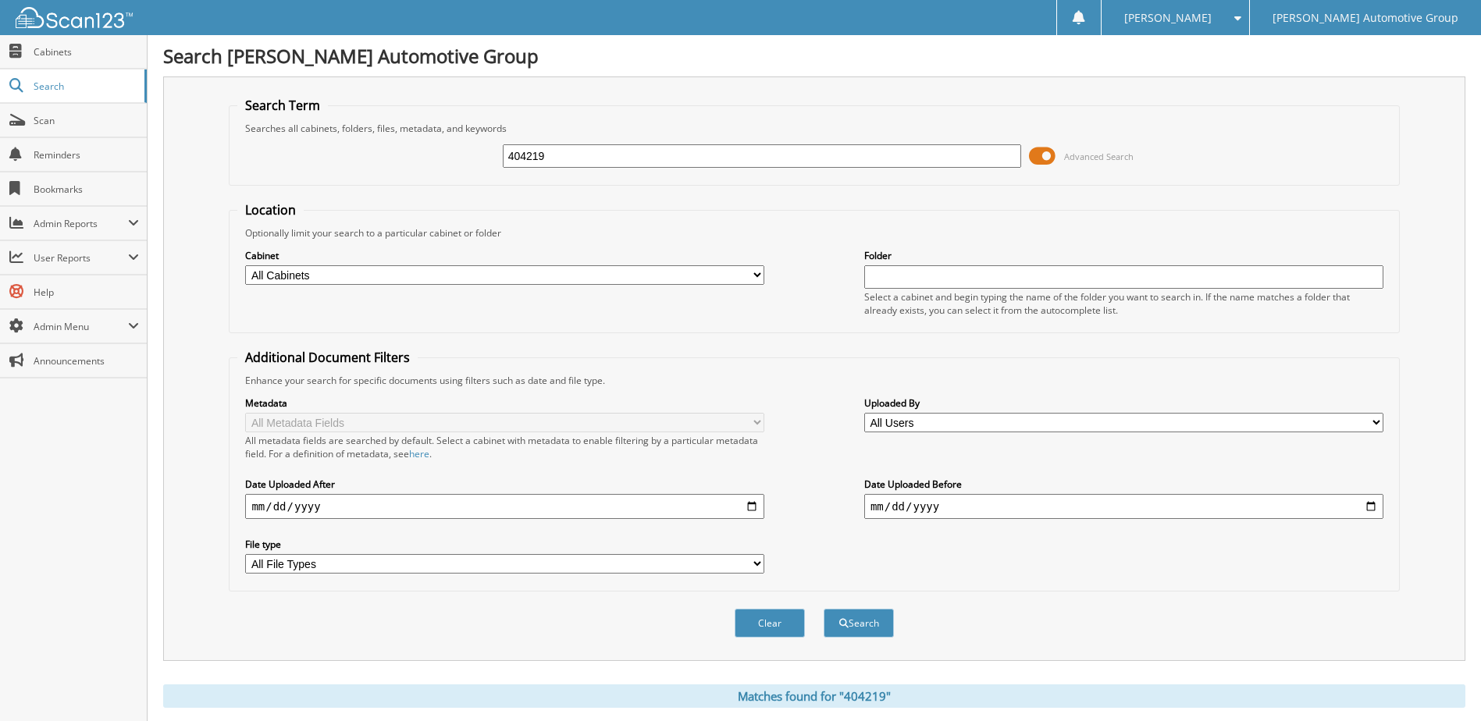
drag, startPoint x: 445, startPoint y: 179, endPoint x: 424, endPoint y: 180, distance: 21.1
click at [424, 180] on fieldset "Search Term Searches all cabinets, folders, files, metadata, and keywords 40421…" at bounding box center [814, 141] width 1170 height 89
type input "404220"
click at [823, 609] on button "Search" at bounding box center [858, 623] width 70 height 29
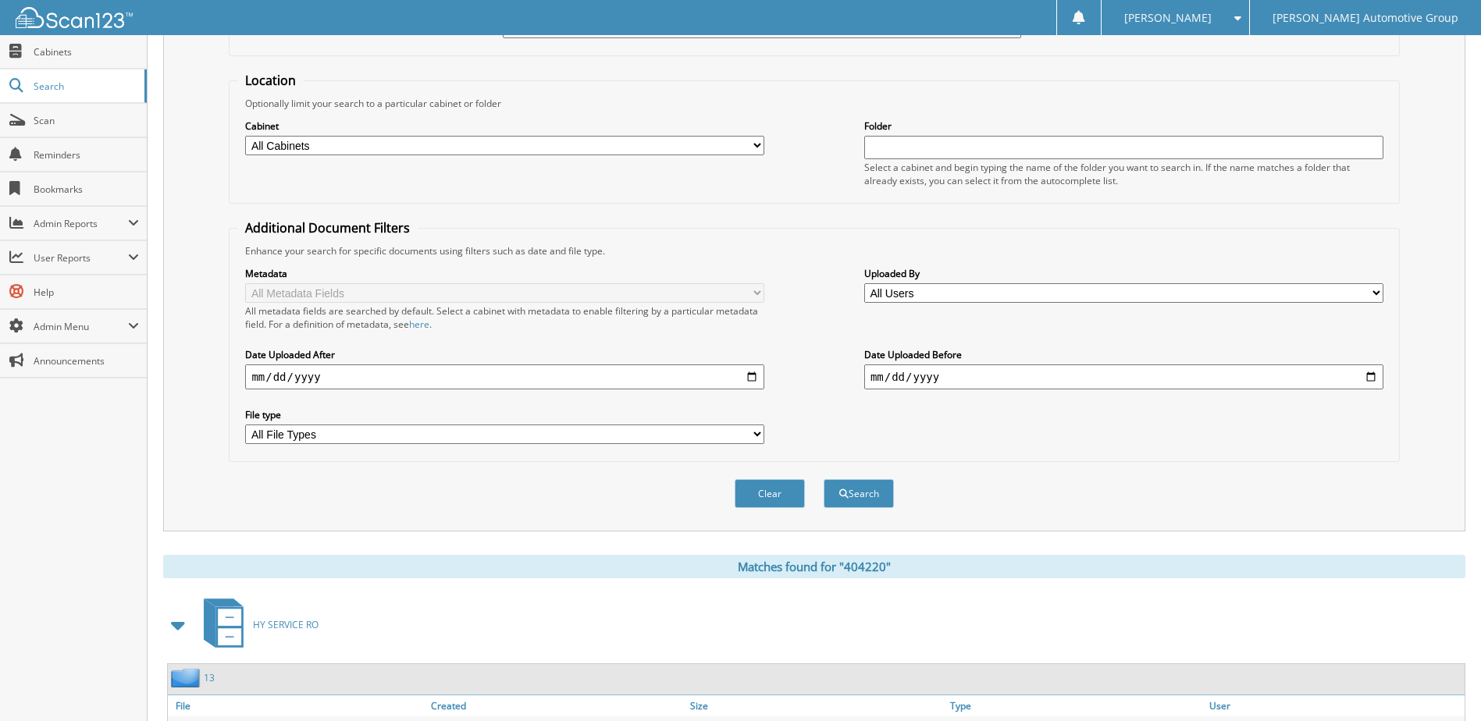
scroll to position [212, 0]
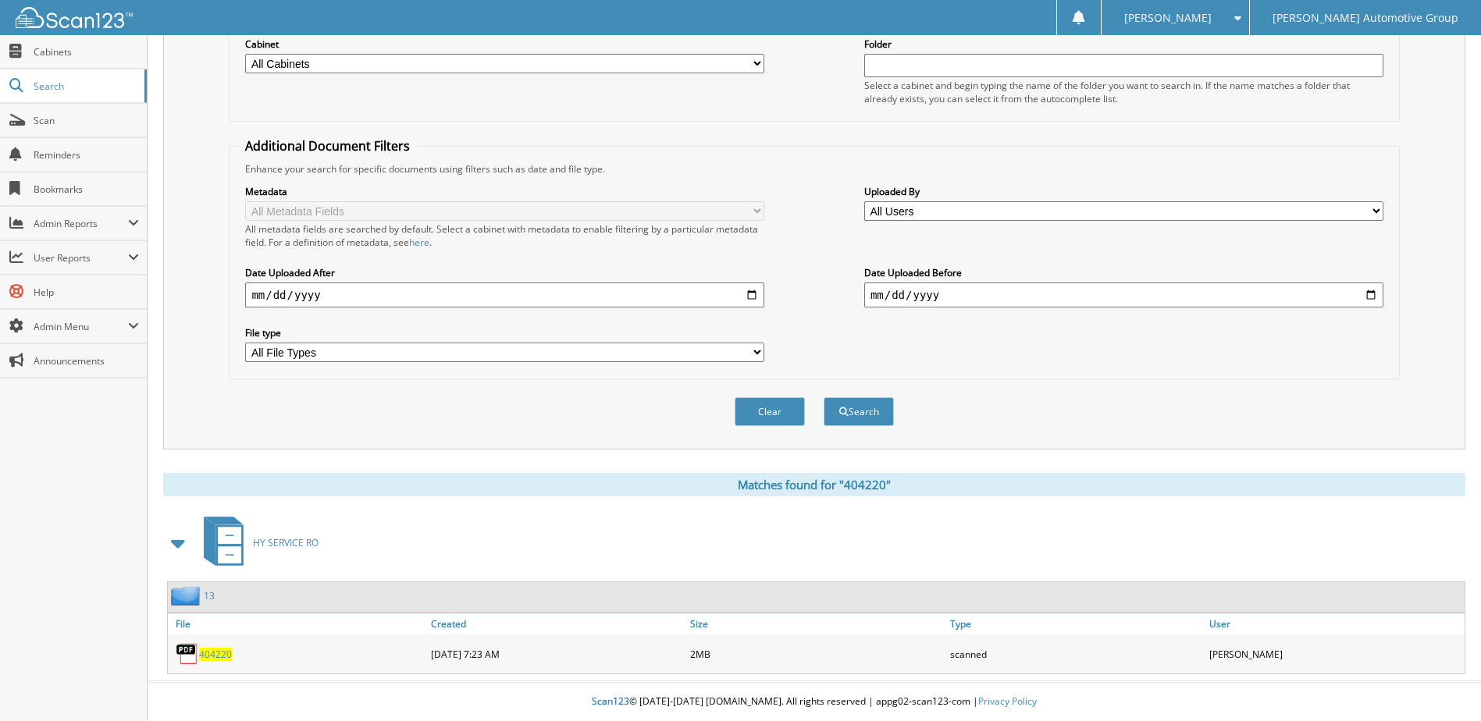
click at [225, 651] on span "404220" at bounding box center [215, 654] width 33 height 13
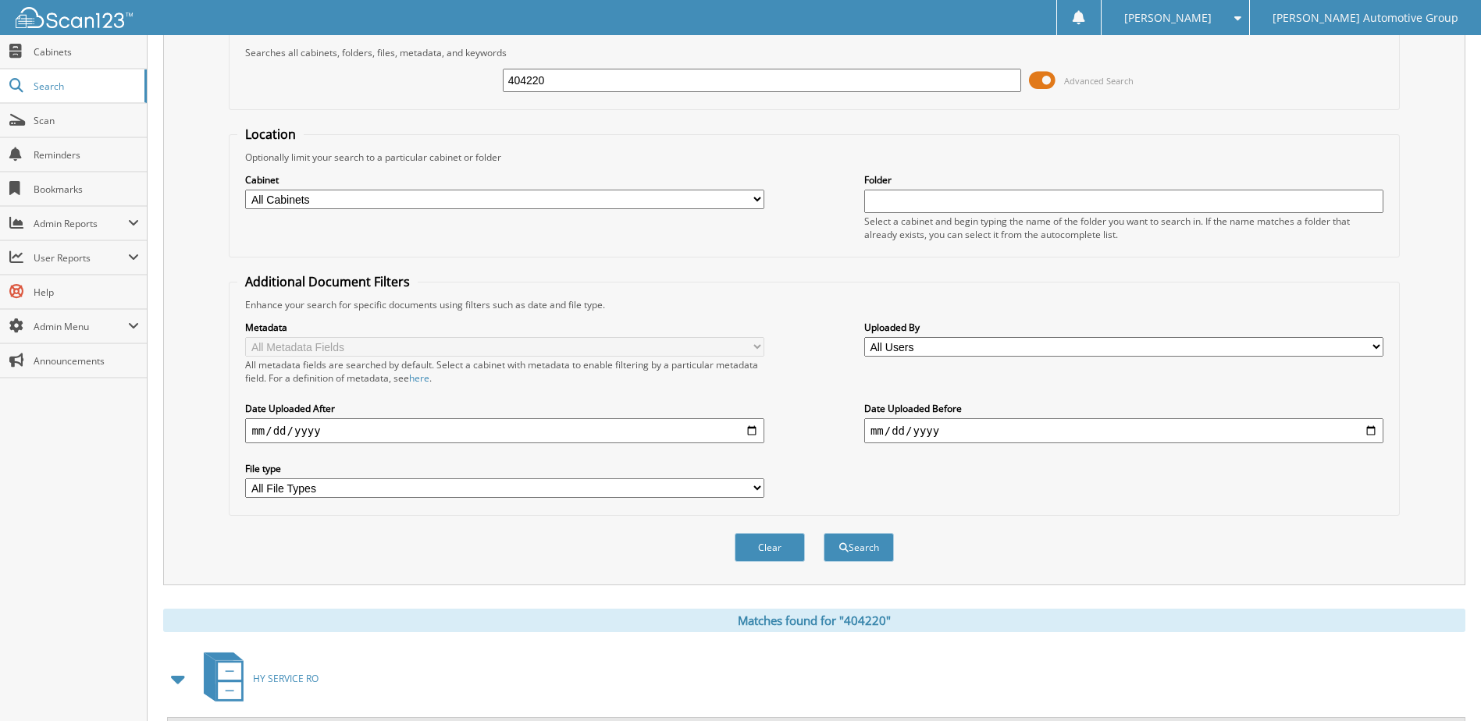
scroll to position [0, 0]
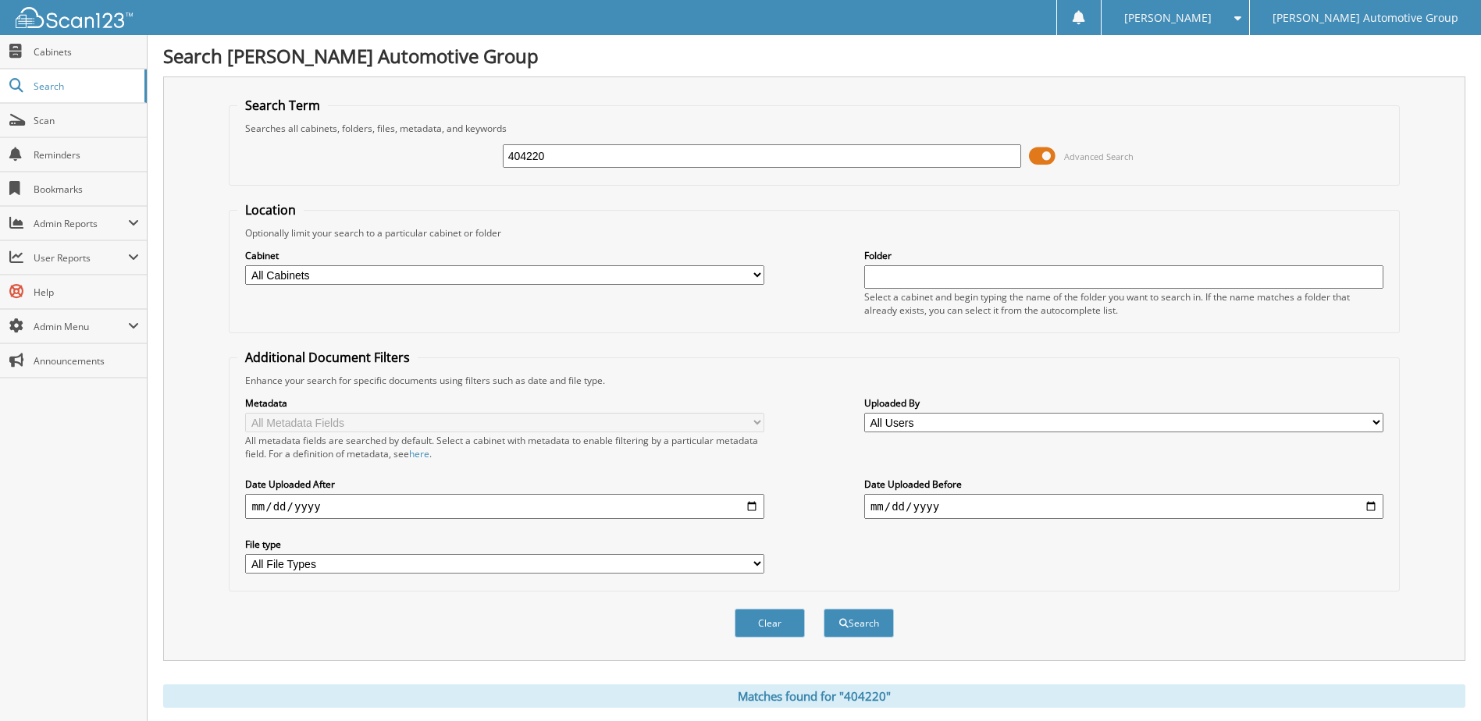
click at [396, 181] on fieldset "Search Term Searches all cabinets, folders, files, metadata, and keywords 40422…" at bounding box center [814, 141] width 1170 height 89
click at [415, 155] on div "404220 Advanced Search" at bounding box center [813, 156] width 1153 height 42
type input "404236"
click at [823, 609] on button "Search" at bounding box center [858, 623] width 70 height 29
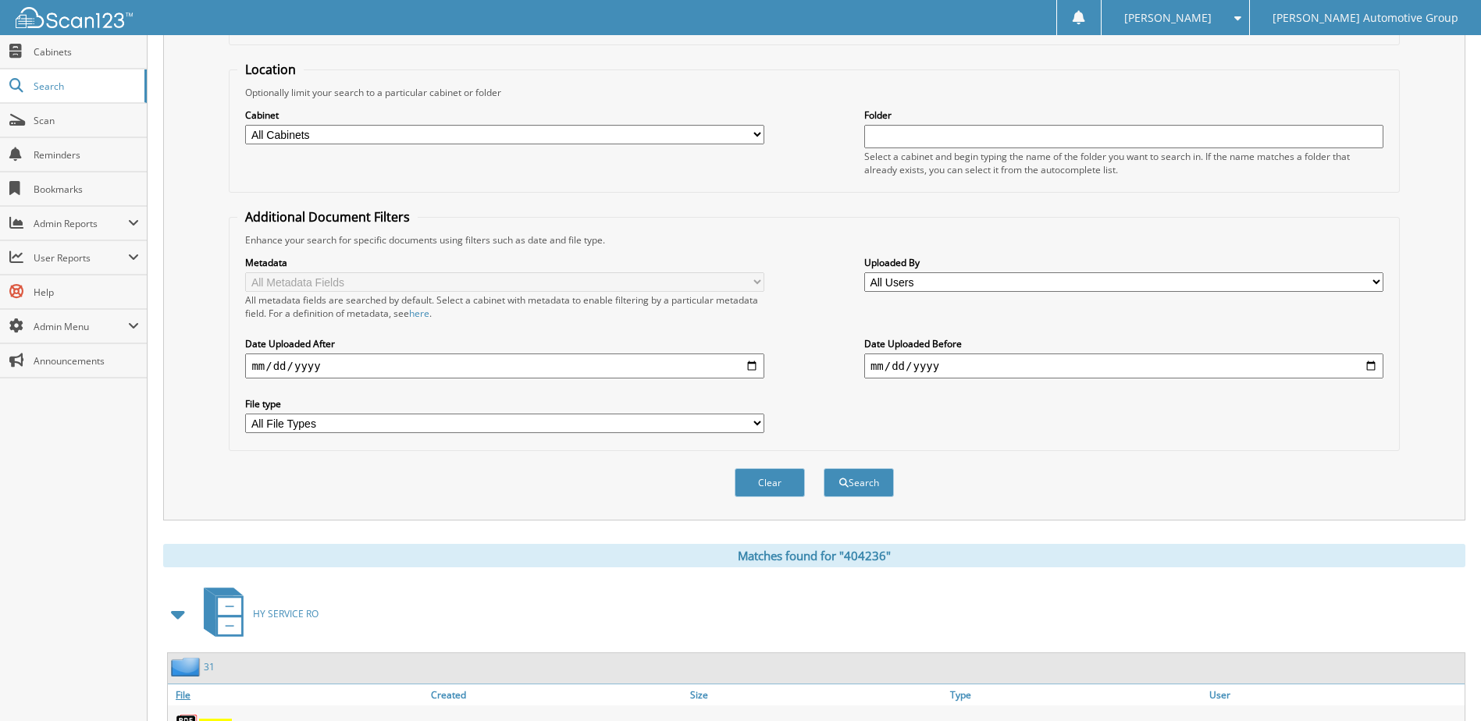
scroll to position [212, 0]
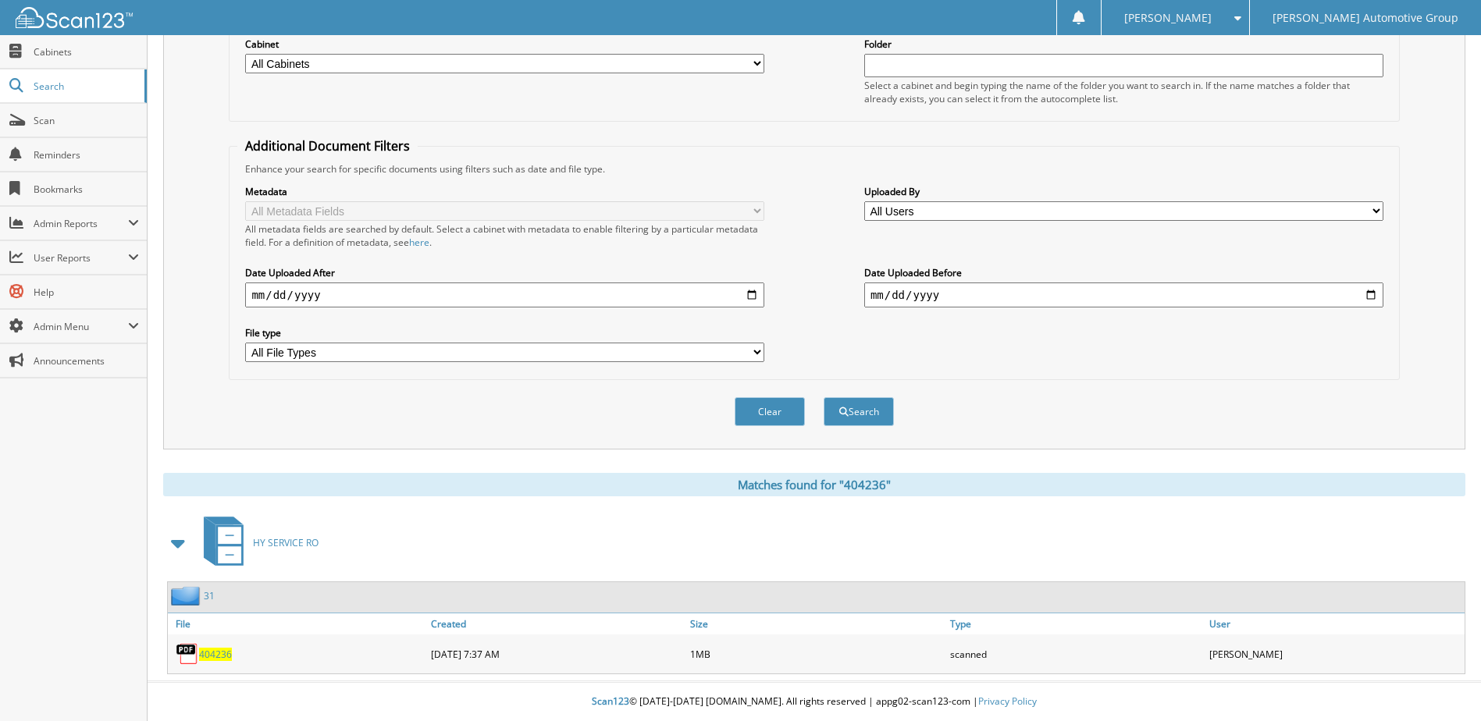
click at [215, 650] on span "404236" at bounding box center [215, 654] width 33 height 13
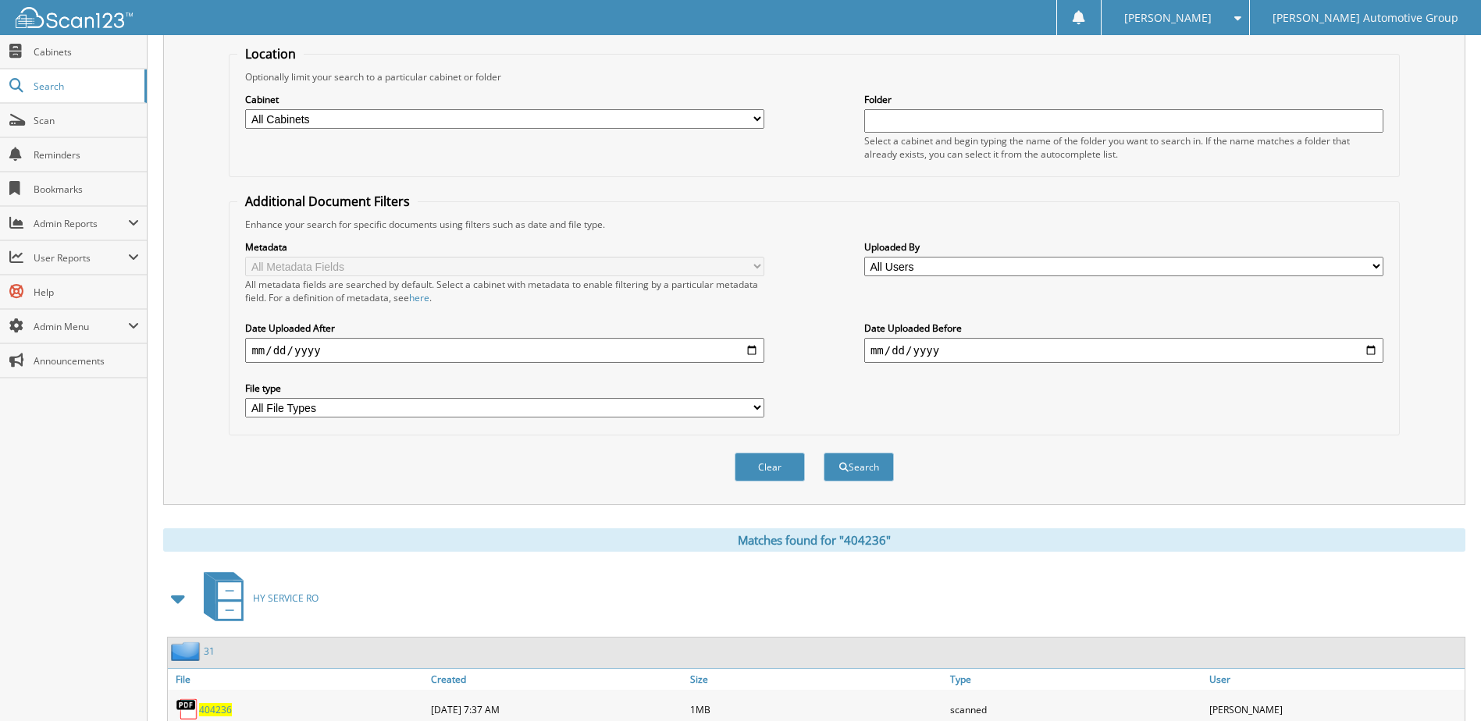
scroll to position [0, 0]
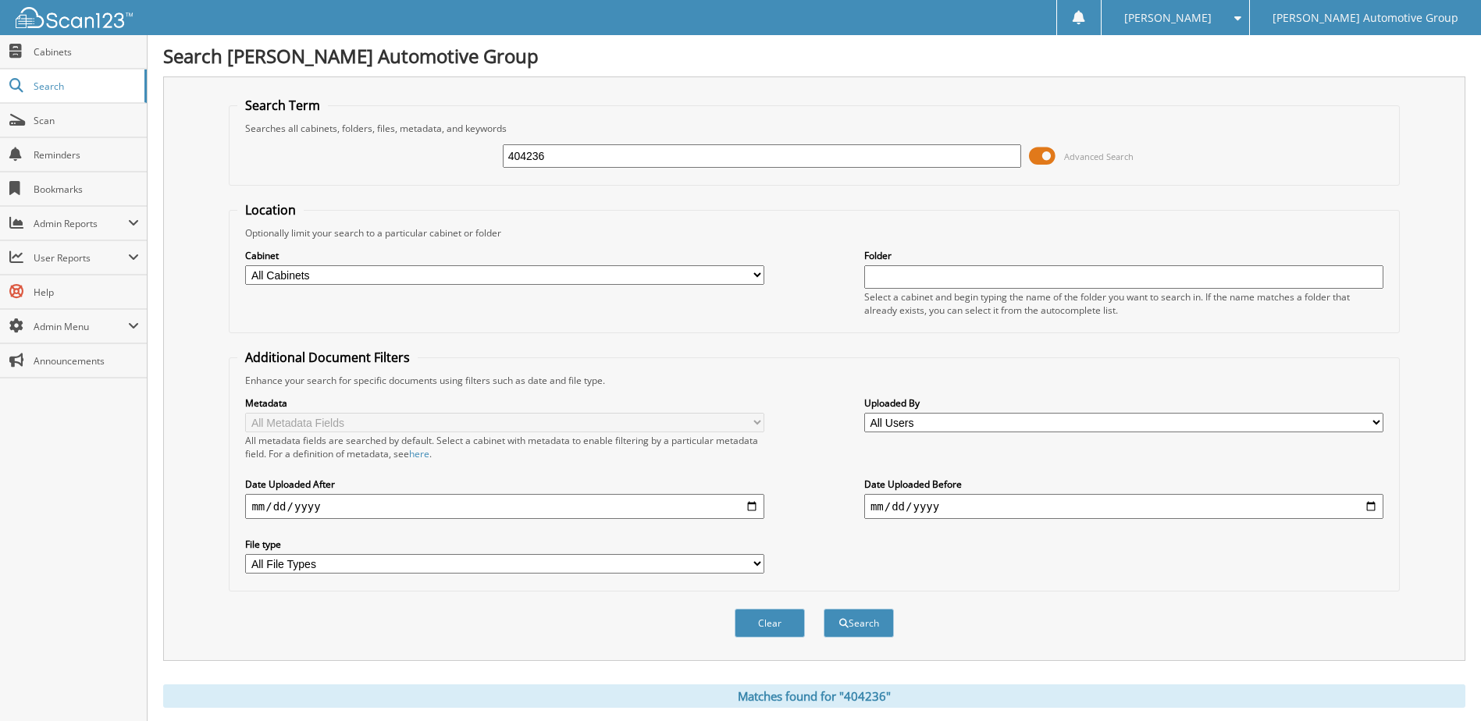
drag, startPoint x: 305, startPoint y: 165, endPoint x: 268, endPoint y: 168, distance: 36.8
click at [268, 167] on div "404236 Advanced Search" at bounding box center [813, 156] width 1153 height 42
type input "404111"
click at [823, 609] on button "Search" at bounding box center [858, 623] width 70 height 29
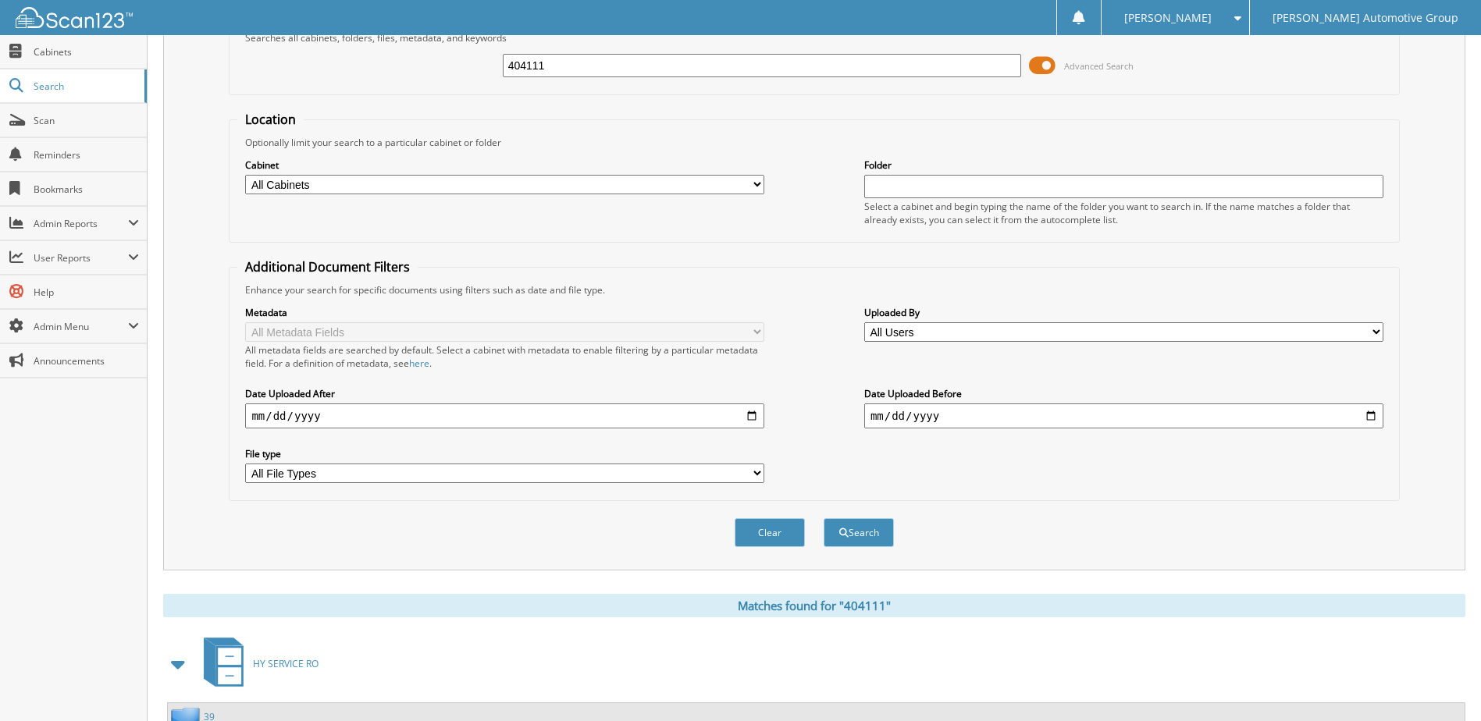
scroll to position [212, 0]
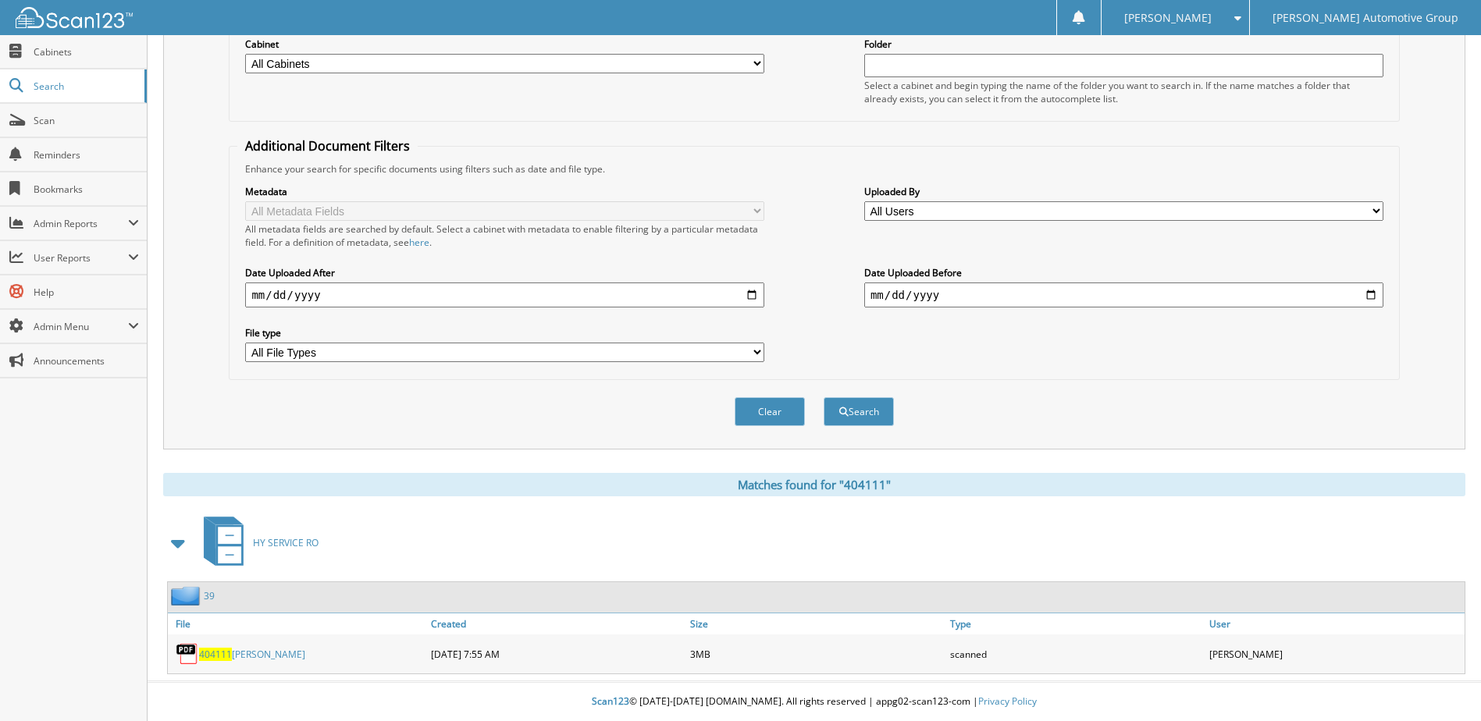
click at [247, 652] on link "404111 BALCH" at bounding box center [252, 654] width 106 height 13
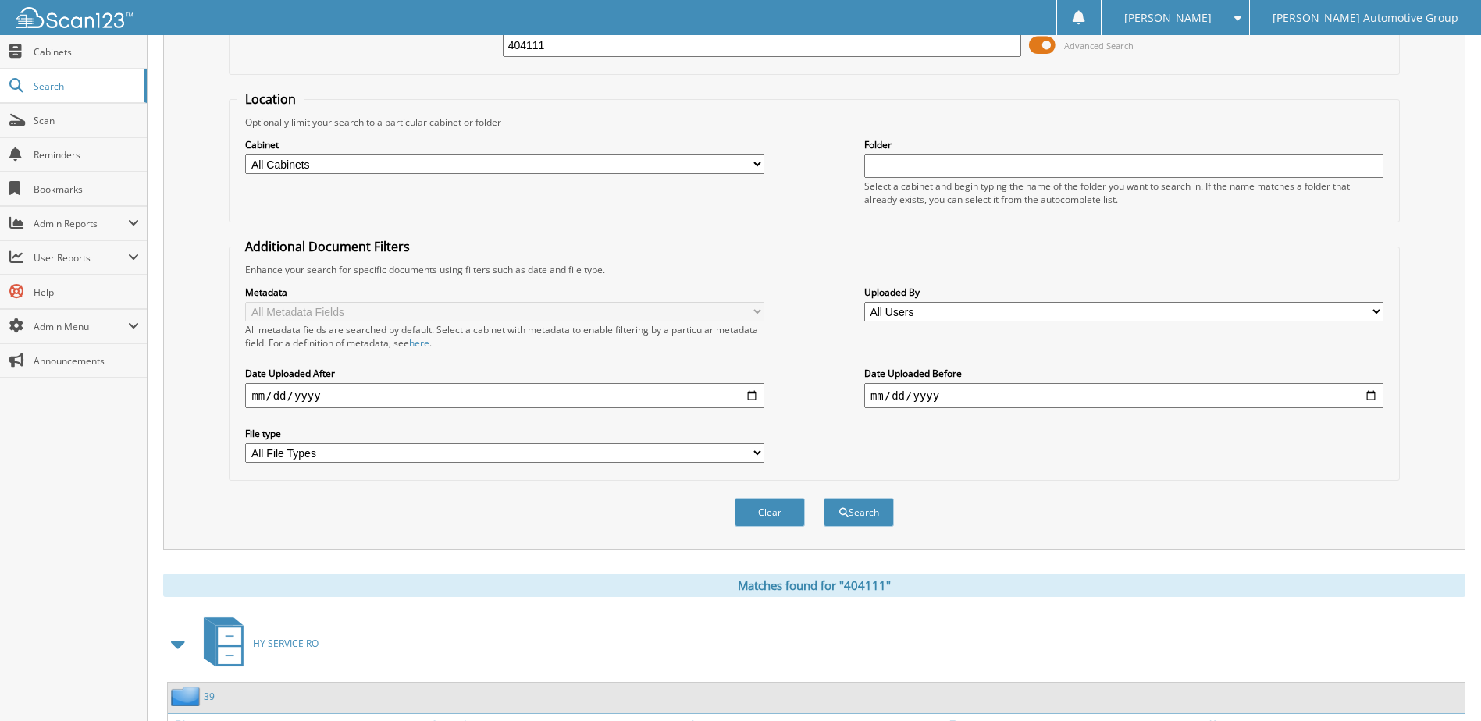
scroll to position [0, 0]
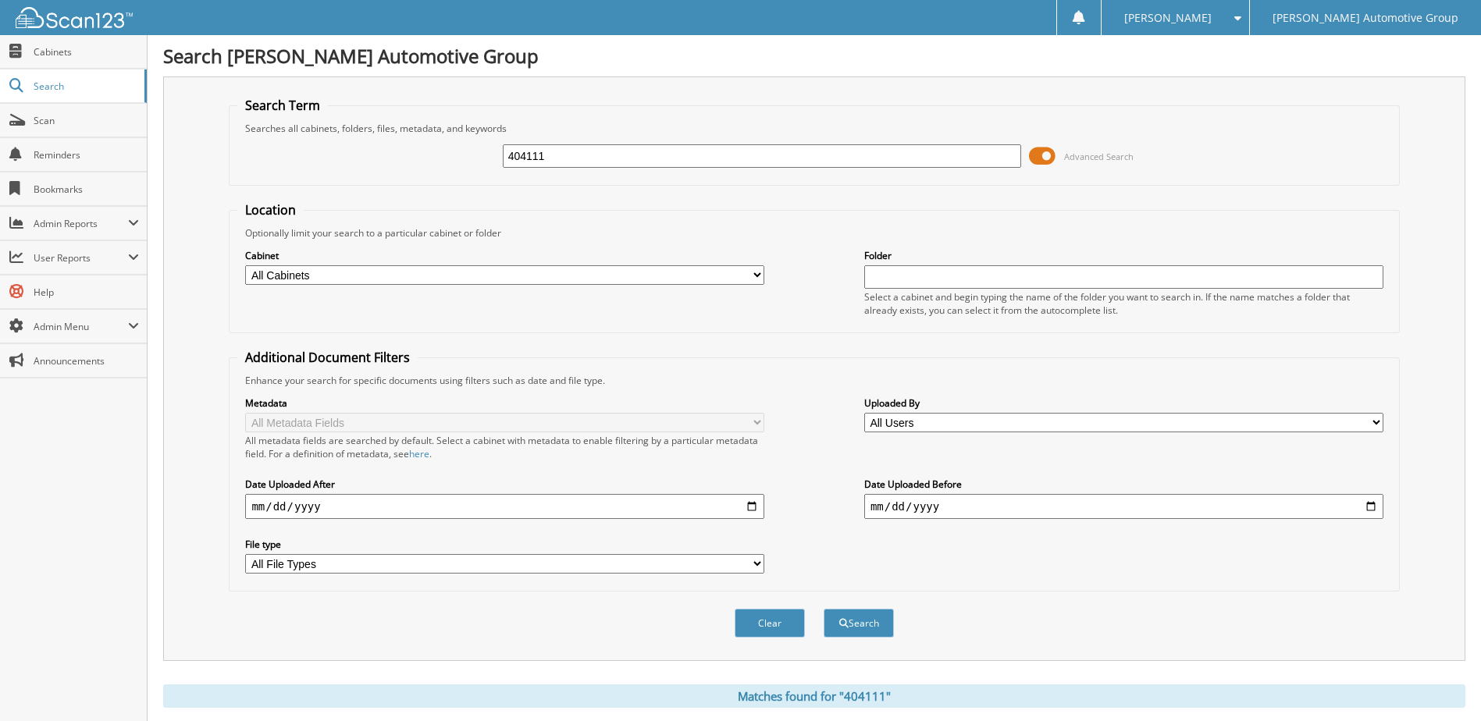
drag, startPoint x: 510, startPoint y: 156, endPoint x: 326, endPoint y: 164, distance: 183.6
click at [329, 164] on div "404111 Advanced Search" at bounding box center [813, 156] width 1153 height 42
type input "404245"
click at [823, 609] on button "Search" at bounding box center [858, 623] width 70 height 29
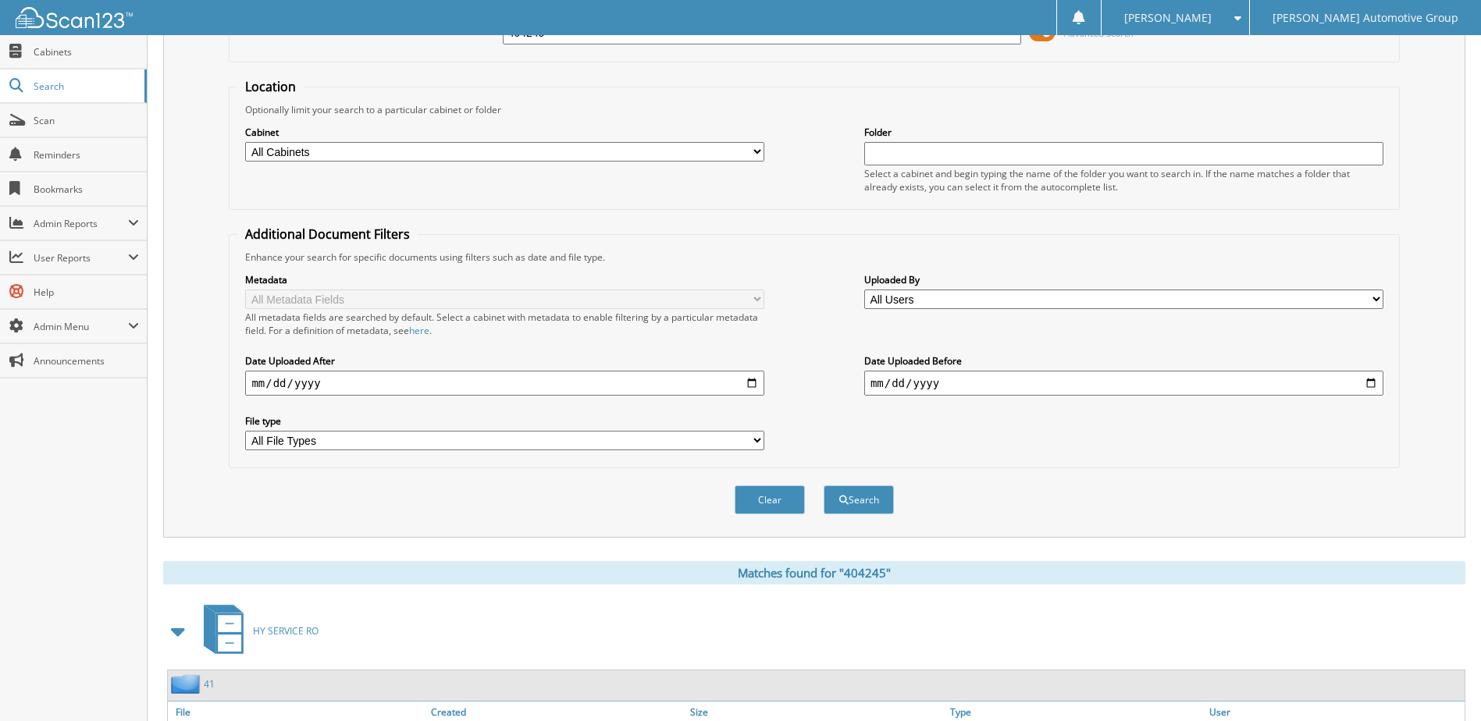
scroll to position [212, 0]
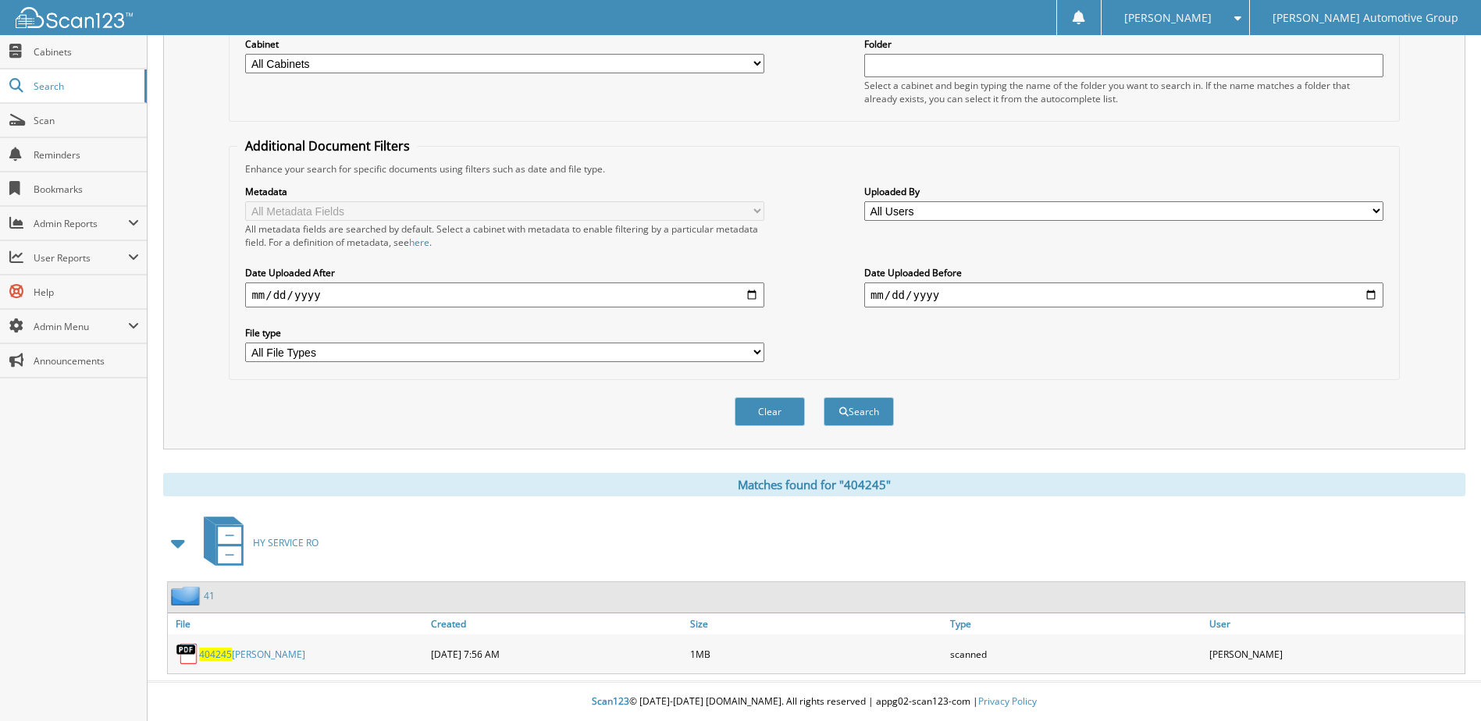
click at [242, 648] on link "404245 [PERSON_NAME]" at bounding box center [252, 654] width 106 height 13
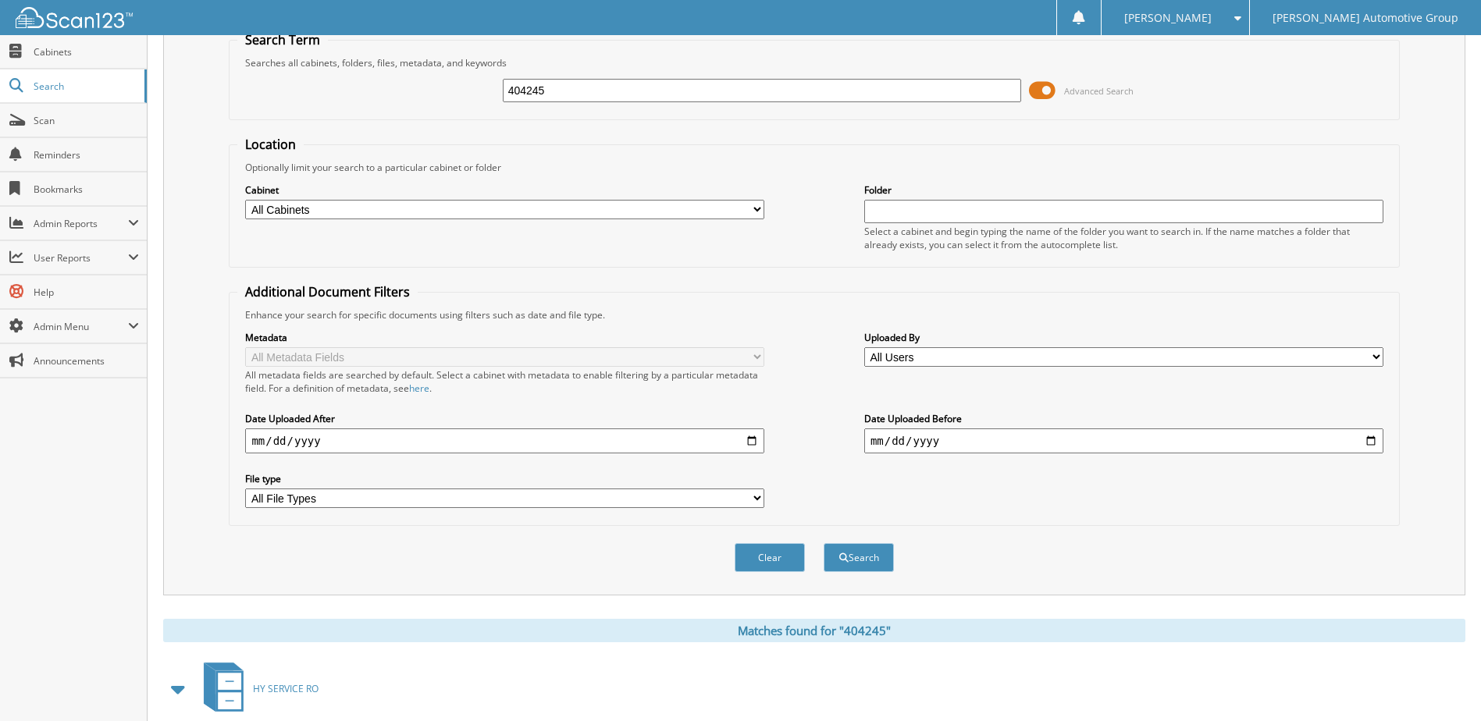
scroll to position [0, 0]
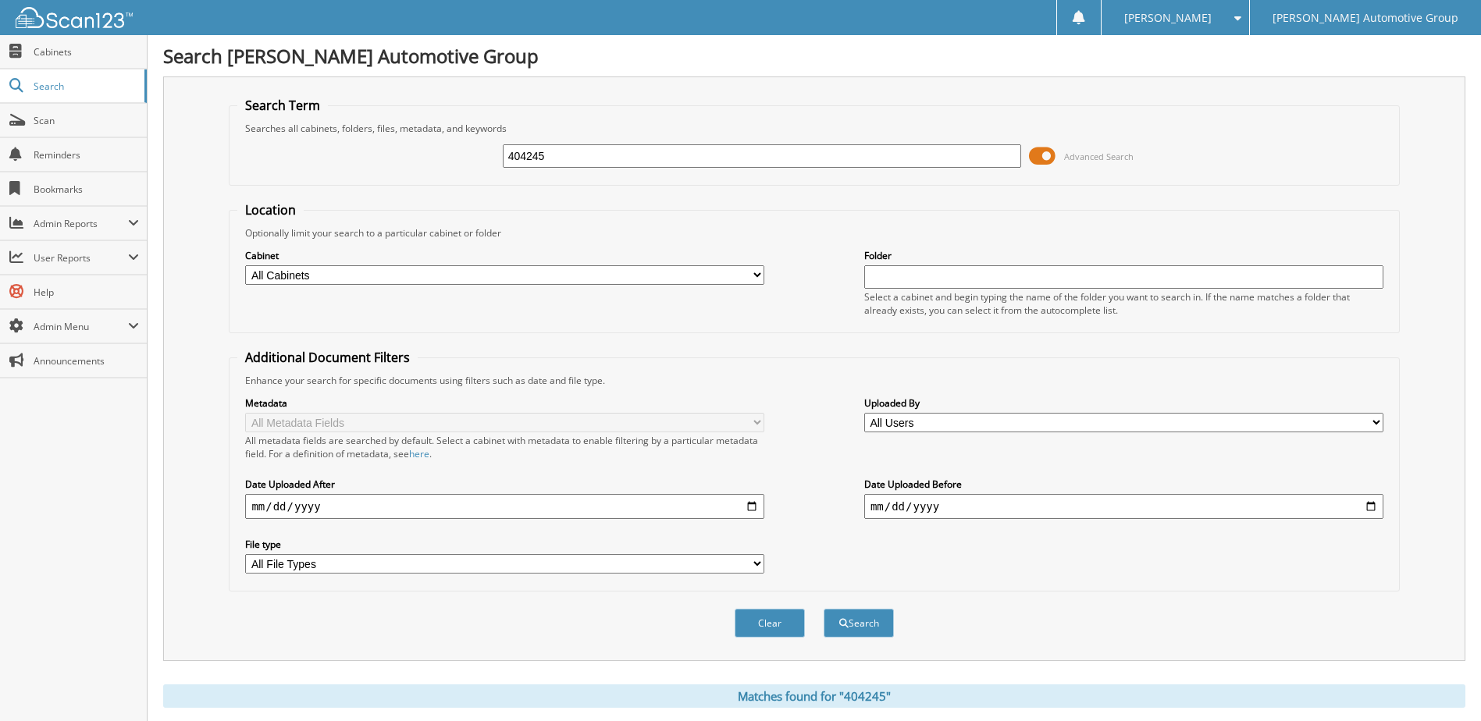
drag, startPoint x: 532, startPoint y: 179, endPoint x: 219, endPoint y: 197, distance: 314.3
click at [219, 197] on div "Search Term Searches all cabinets, folders, files, metadata, and keywords 40424…" at bounding box center [814, 368] width 1302 height 585
type input "4042154"
click at [823, 609] on button "Search" at bounding box center [858, 623] width 70 height 29
drag, startPoint x: 584, startPoint y: 165, endPoint x: 307, endPoint y: 151, distance: 277.4
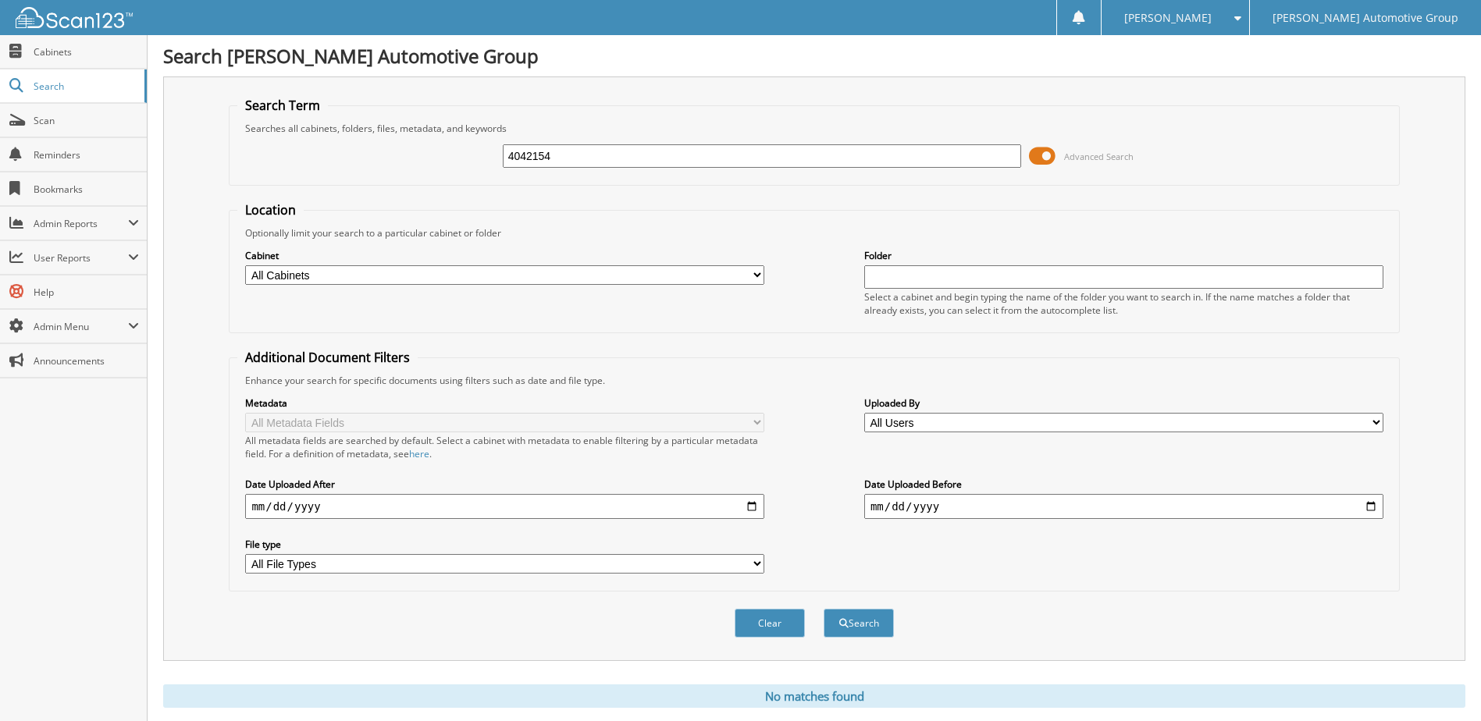
click at [307, 151] on div "4042154 Advanced Search" at bounding box center [813, 156] width 1153 height 42
type input "404254"
click at [823, 609] on button "Search" at bounding box center [858, 623] width 70 height 29
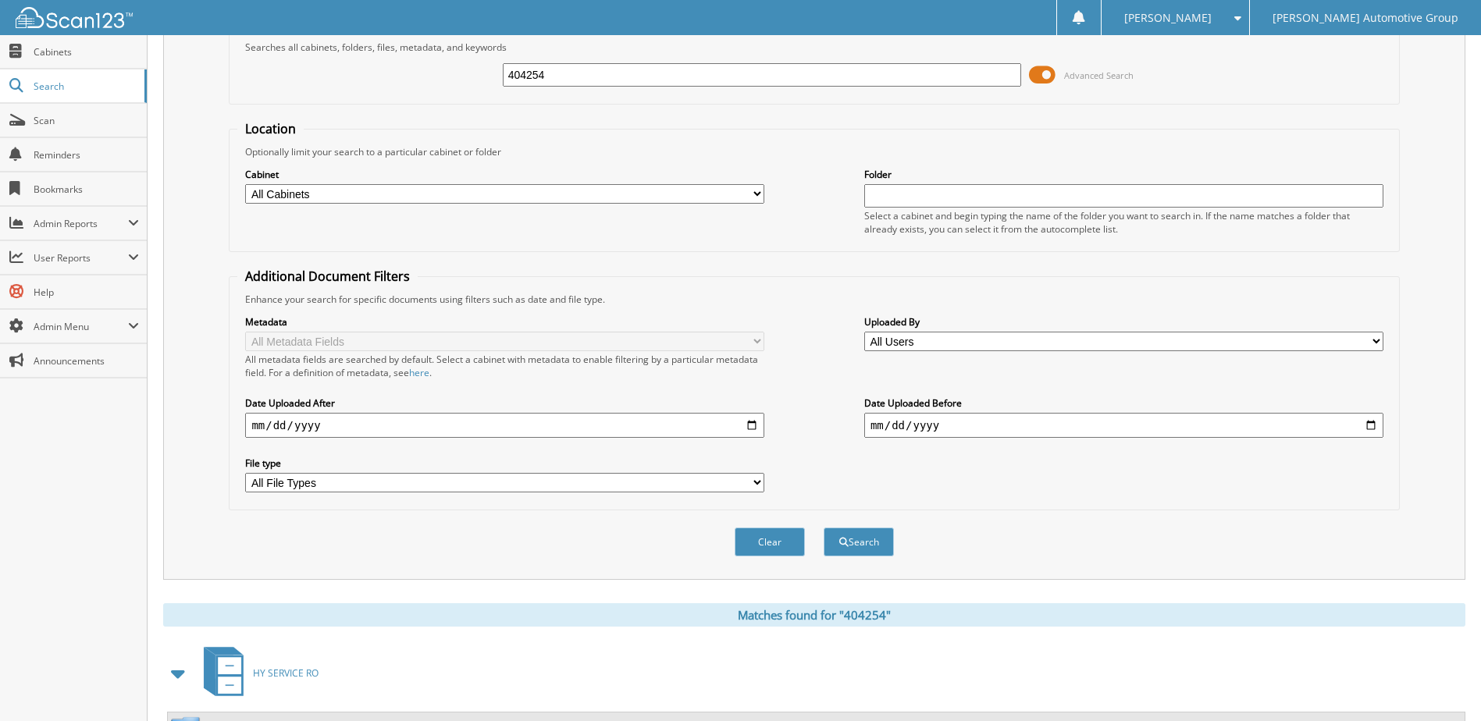
scroll to position [212, 0]
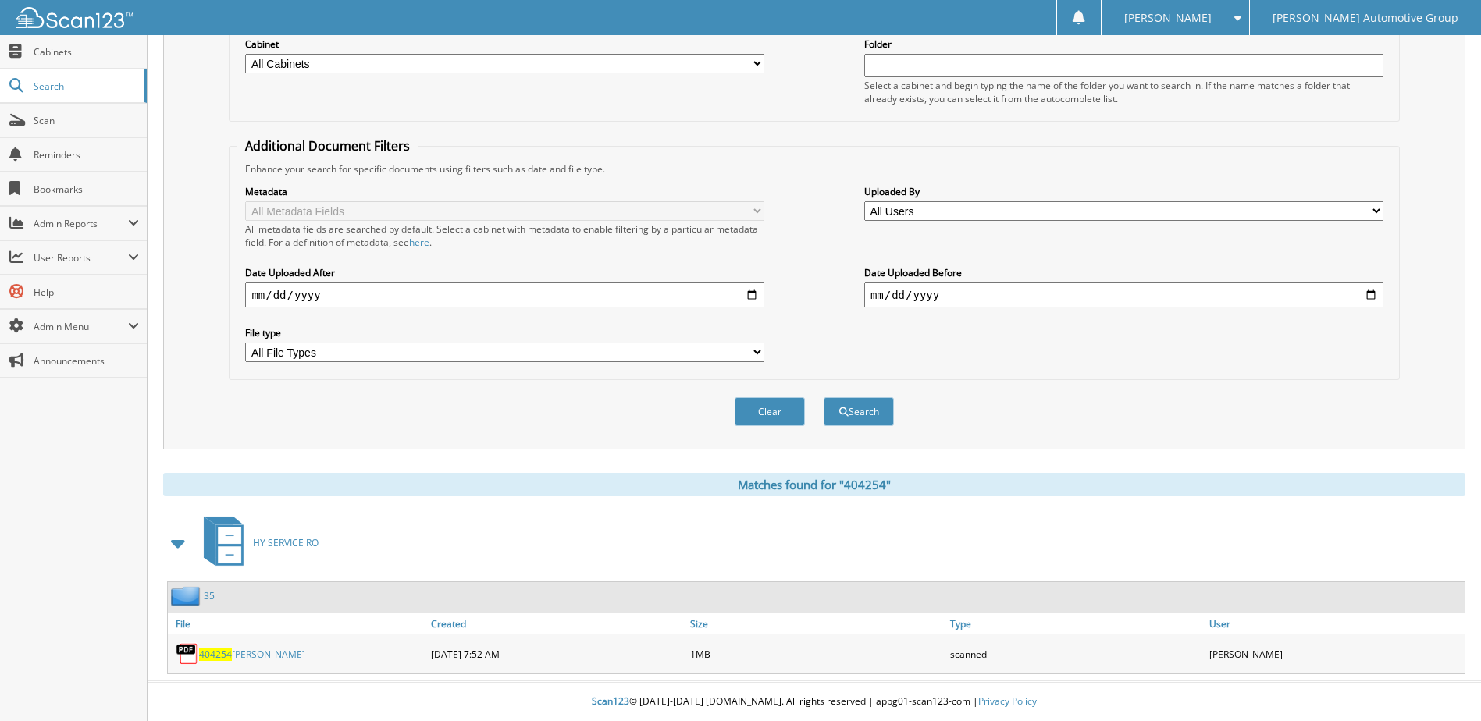
click at [240, 649] on link "404254 [PERSON_NAME]" at bounding box center [252, 654] width 106 height 13
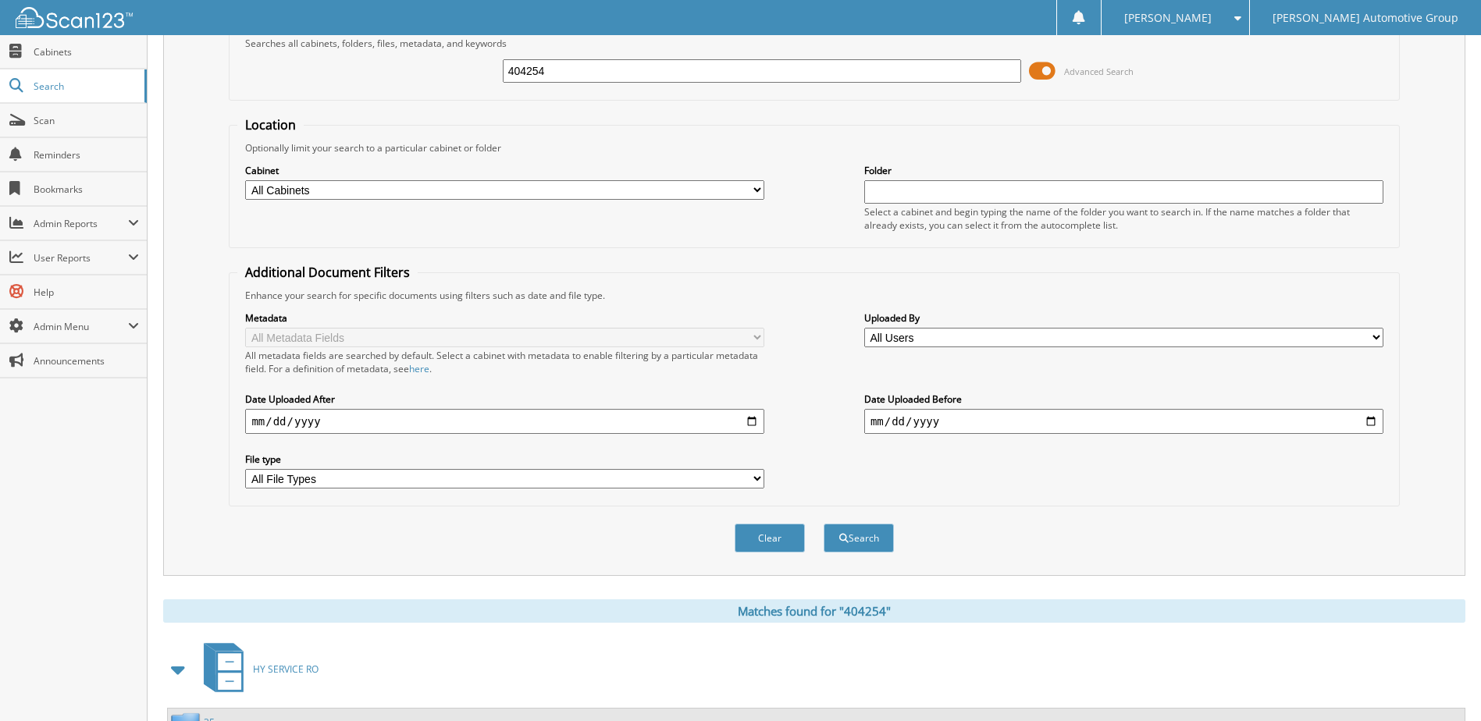
scroll to position [0, 0]
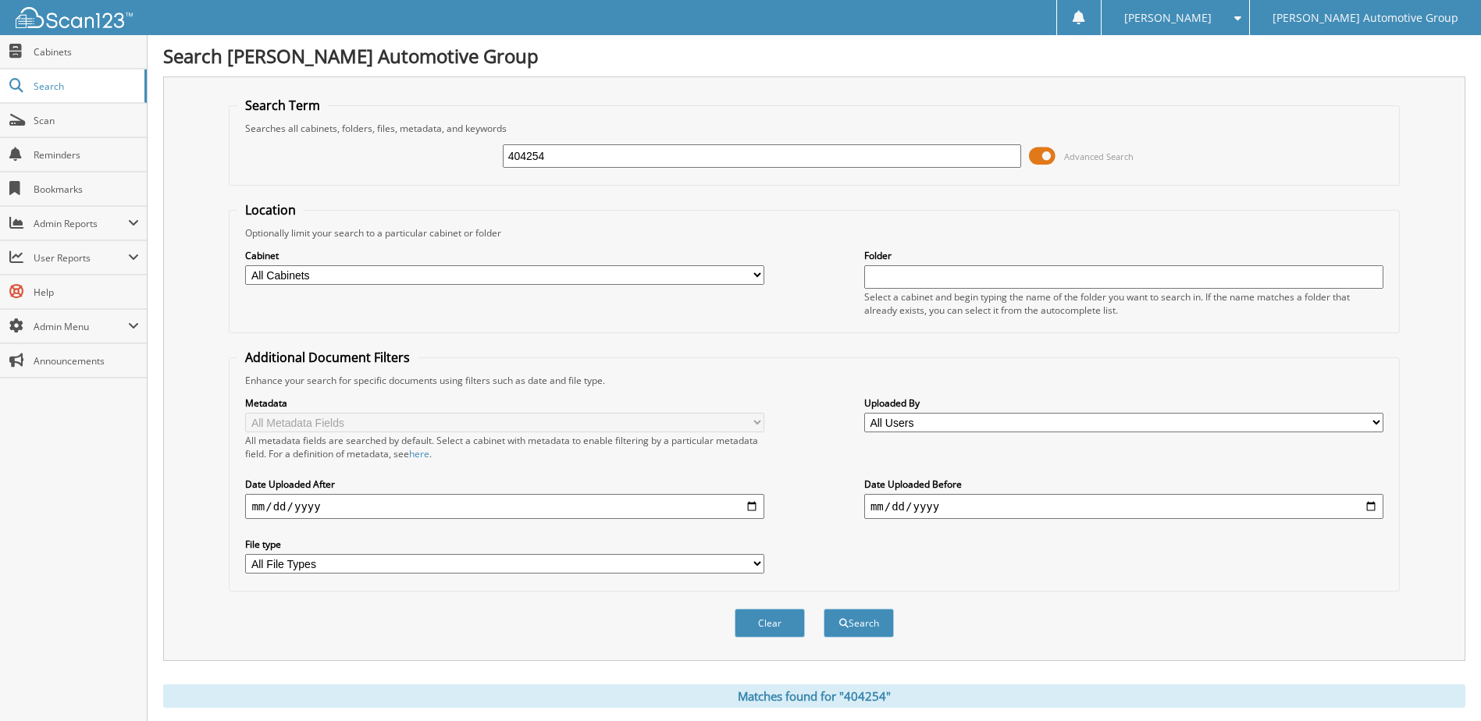
drag, startPoint x: 550, startPoint y: 162, endPoint x: 226, endPoint y: 186, distance: 324.8
click at [229, 186] on form "Search Term Searches all cabinets, folders, files, metadata, and keywords 40425…" at bounding box center [814, 376] width 1170 height 558
type input "403712"
click at [823, 609] on button "Search" at bounding box center [858, 623] width 70 height 29
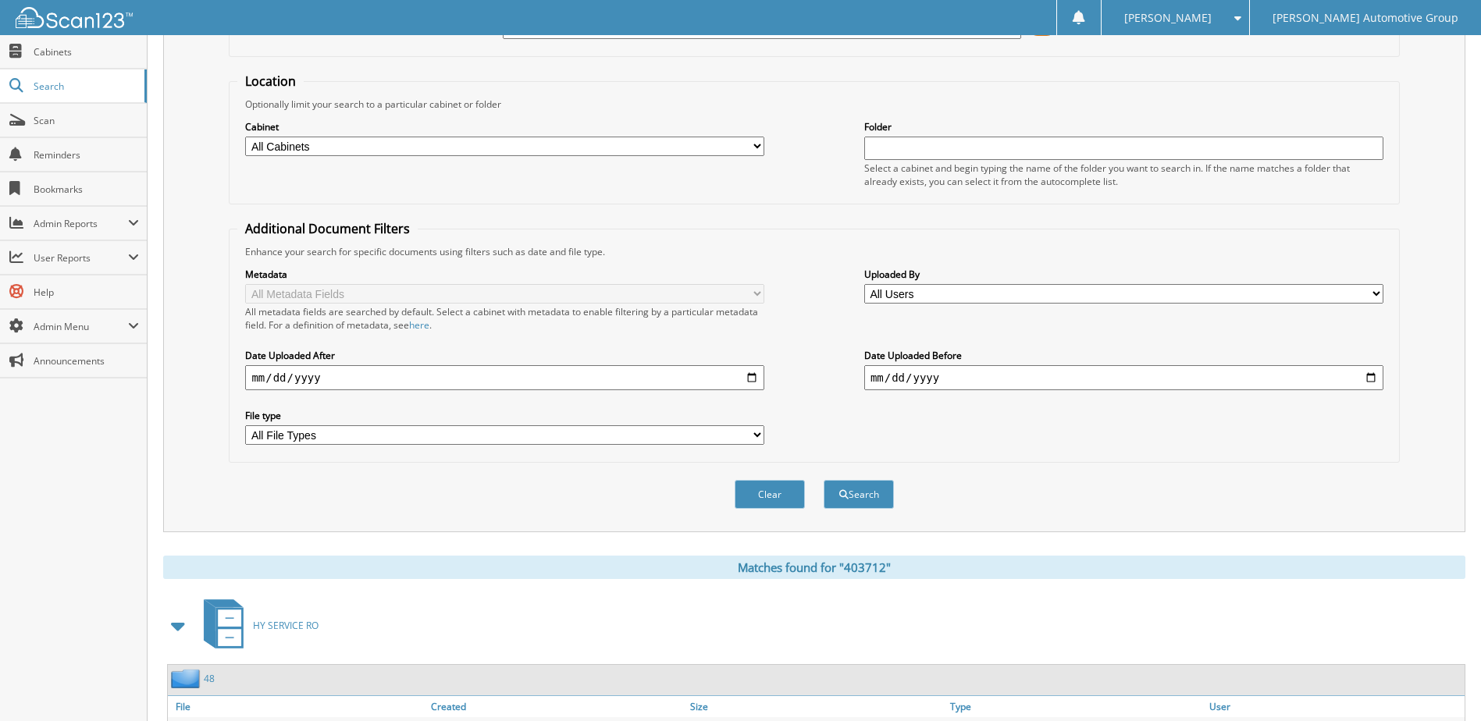
scroll to position [212, 0]
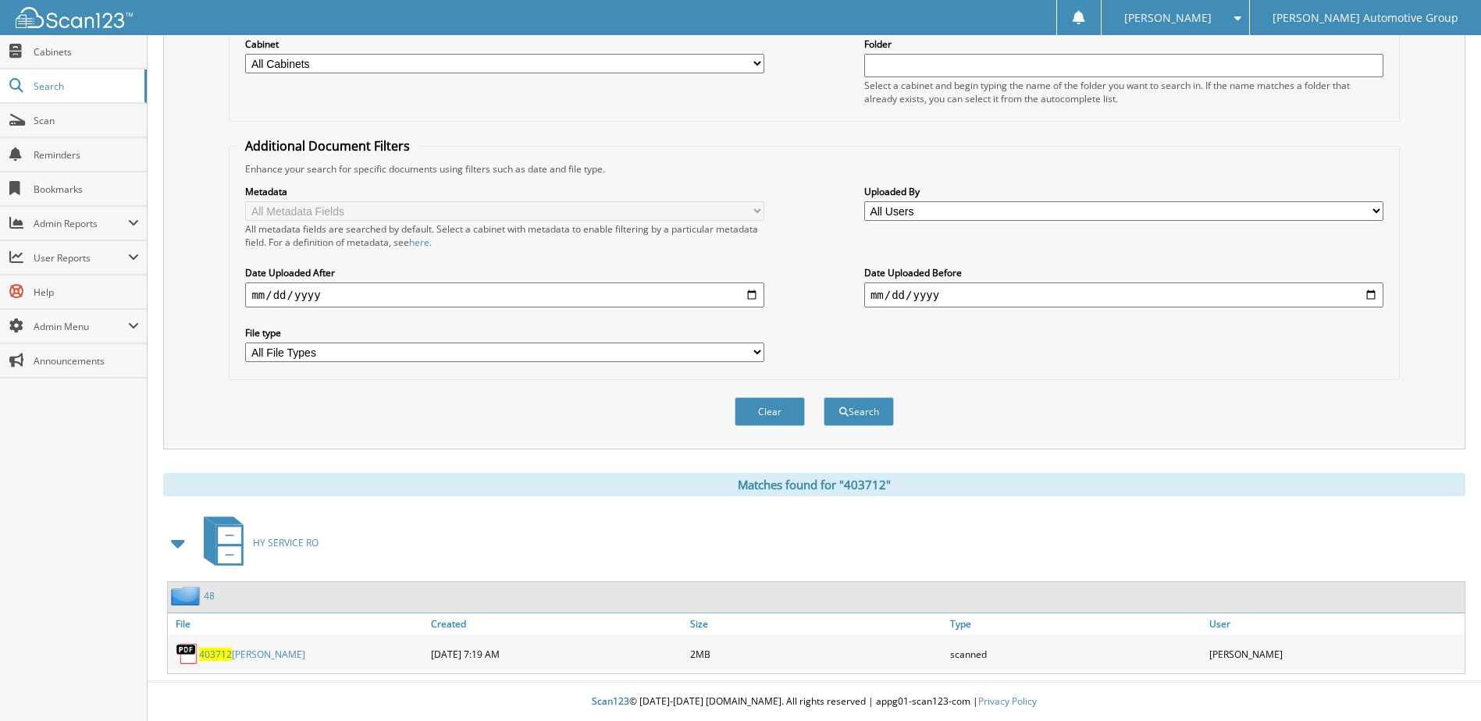
click at [241, 660] on link "403712 PELUSO" at bounding box center [252, 654] width 106 height 13
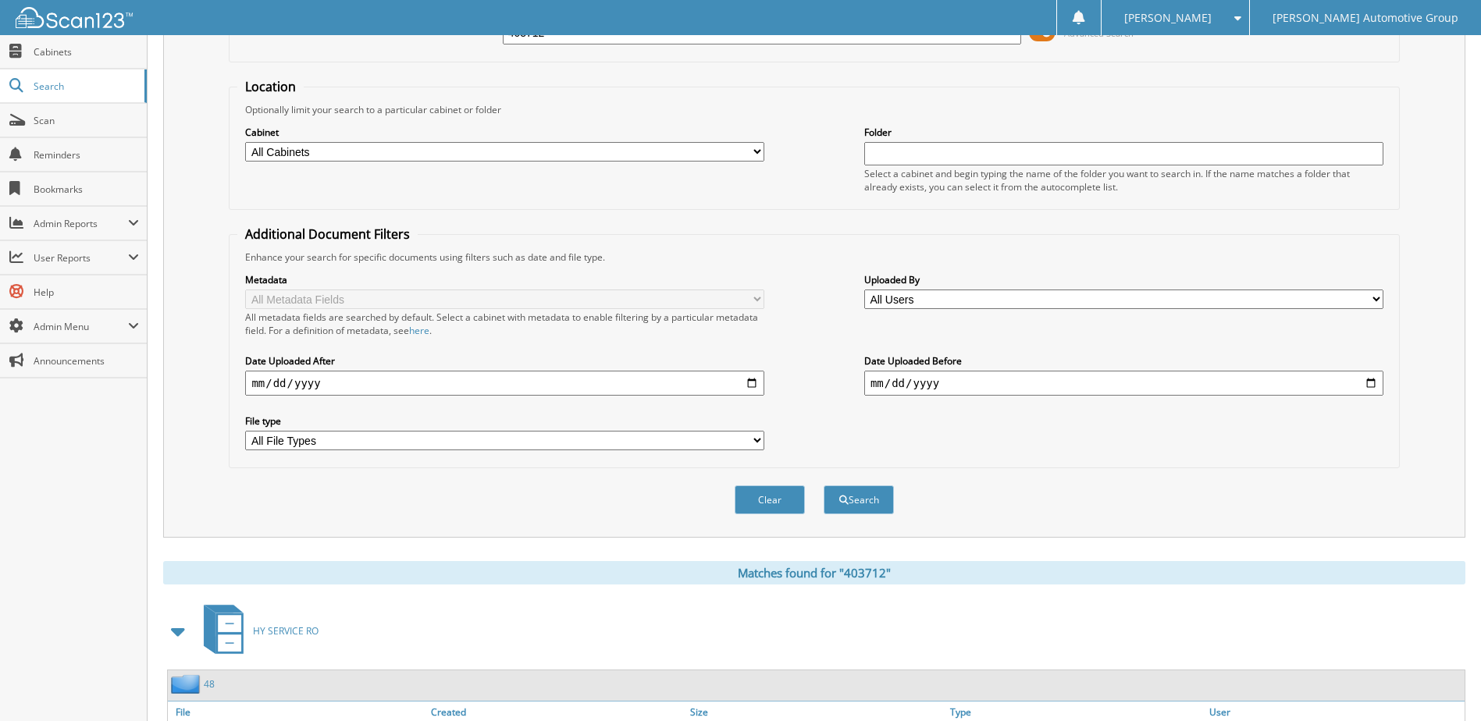
scroll to position [0, 0]
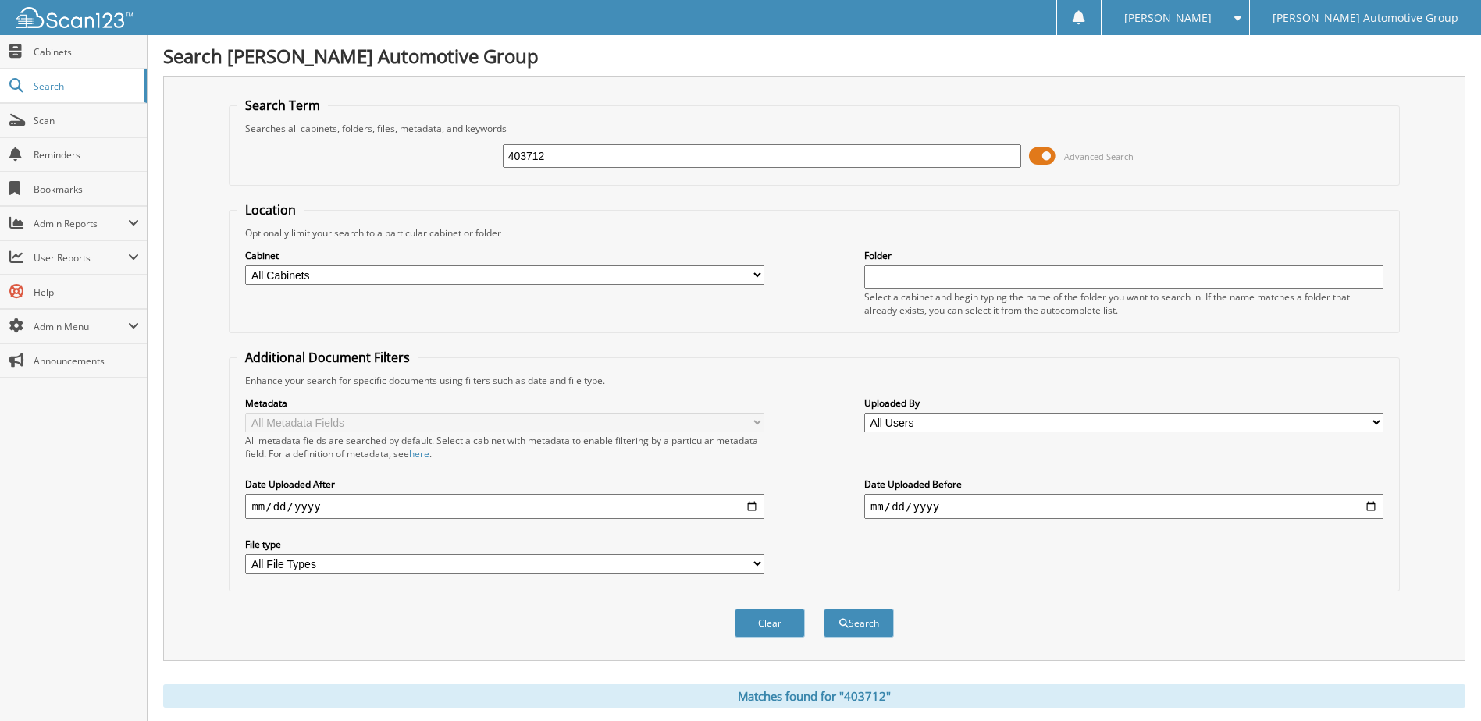
drag, startPoint x: 296, startPoint y: 170, endPoint x: 151, endPoint y: 174, distance: 144.4
click at [151, 174] on div "Search Mike Schmitz Automotive Group Search Term Searches all cabinets, folders…" at bounding box center [814, 466] width 1333 height 933
type input "404223"
click at [823, 609] on button "Search" at bounding box center [858, 623] width 70 height 29
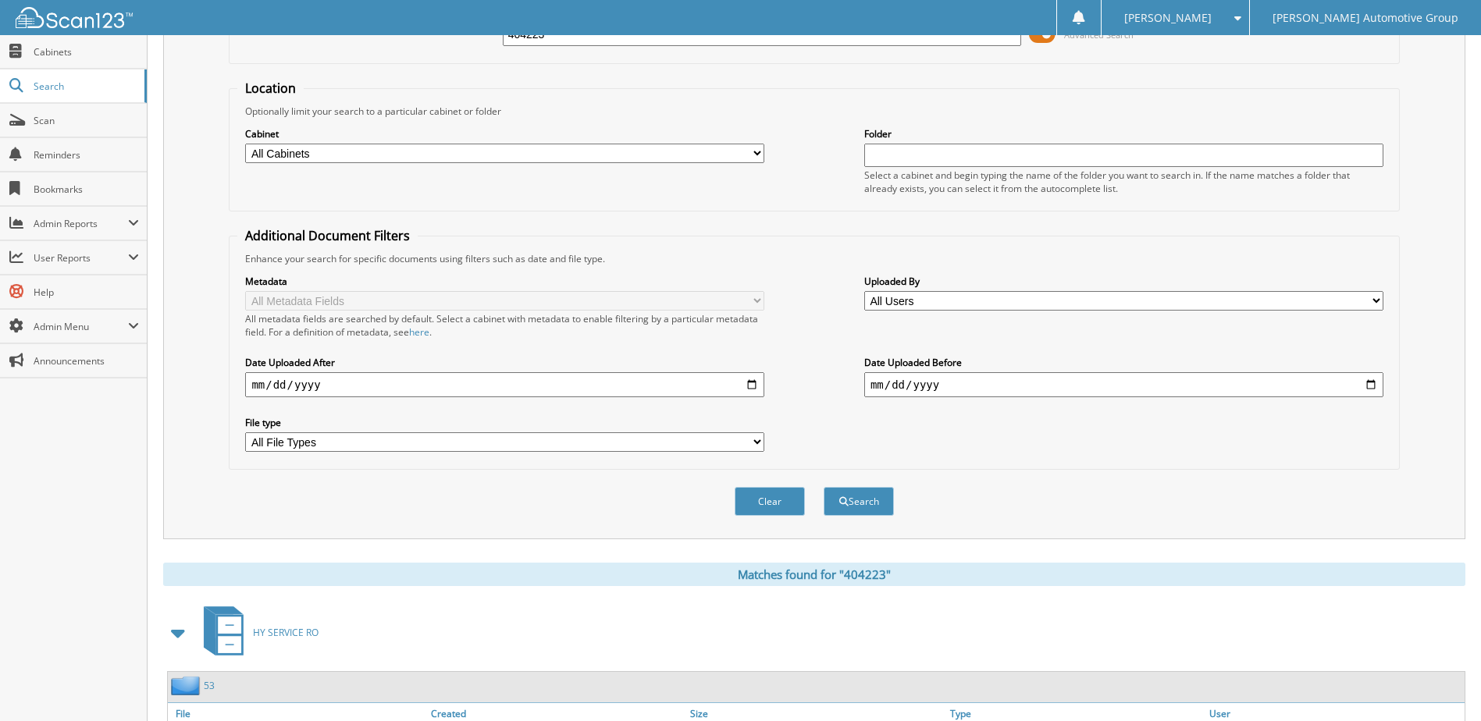
scroll to position [212, 0]
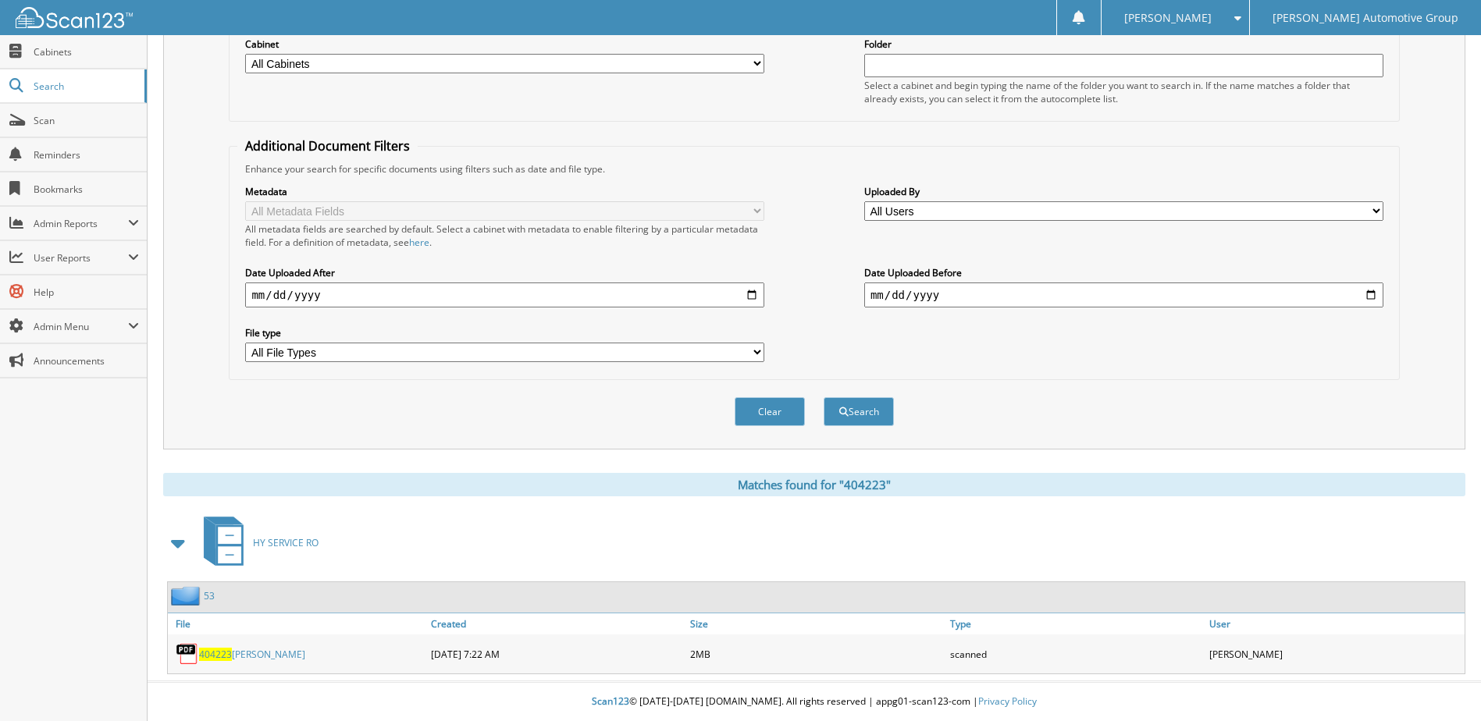
click at [240, 660] on link "404223 [PERSON_NAME]" at bounding box center [252, 654] width 106 height 13
click at [219, 652] on span "404223" at bounding box center [215, 654] width 33 height 13
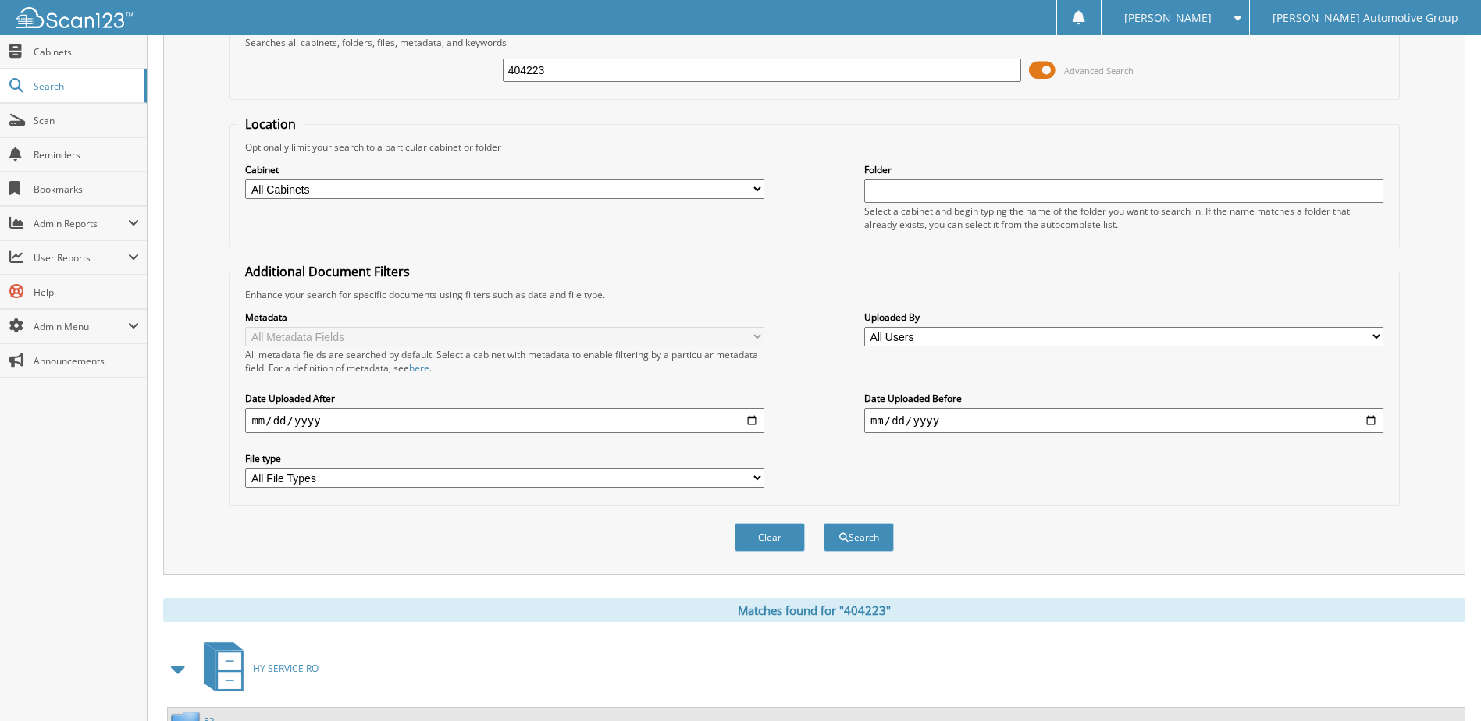
scroll to position [0, 0]
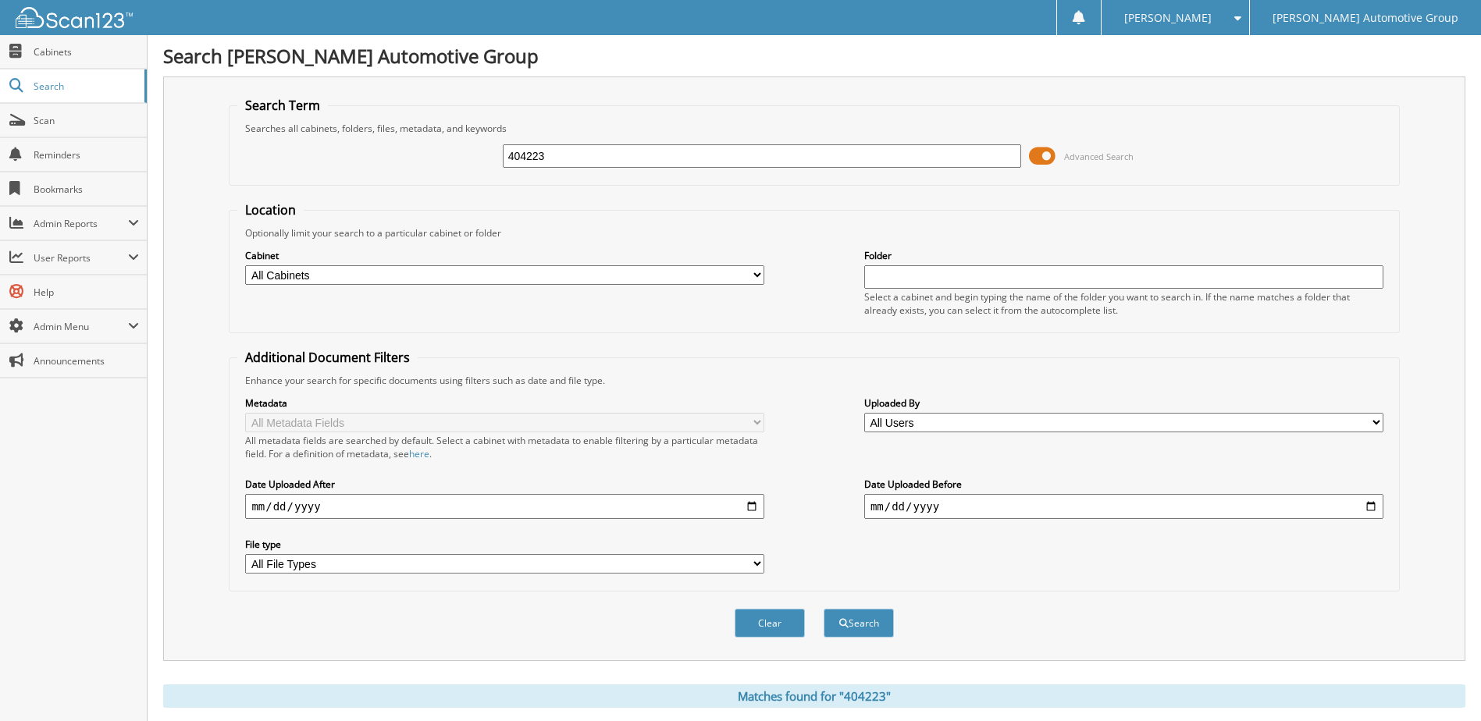
drag, startPoint x: 639, startPoint y: 159, endPoint x: 191, endPoint y: 208, distance: 450.7
click at [196, 208] on div "Search Term Searches all cabinets, folders, files, metadata, and keywords 40422…" at bounding box center [814, 368] width 1302 height 585
type input "404268"
click at [823, 609] on button "Search" at bounding box center [858, 623] width 70 height 29
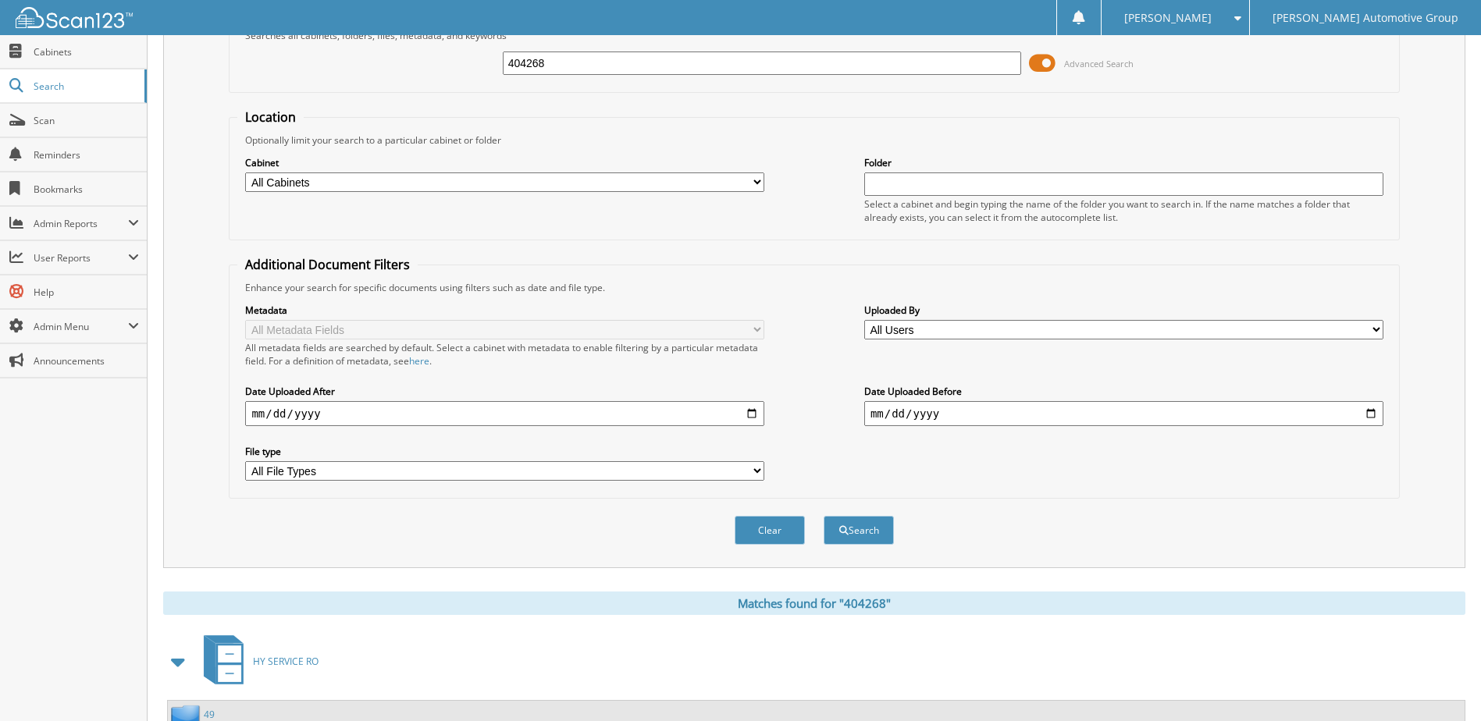
scroll to position [212, 0]
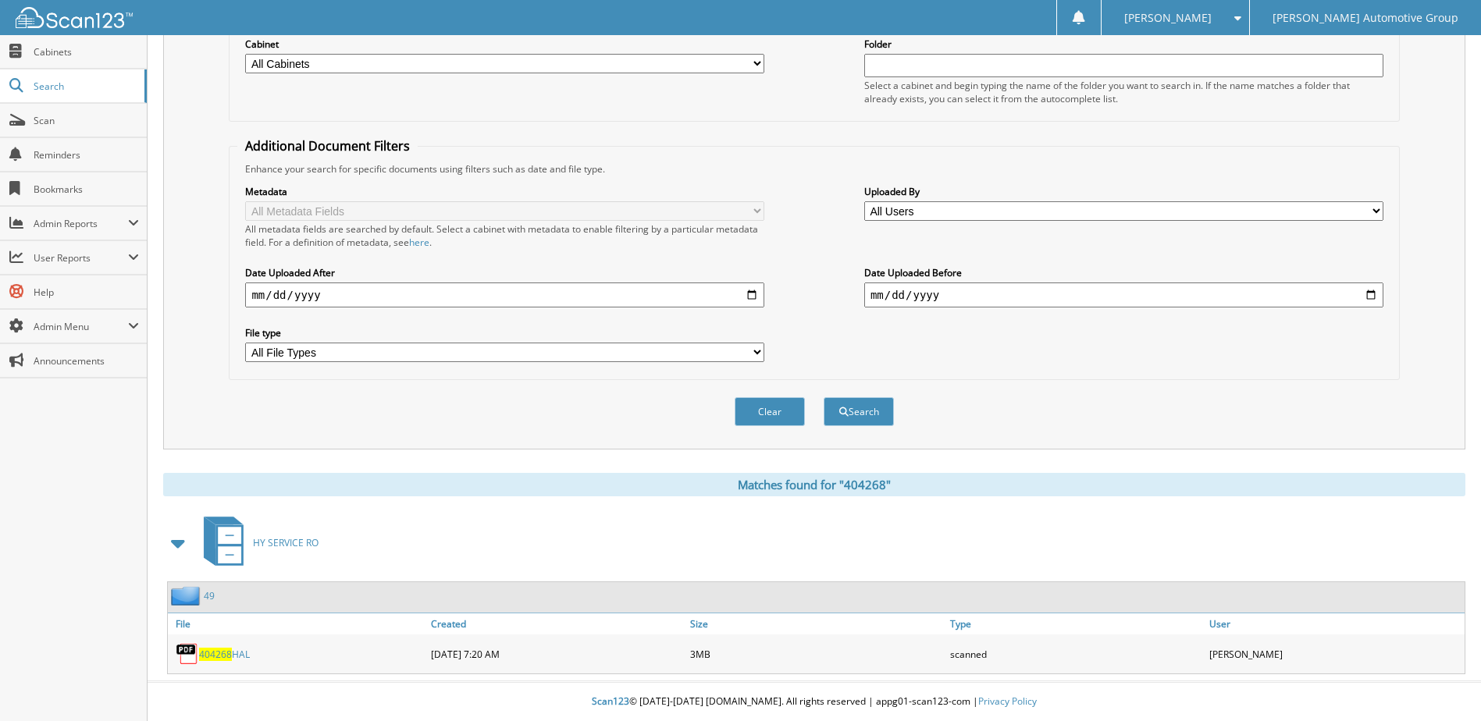
click at [224, 652] on span "404268" at bounding box center [215, 654] width 33 height 13
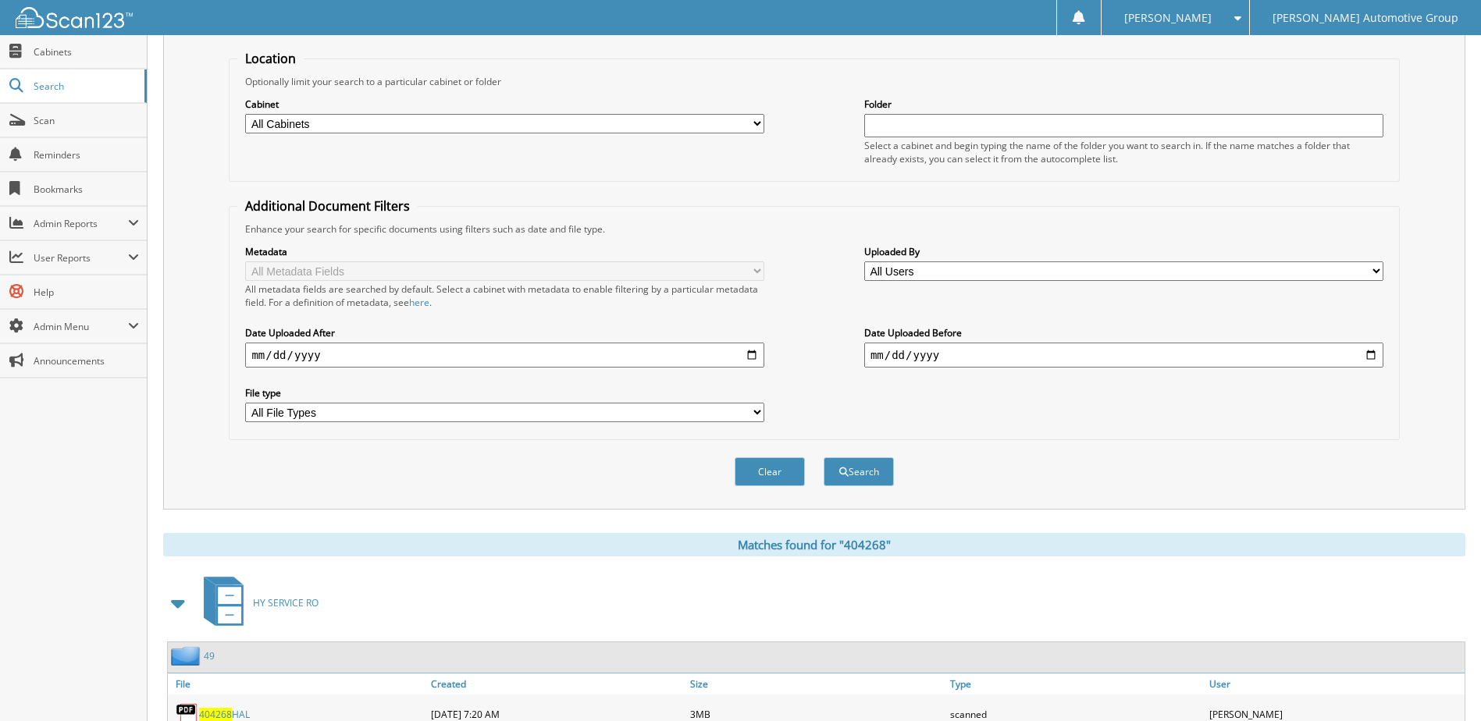
scroll to position [0, 0]
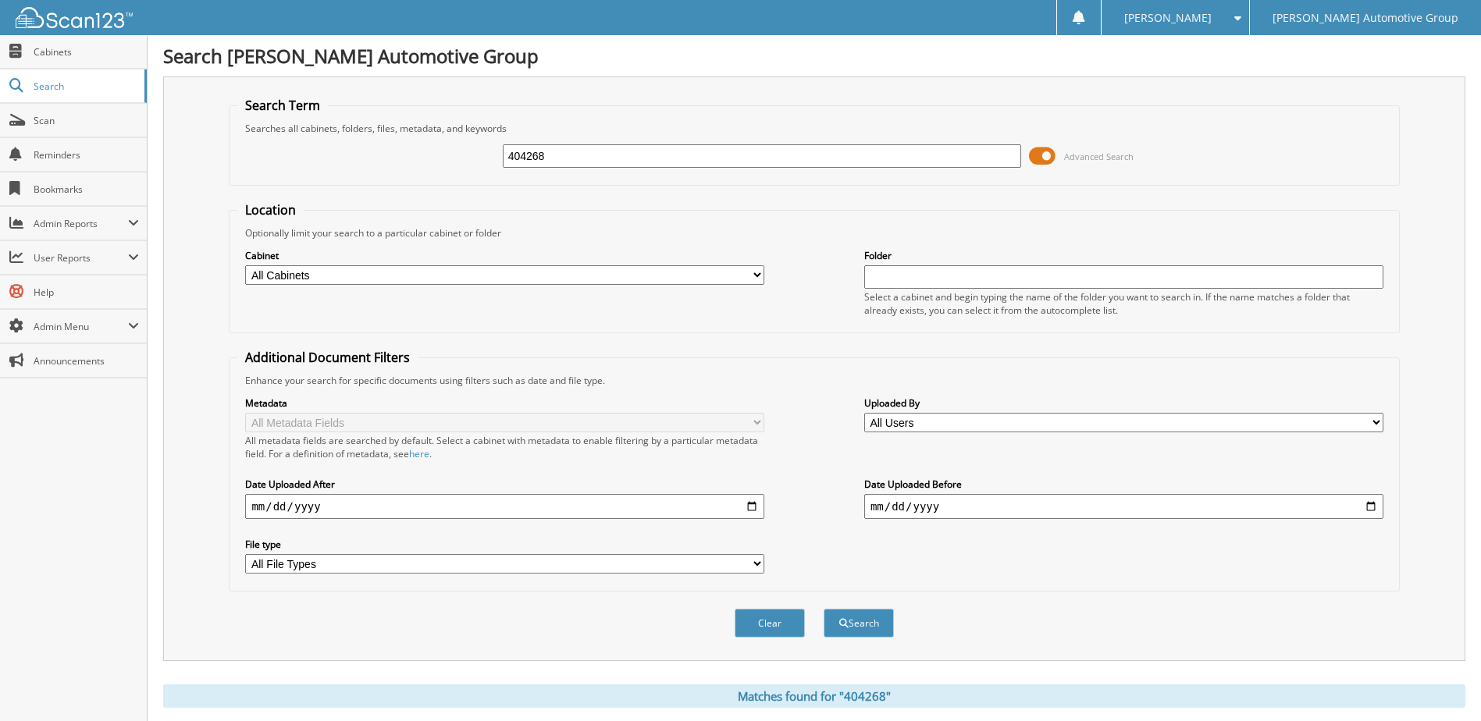
drag, startPoint x: 486, startPoint y: 173, endPoint x: 267, endPoint y: 194, distance: 220.3
click at [270, 191] on form "Search Term Searches all cabinets, folders, files, metadata, and keywords 40426…" at bounding box center [814, 376] width 1170 height 558
type input "404284"
click at [823, 609] on button "Search" at bounding box center [858, 623] width 70 height 29
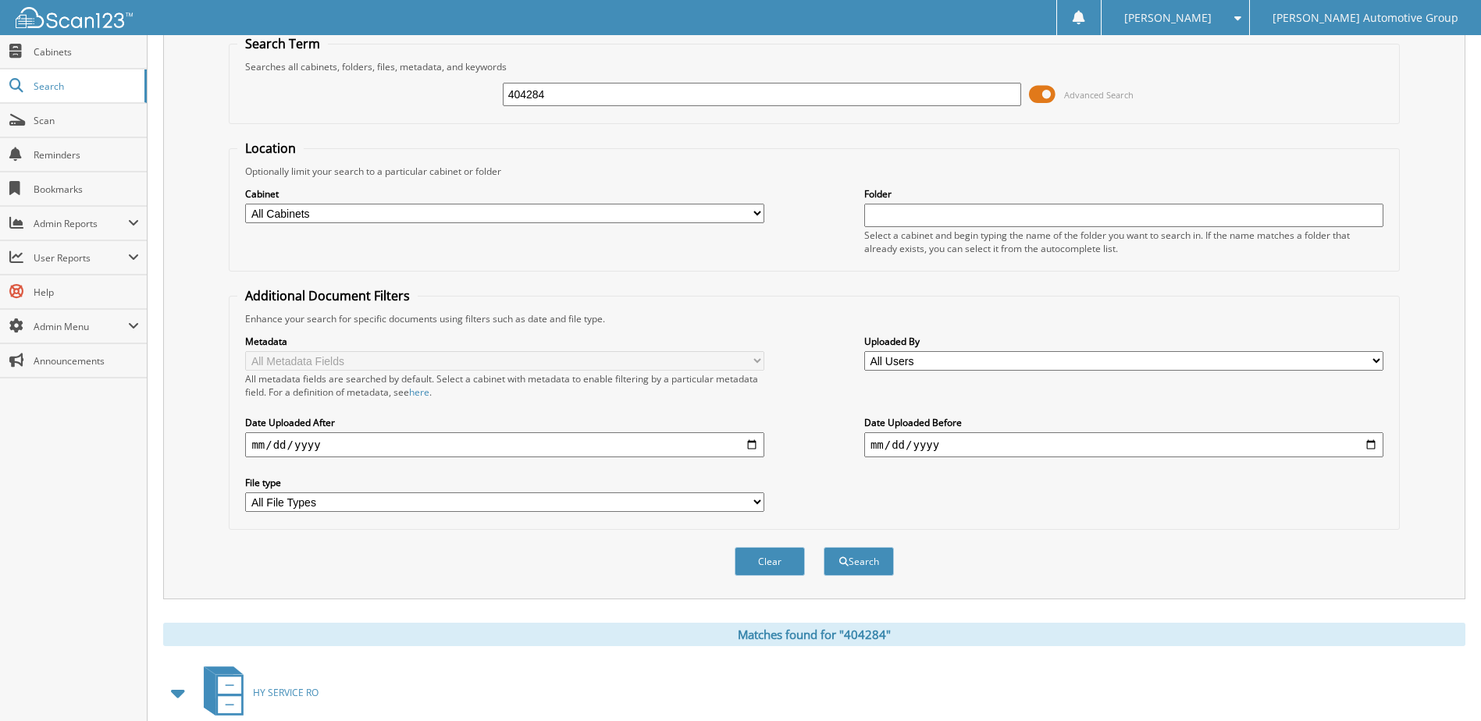
scroll to position [212, 0]
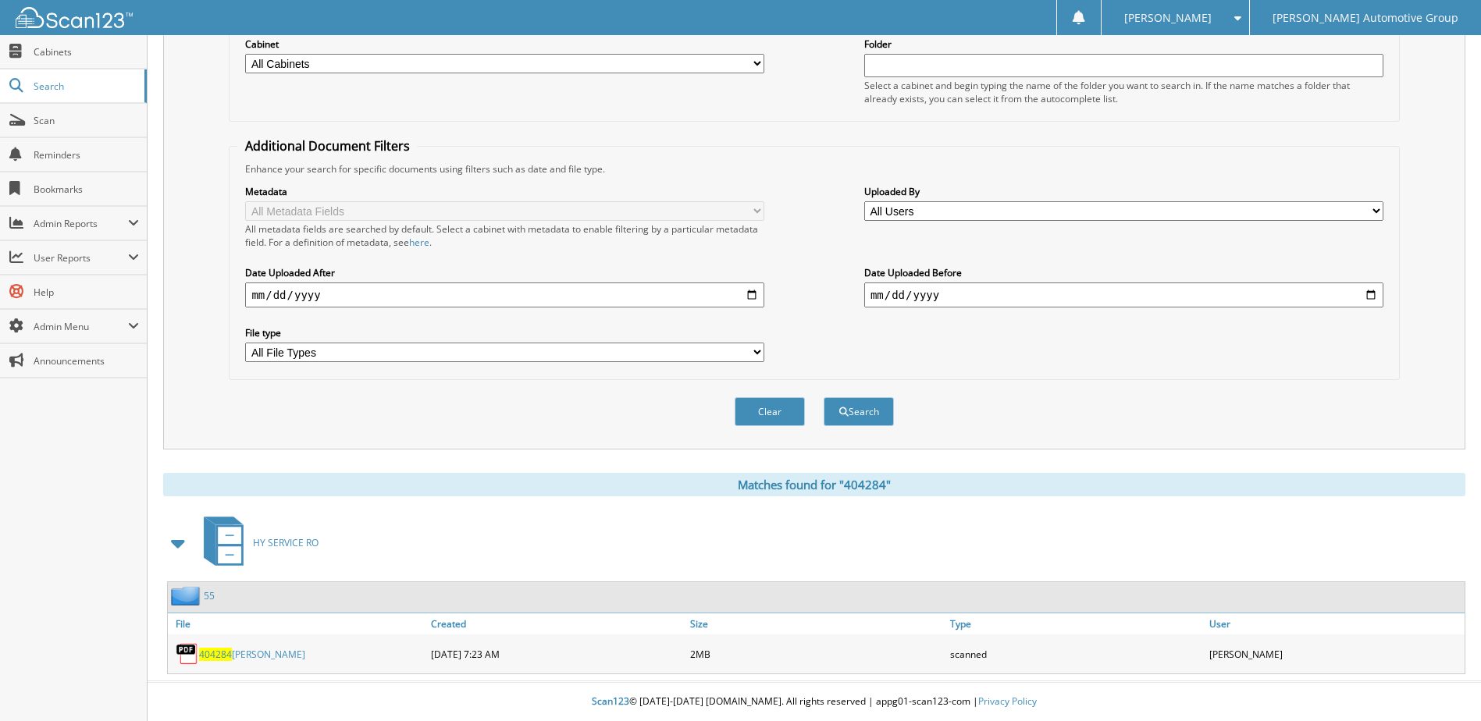
click at [247, 655] on link "404284 [PERSON_NAME]" at bounding box center [252, 654] width 106 height 13
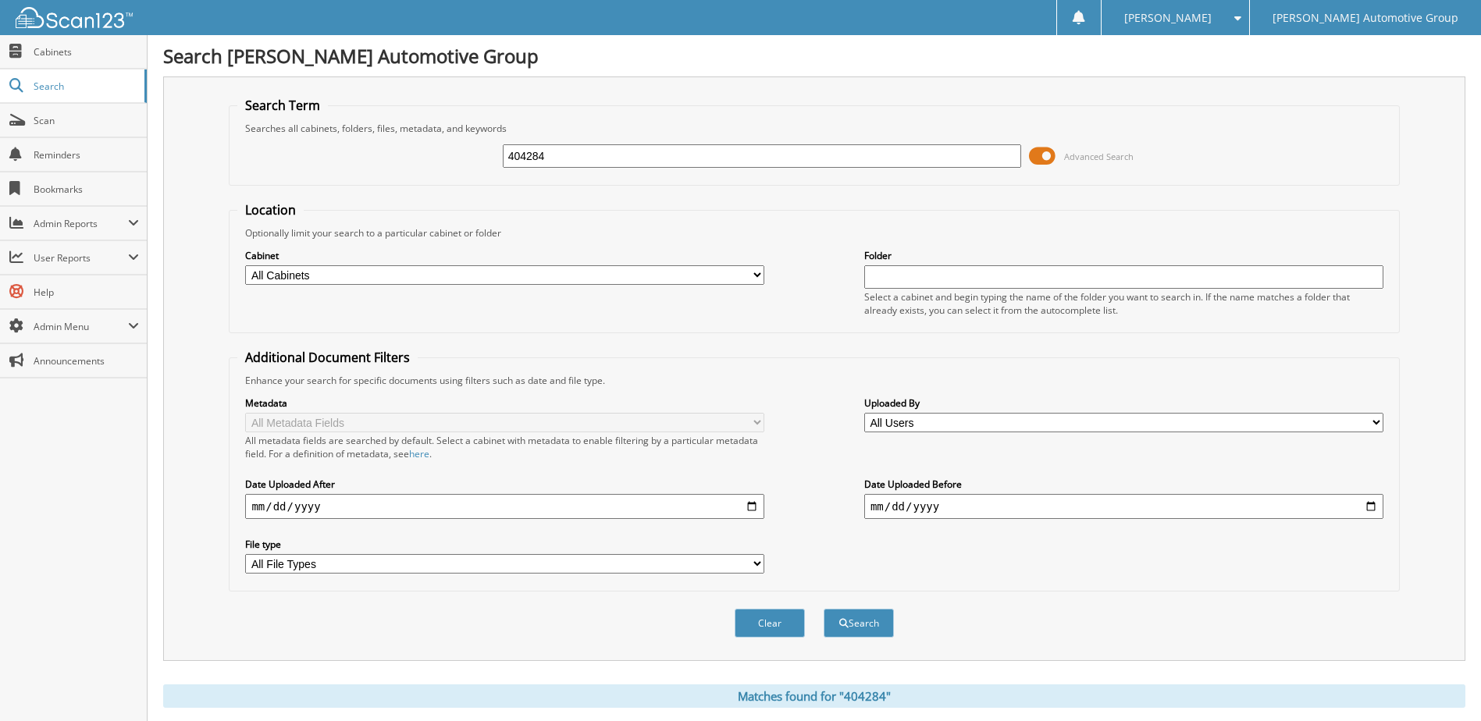
drag, startPoint x: 624, startPoint y: 154, endPoint x: 183, endPoint y: 190, distance: 441.7
click at [183, 190] on div "Search Term Searches all cabinets, folders, files, metadata, and keywords 40428…" at bounding box center [814, 368] width 1302 height 585
type input "404284"
click at [823, 609] on button "Search" at bounding box center [858, 623] width 70 height 29
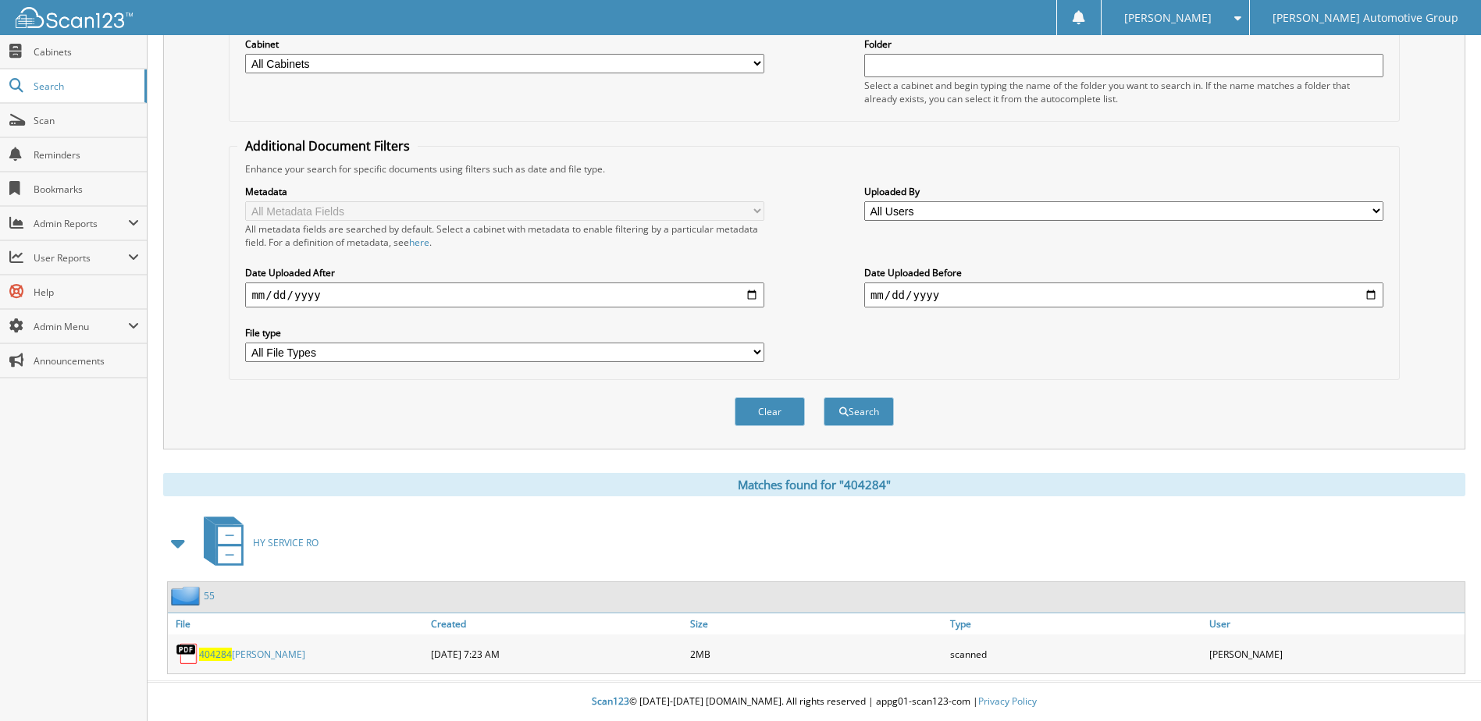
click at [251, 653] on link "404284 [PERSON_NAME]" at bounding box center [252, 654] width 106 height 13
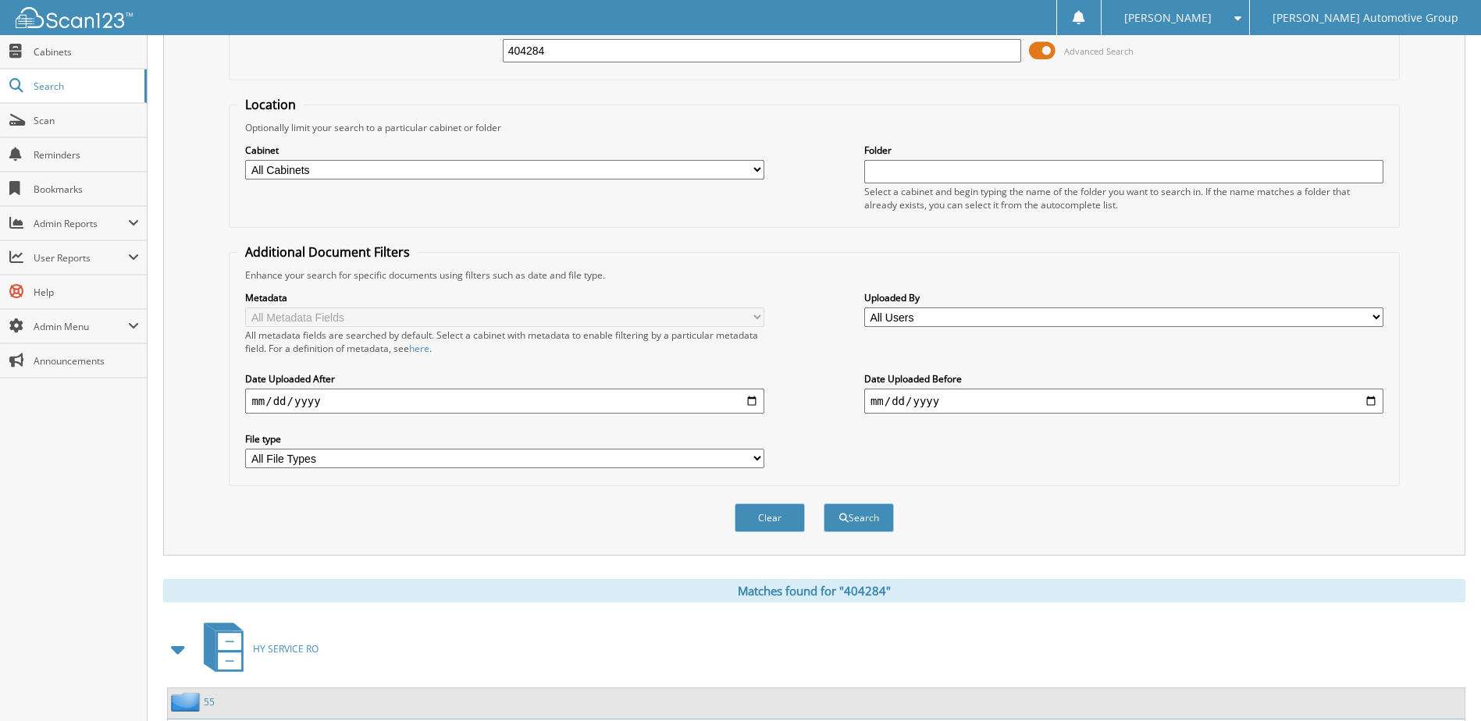
scroll to position [0, 0]
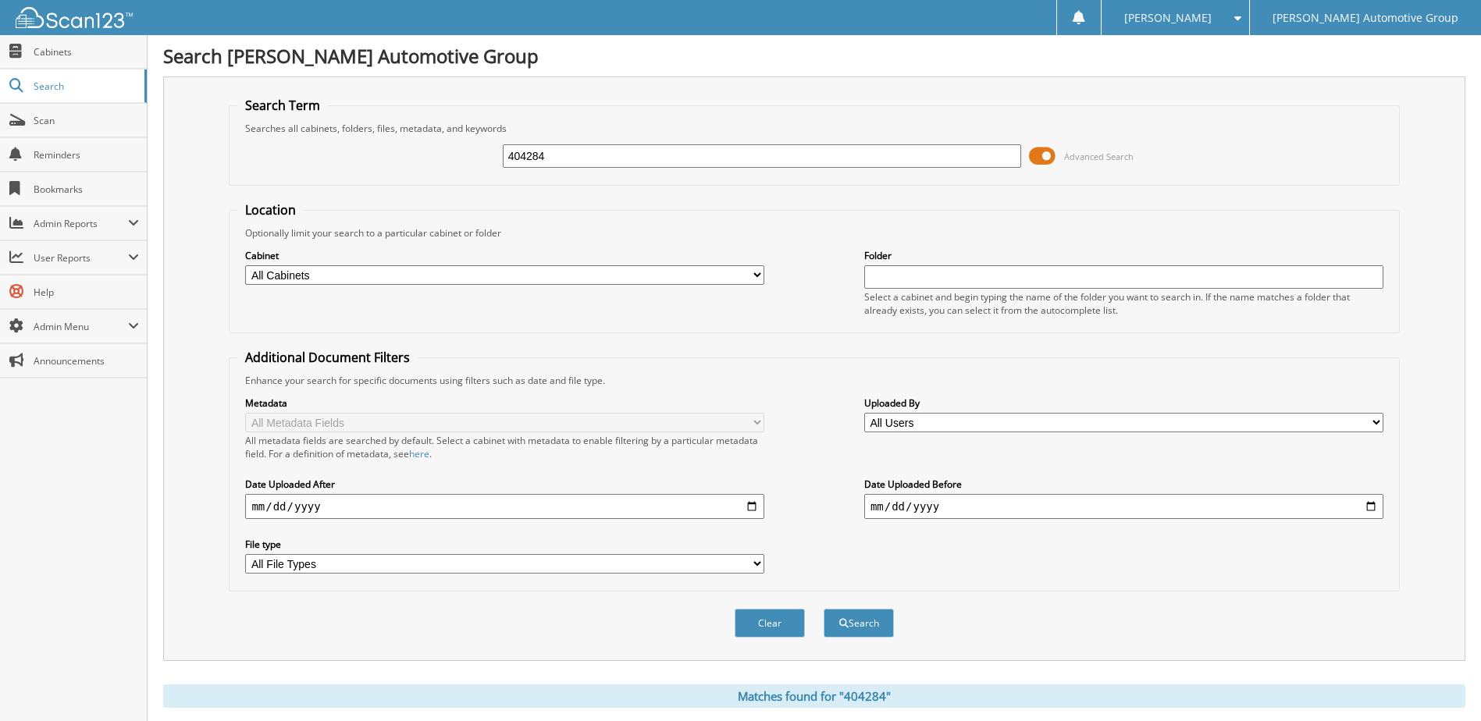
drag, startPoint x: 610, startPoint y: 155, endPoint x: 282, endPoint y: 176, distance: 328.5
click at [296, 187] on form "Search Term Searches all cabinets, folders, files, metadata, and keywords 40428…" at bounding box center [814, 376] width 1170 height 558
type input "404297"
click at [823, 609] on button "Search" at bounding box center [858, 623] width 70 height 29
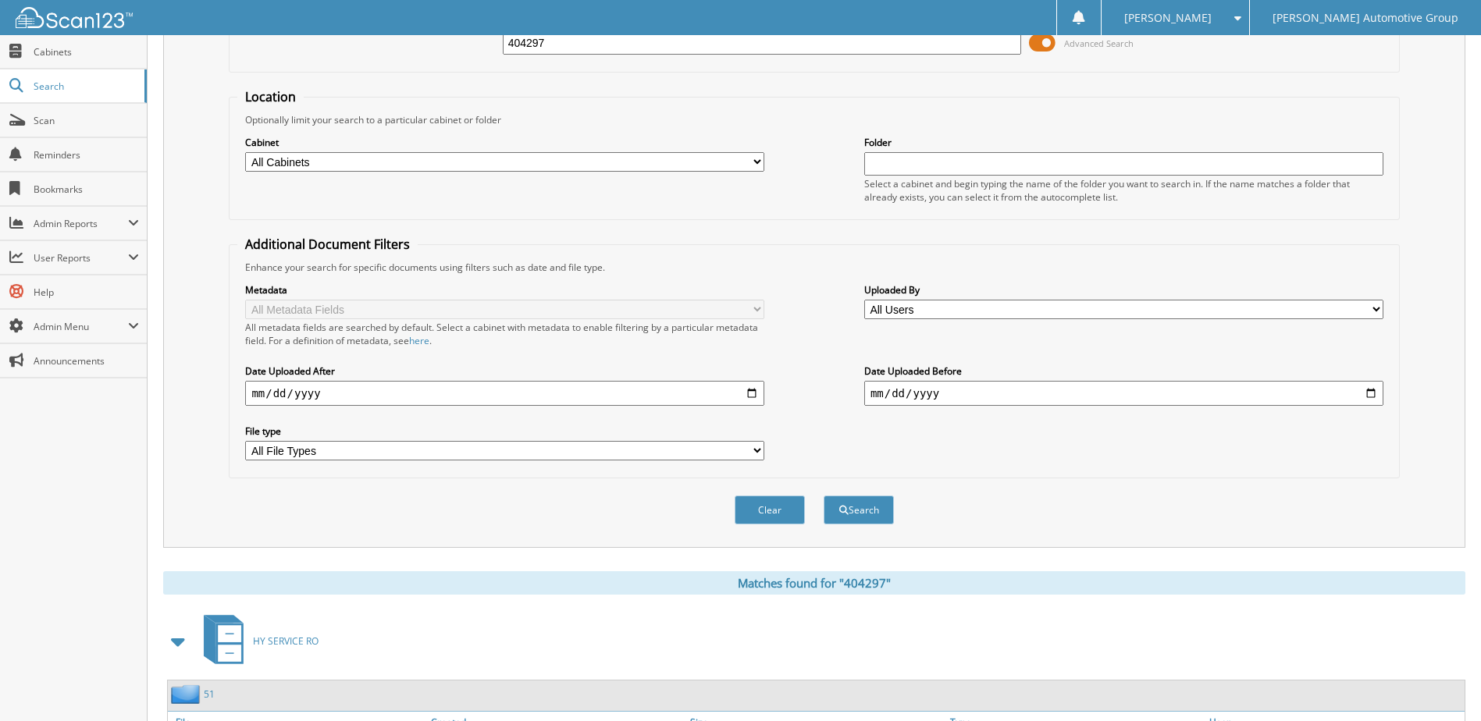
scroll to position [212, 0]
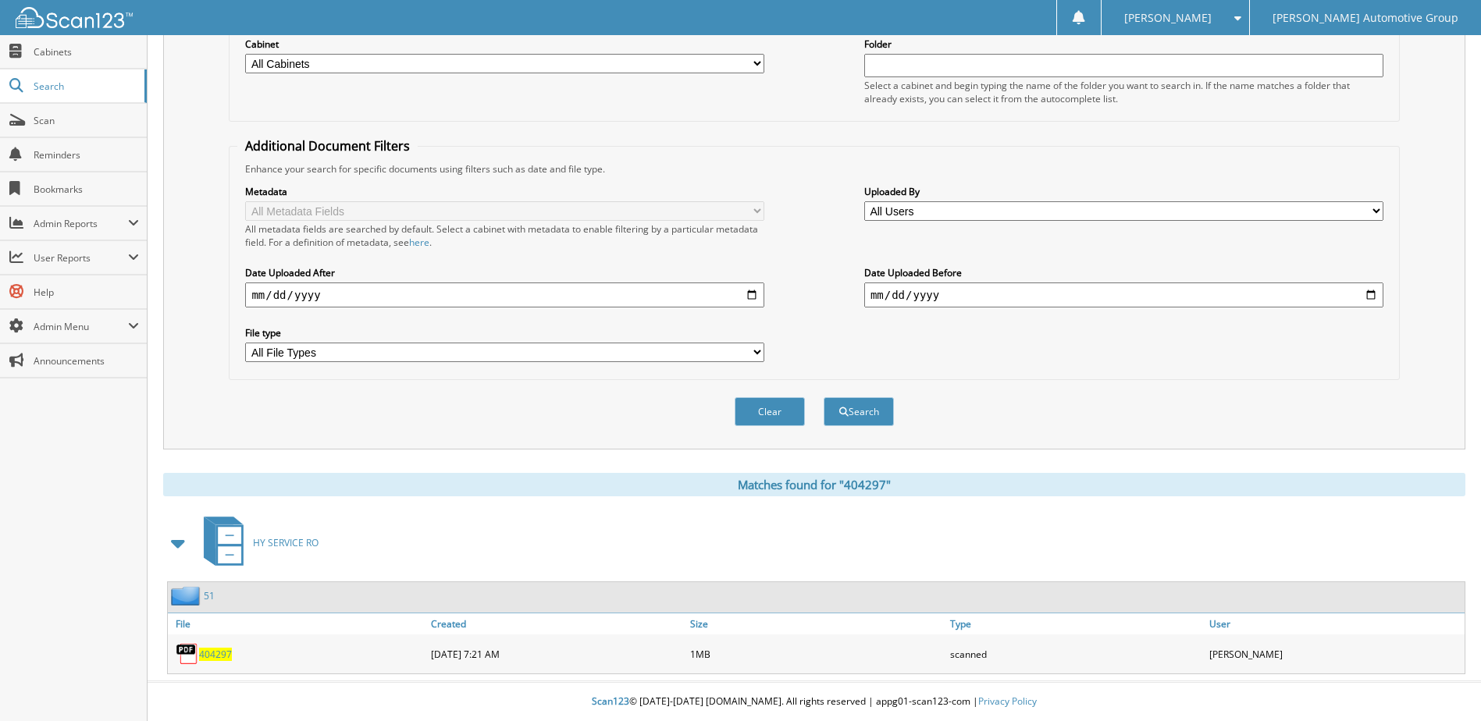
click at [216, 657] on span "404297" at bounding box center [215, 654] width 33 height 13
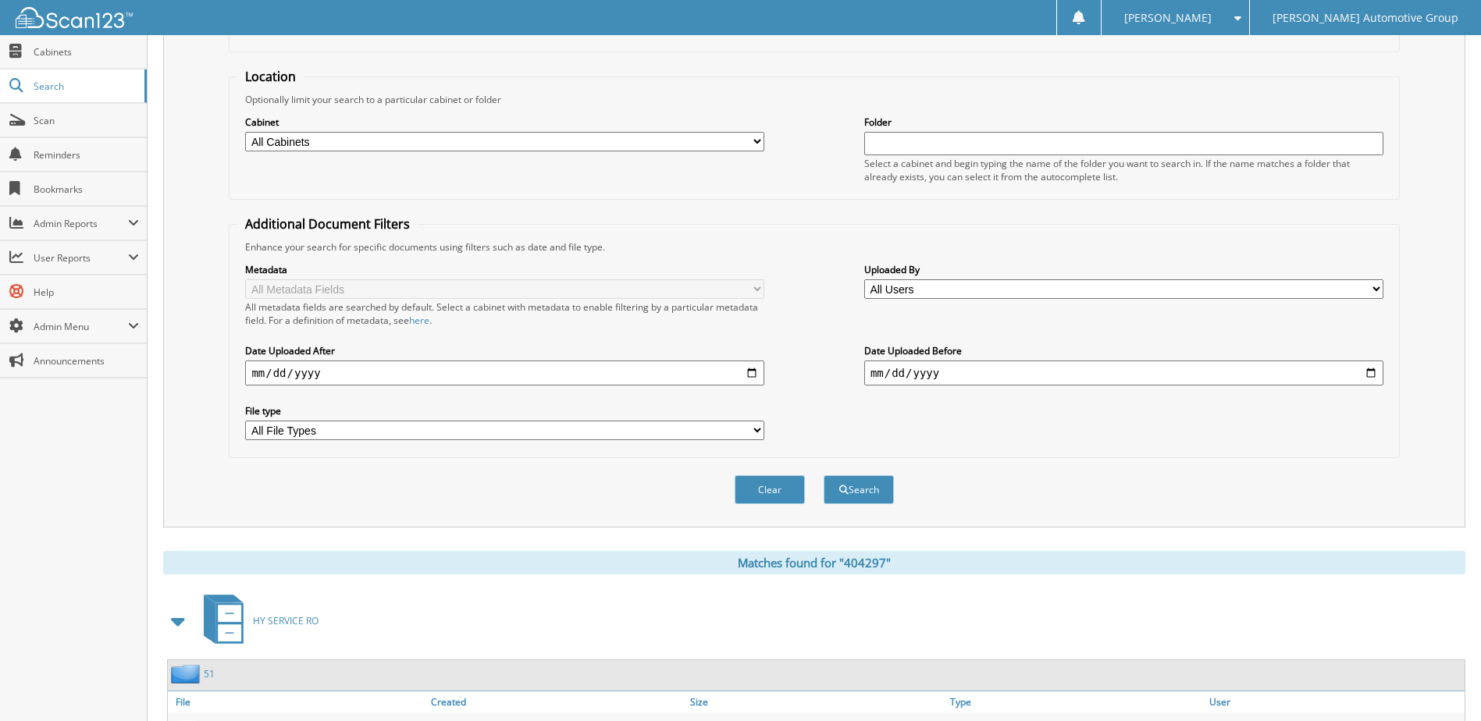
scroll to position [0, 0]
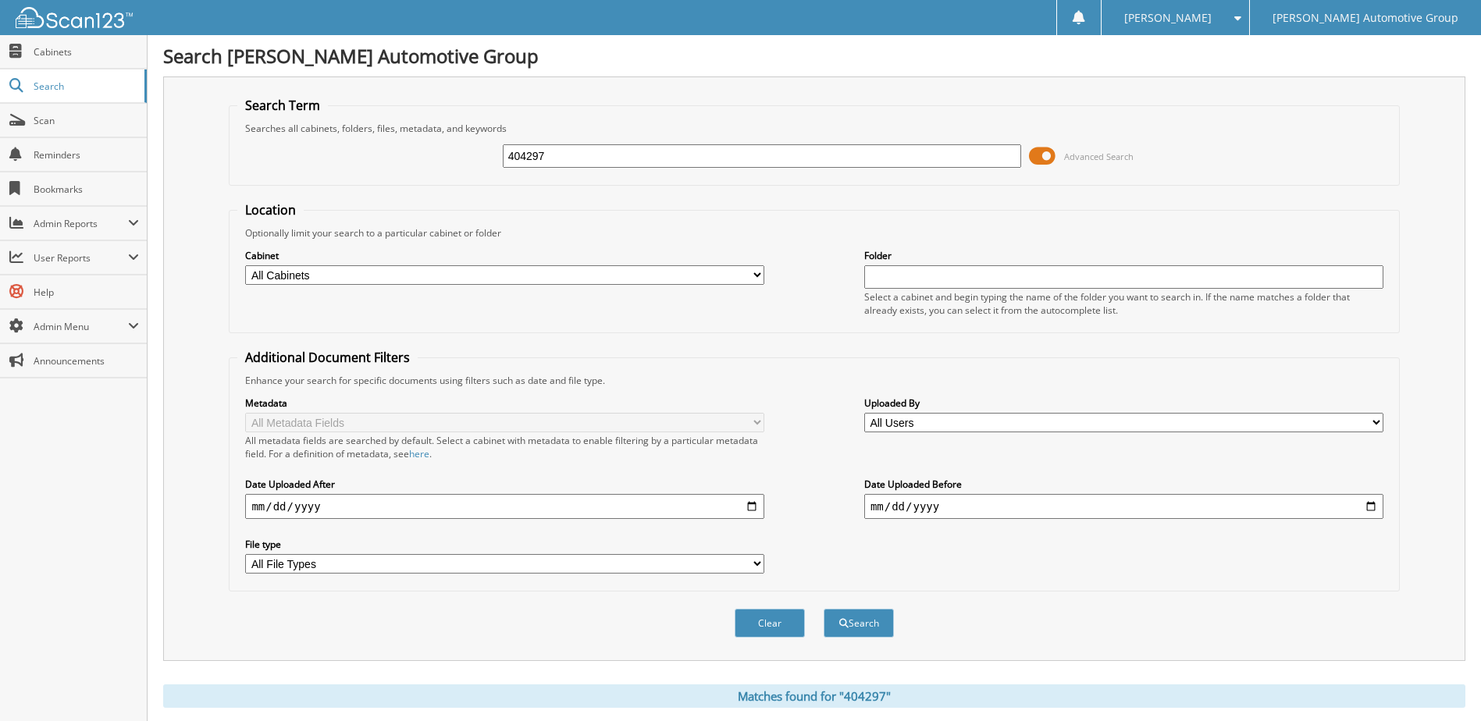
drag, startPoint x: 669, startPoint y: 140, endPoint x: 664, endPoint y: 149, distance: 9.8
click at [666, 146] on div "404297 Advanced Search" at bounding box center [813, 156] width 1153 height 42
click at [664, 150] on input "404297" at bounding box center [762, 155] width 519 height 23
type input "404305"
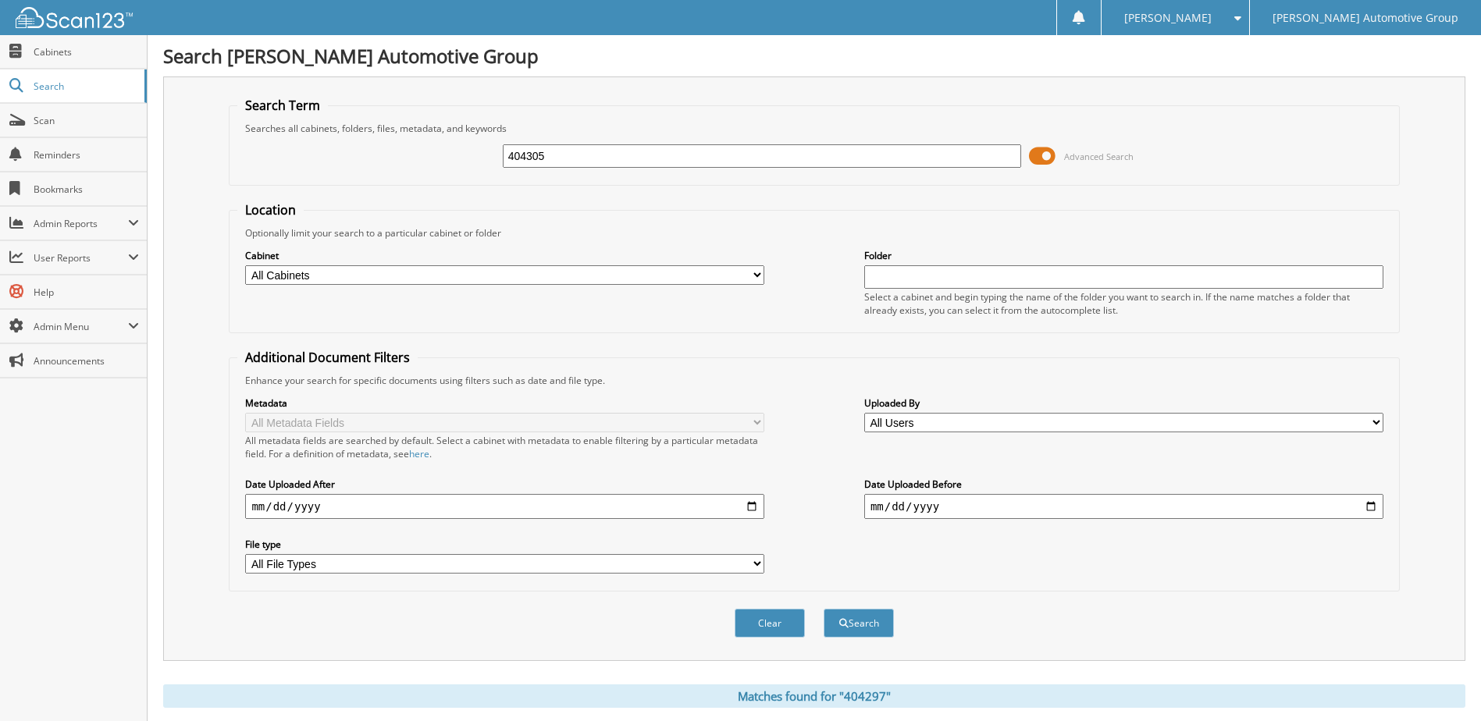
click at [823, 609] on button "Search" at bounding box center [858, 623] width 70 height 29
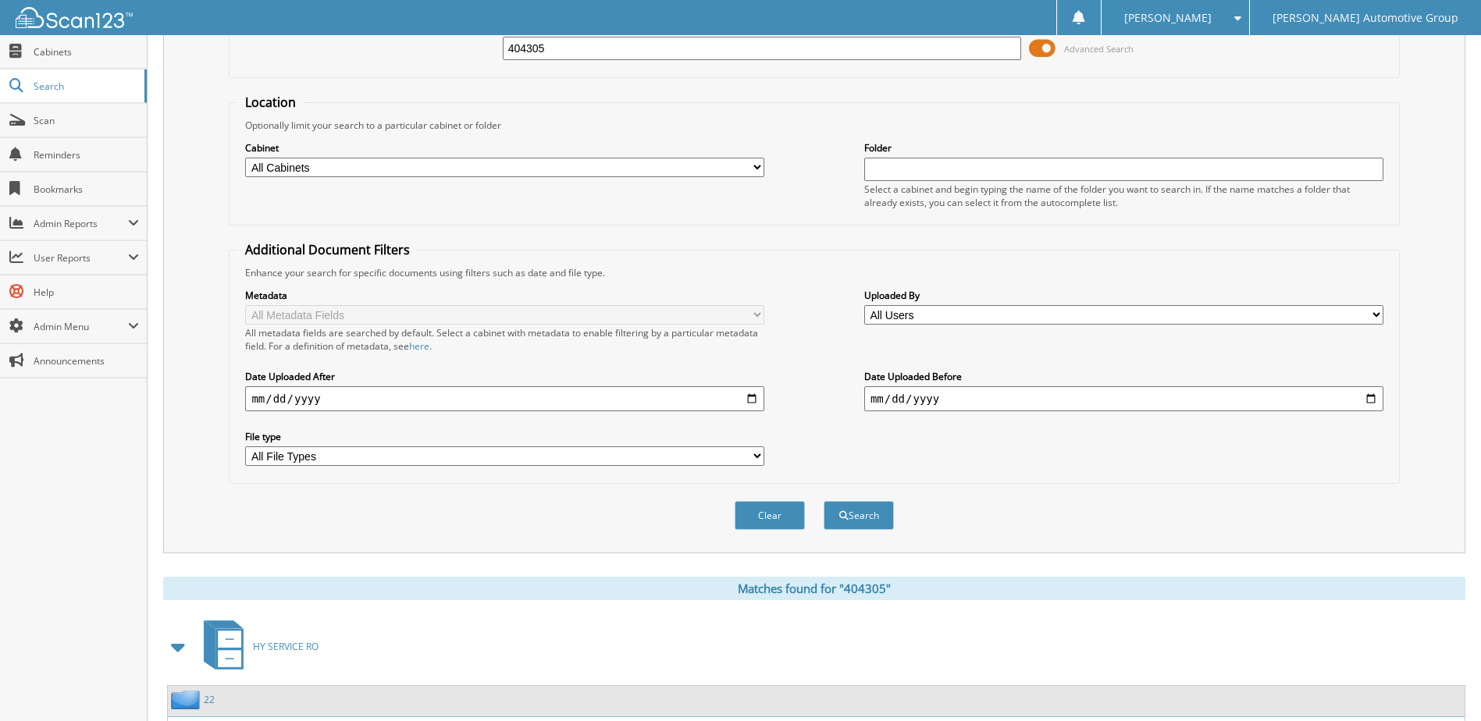
scroll to position [212, 0]
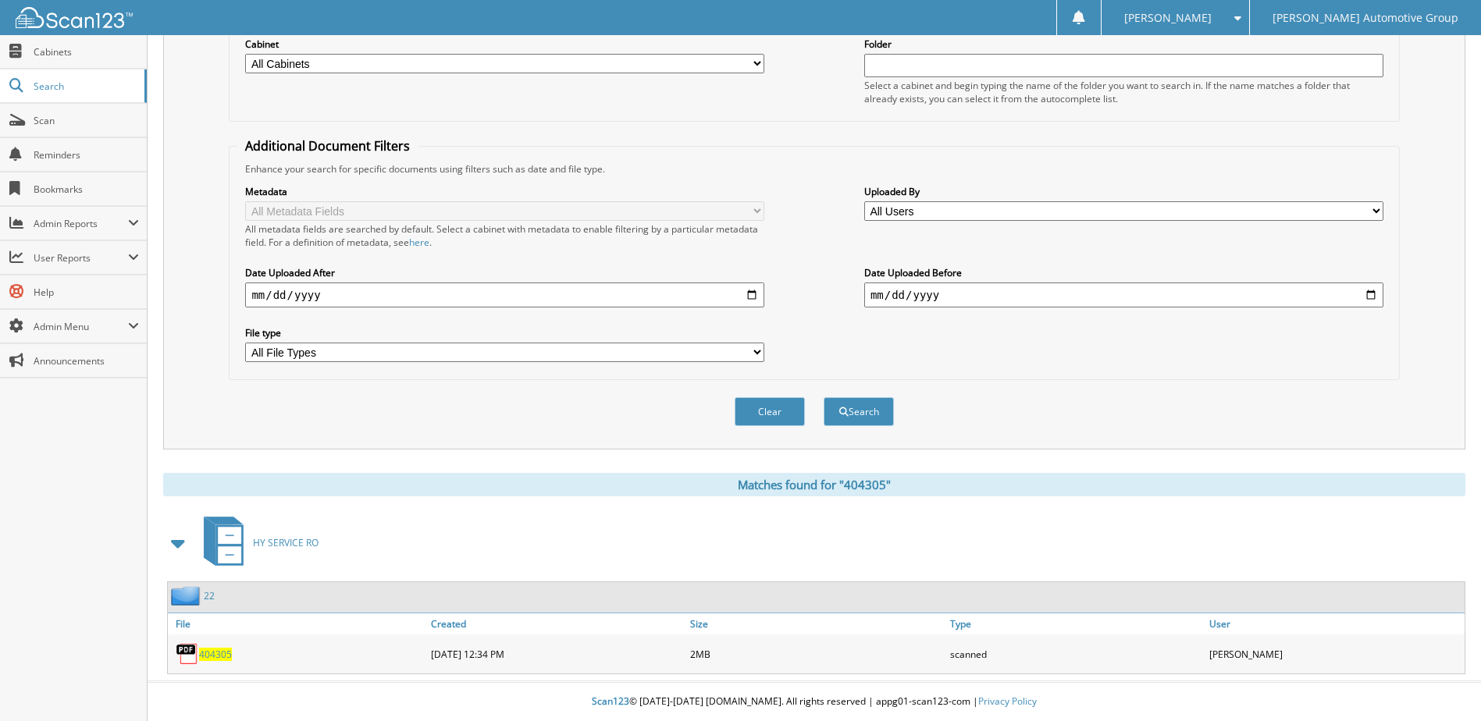
click at [215, 657] on span "404305" at bounding box center [215, 654] width 33 height 13
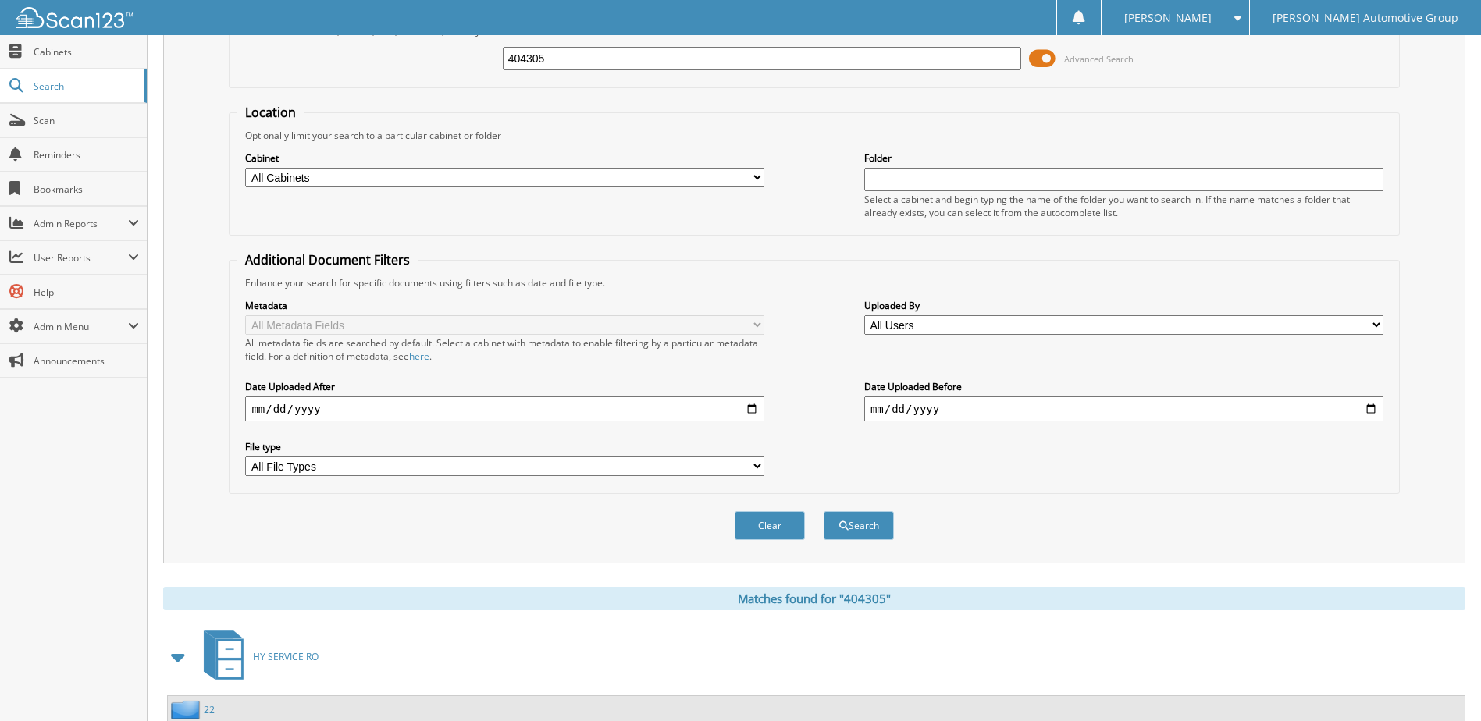
scroll to position [0, 0]
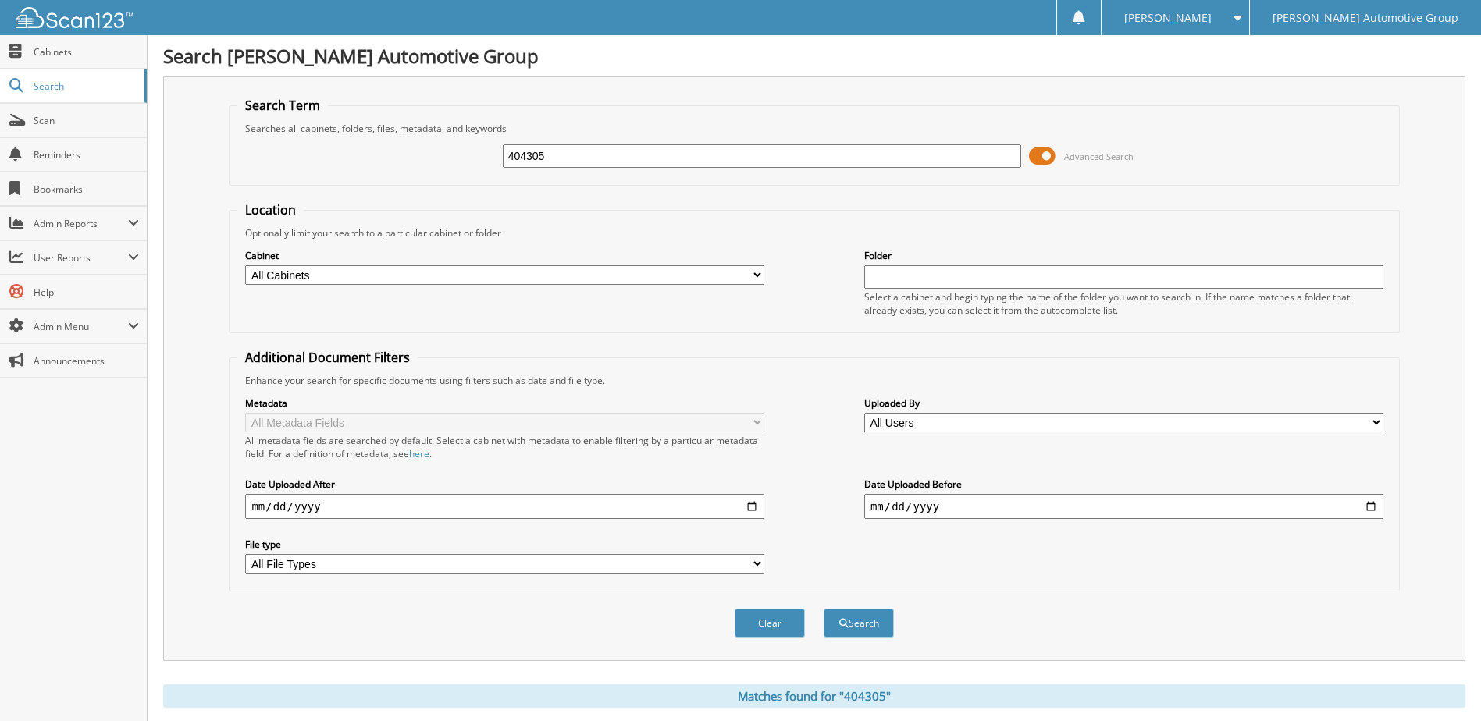
click at [559, 165] on input "404305" at bounding box center [762, 155] width 519 height 23
type input "404306"
click at [823, 609] on button "Search" at bounding box center [858, 623] width 70 height 29
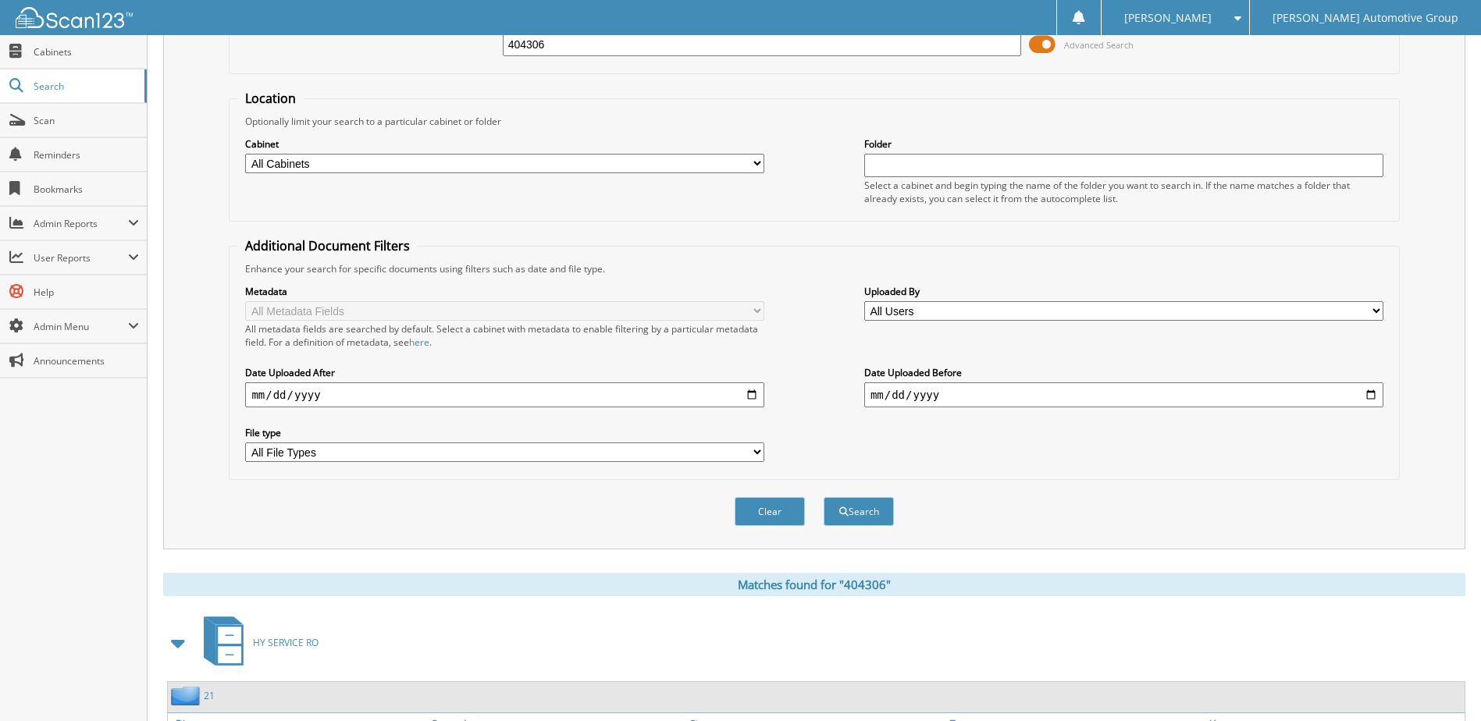
scroll to position [212, 0]
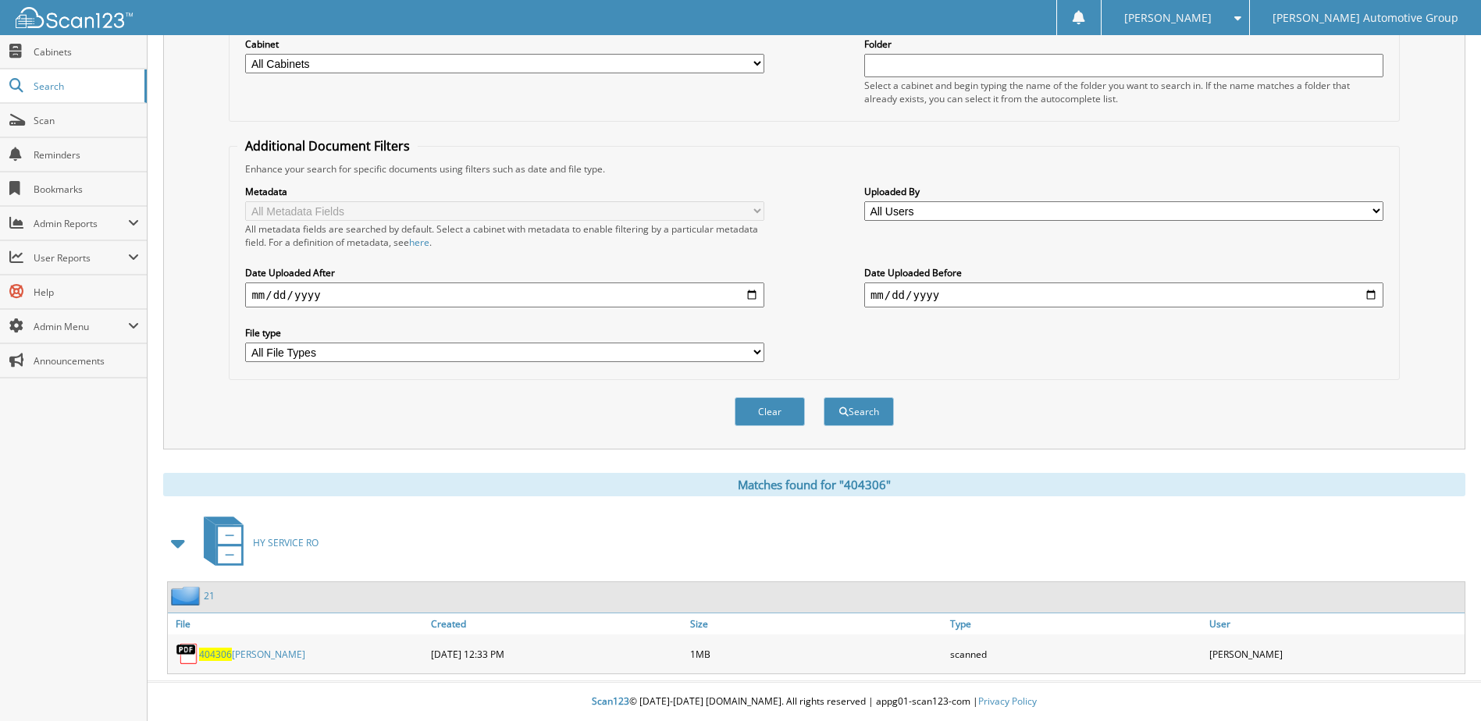
click at [248, 653] on link "404306 [PERSON_NAME]" at bounding box center [252, 654] width 106 height 13
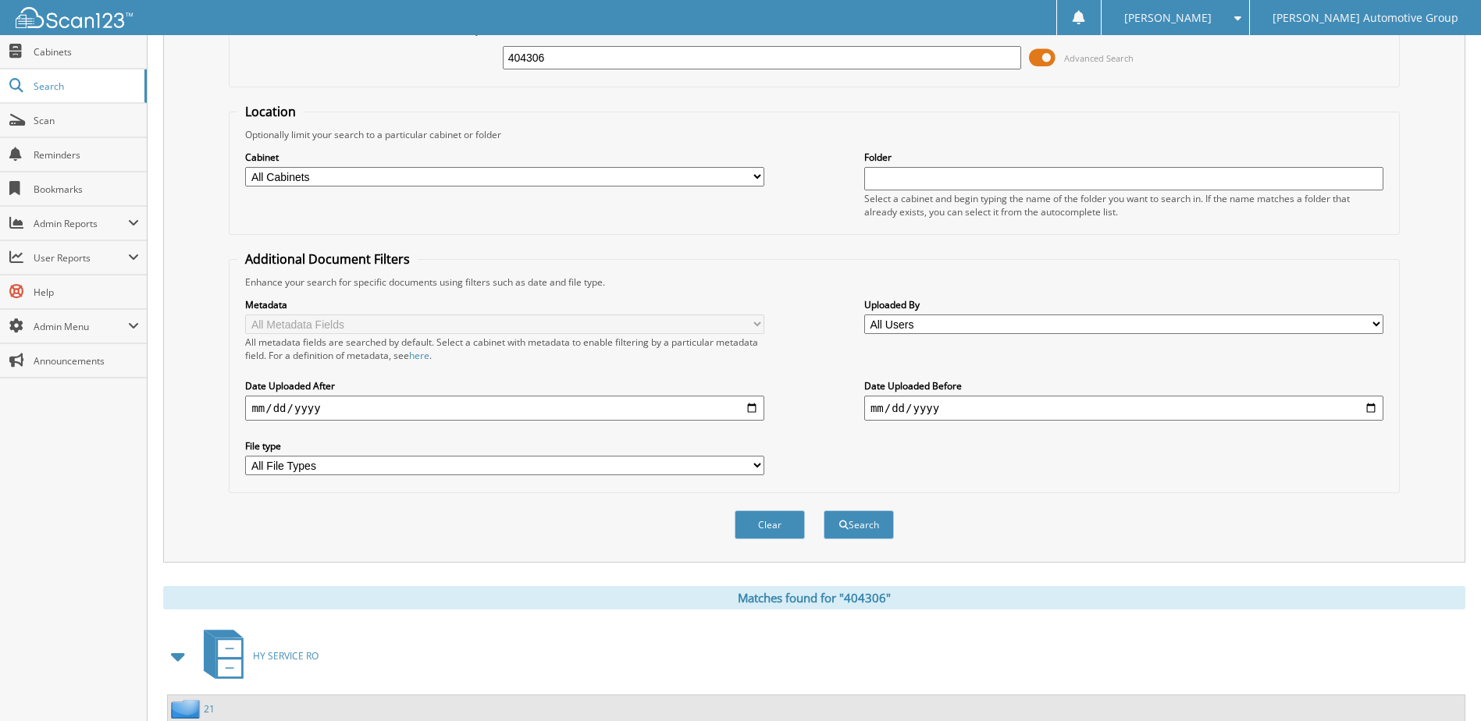
scroll to position [0, 0]
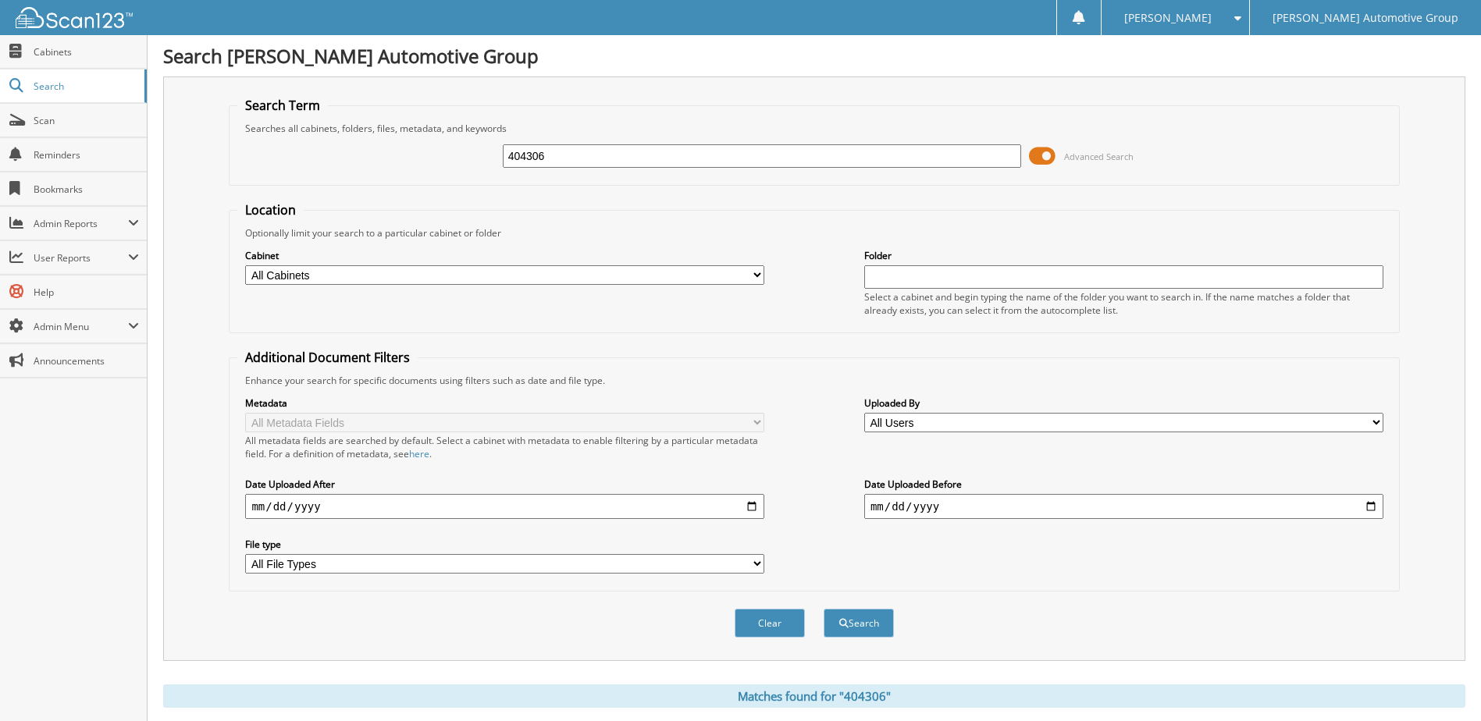
click at [577, 129] on div "Searches all cabinets, folders, files, metadata, and keywords" at bounding box center [813, 128] width 1153 height 13
click at [576, 154] on input "404306" at bounding box center [762, 155] width 519 height 23
type input "404312"
click at [823, 609] on button "Search" at bounding box center [858, 623] width 70 height 29
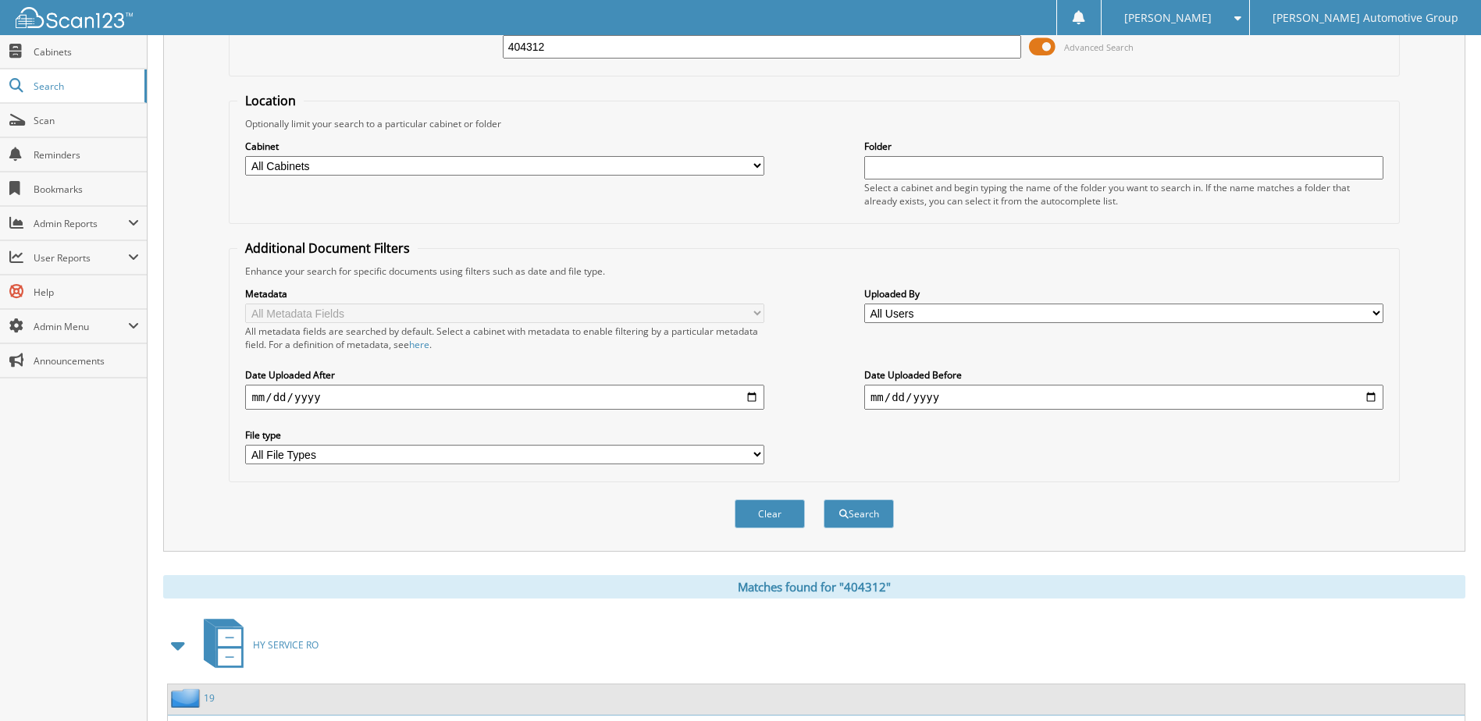
scroll to position [212, 0]
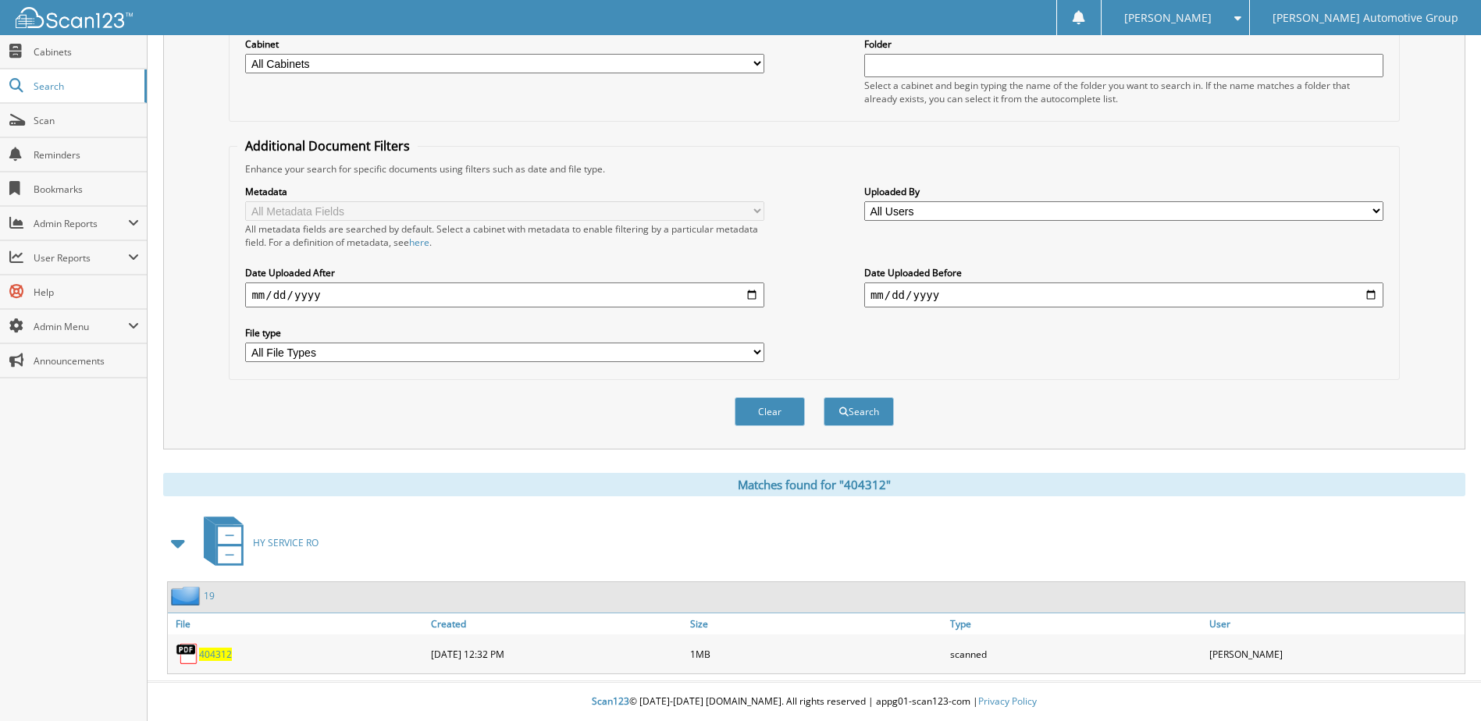
click at [215, 657] on span "404312" at bounding box center [215, 654] width 33 height 13
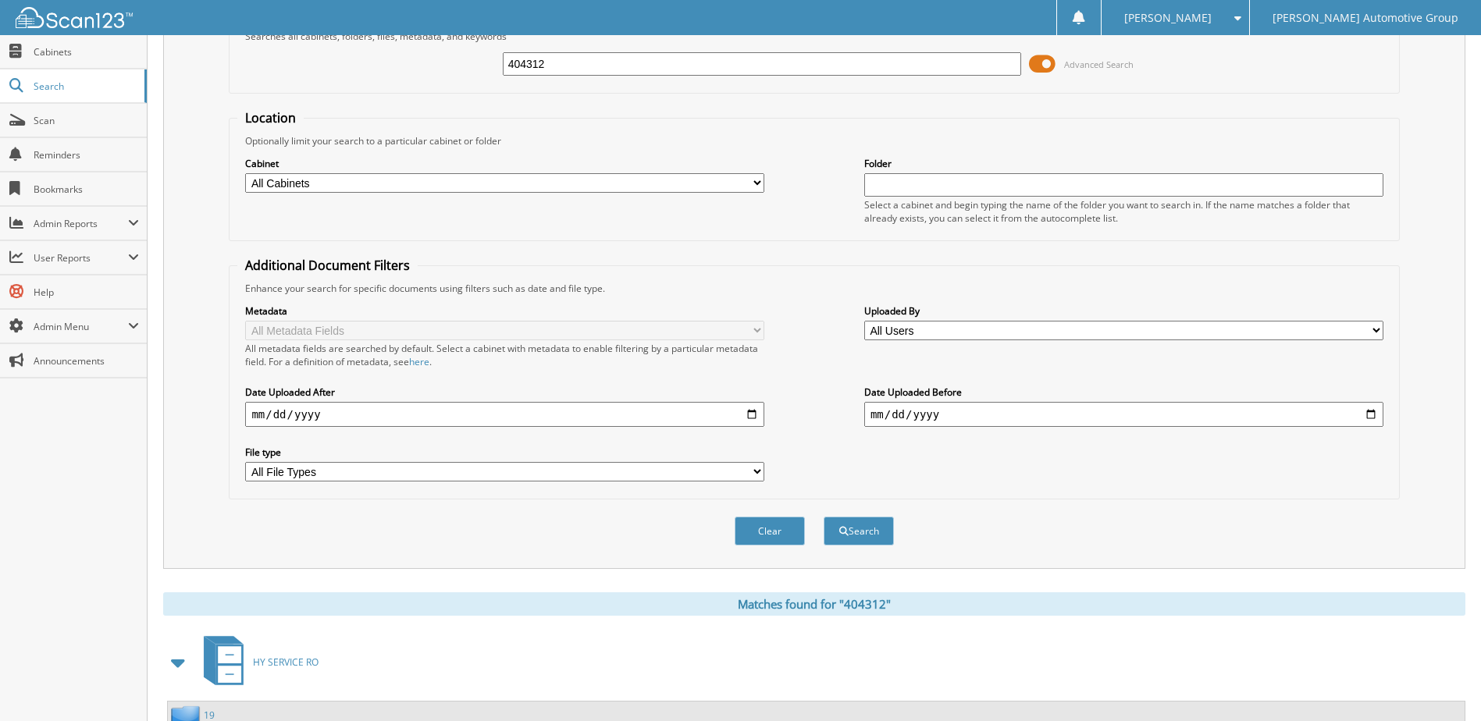
scroll to position [0, 0]
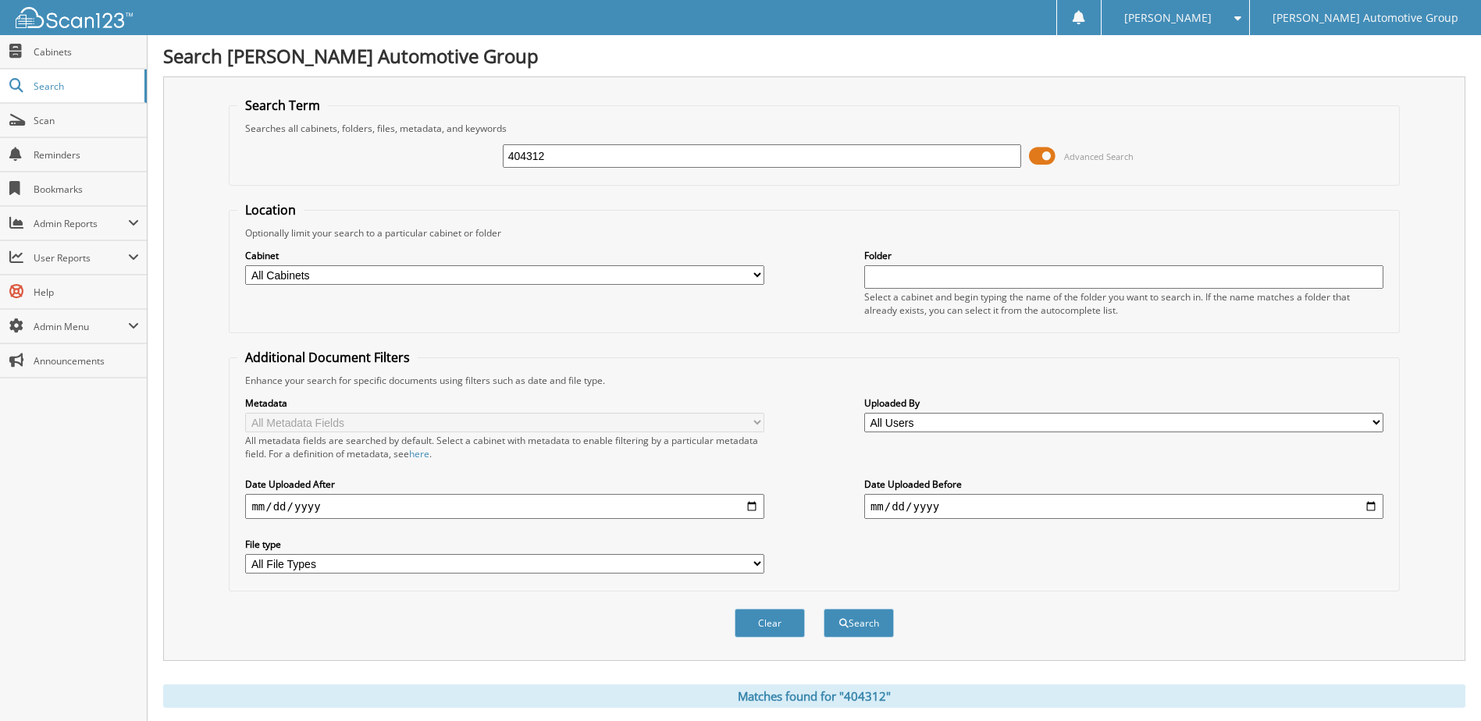
click at [592, 158] on input "404312" at bounding box center [762, 155] width 519 height 23
type input "404316"
click at [823, 609] on button "Search" at bounding box center [858, 623] width 70 height 29
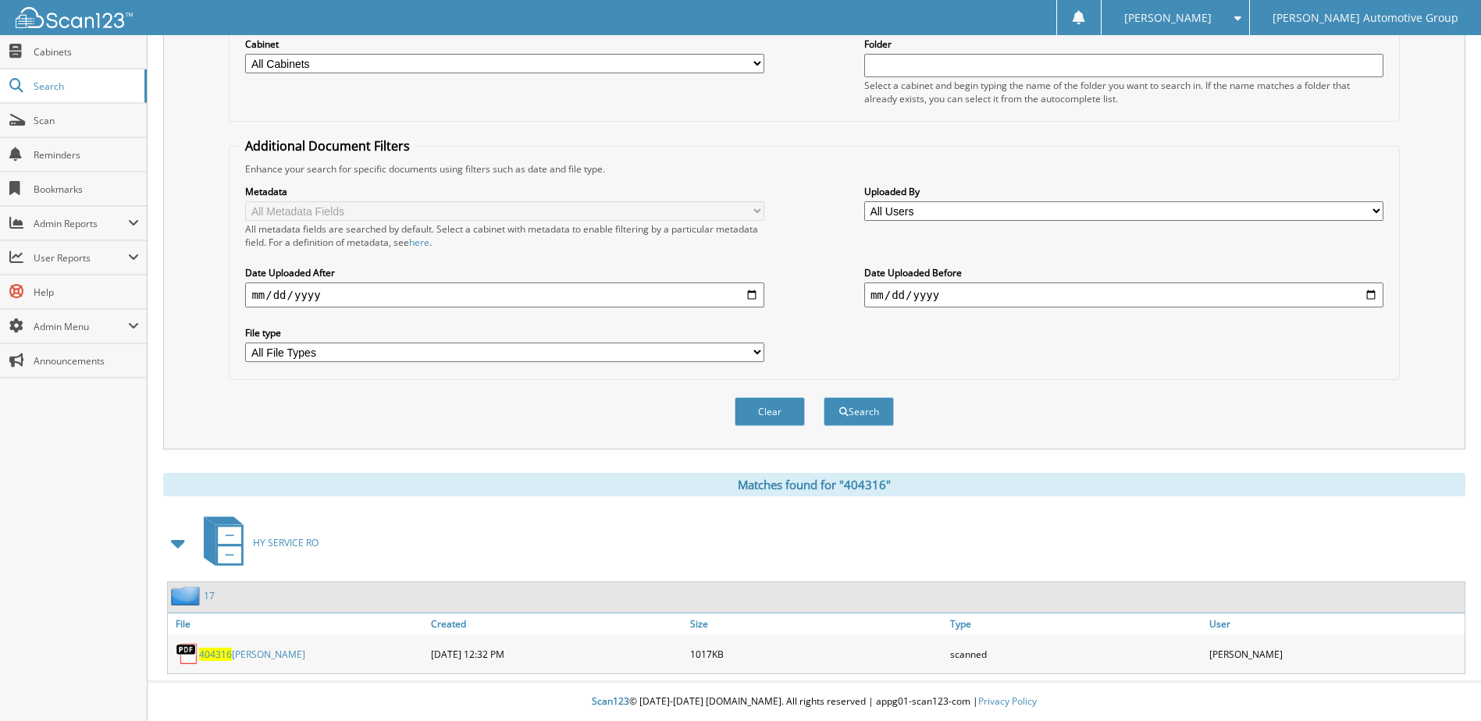
scroll to position [212, 0]
click at [231, 658] on link "404316 FREEMAN" at bounding box center [252, 654] width 106 height 13
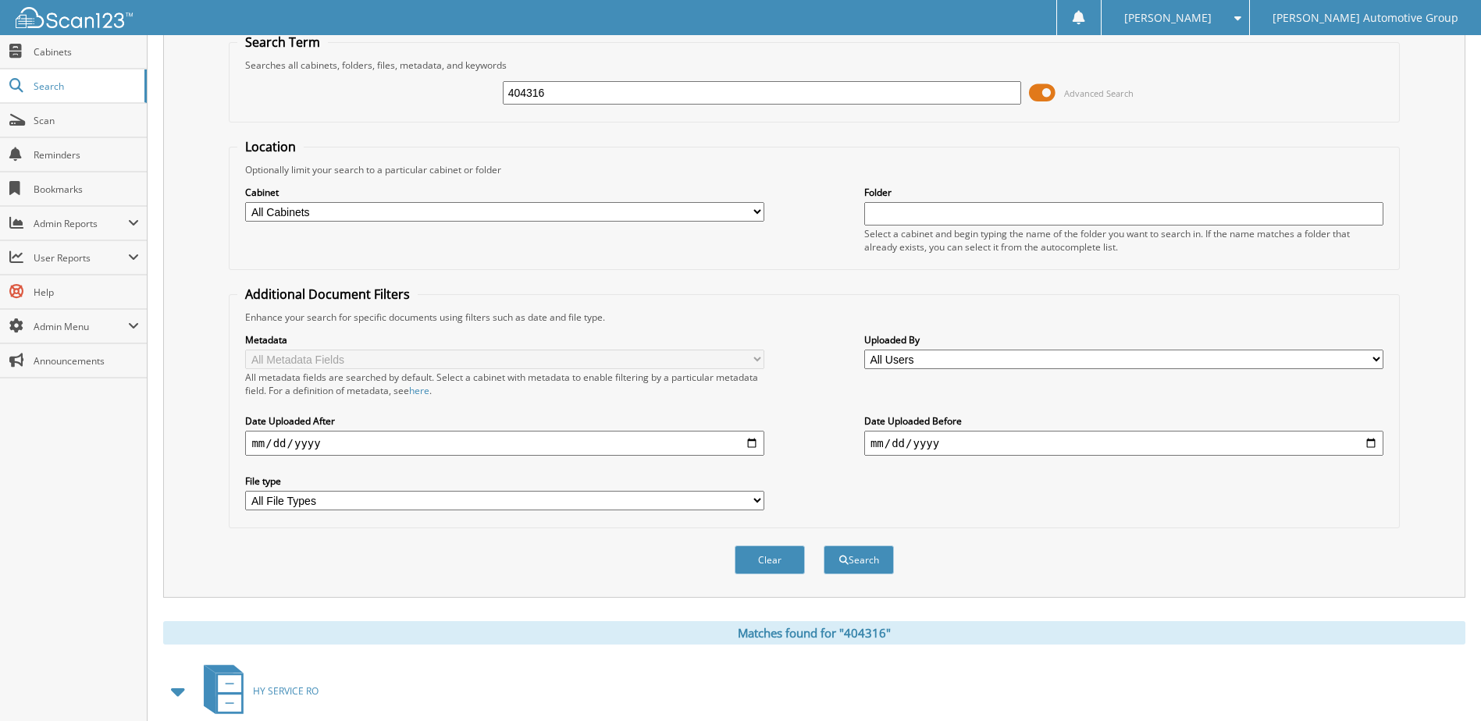
scroll to position [0, 0]
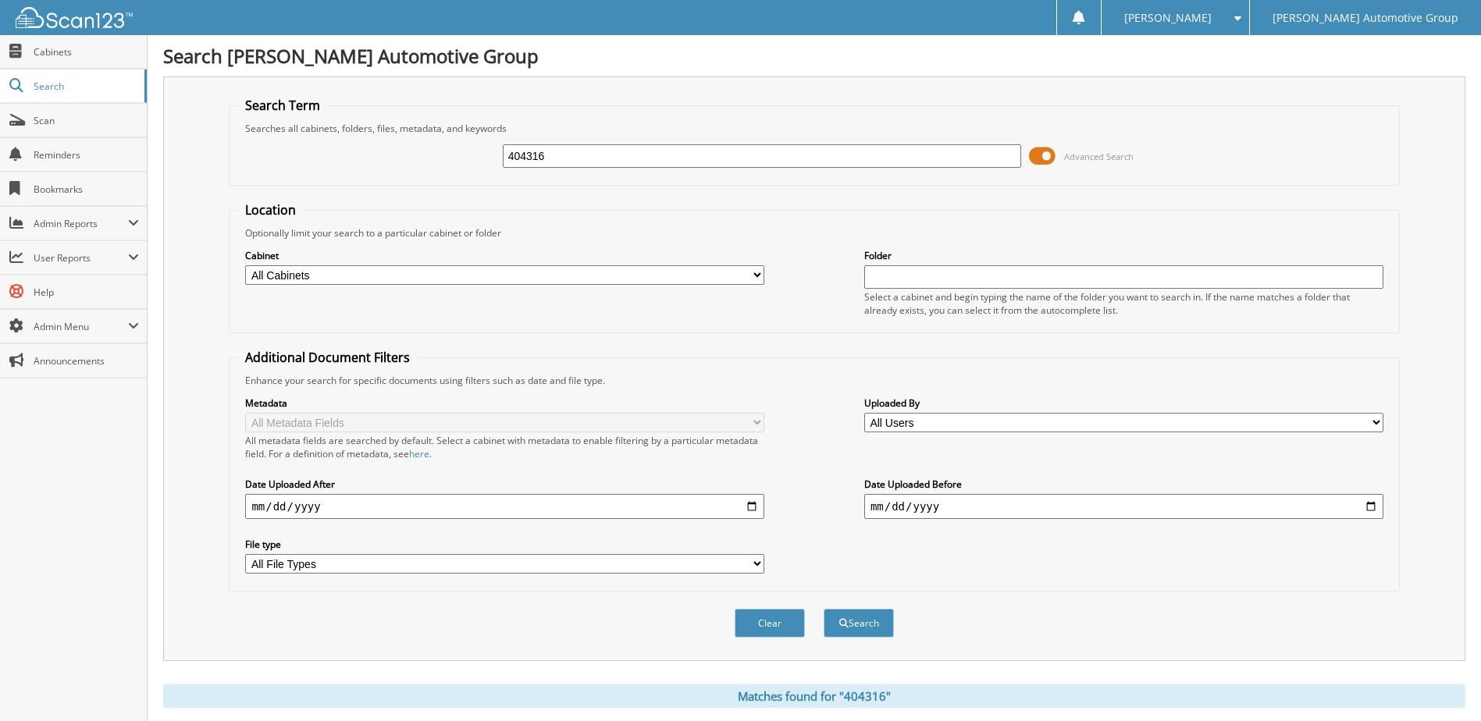
drag, startPoint x: 567, startPoint y: 161, endPoint x: 281, endPoint y: 195, distance: 288.5
click at [283, 194] on form "Search Term Searches all cabinets, folders, files, metadata, and keywords 40431…" at bounding box center [814, 376] width 1170 height 558
type input "404328"
click at [823, 609] on button "Search" at bounding box center [858, 623] width 70 height 29
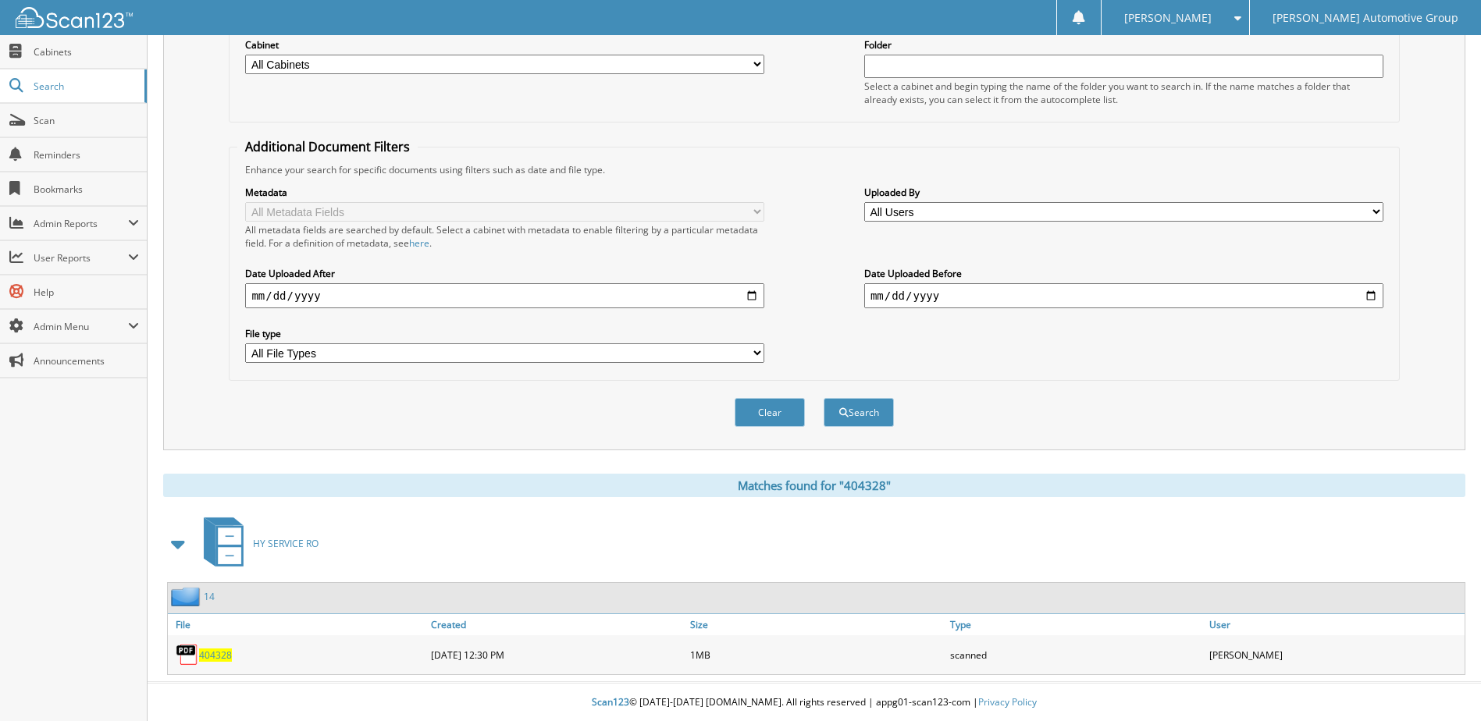
scroll to position [212, 0]
click at [222, 656] on span "404328" at bounding box center [215, 654] width 33 height 13
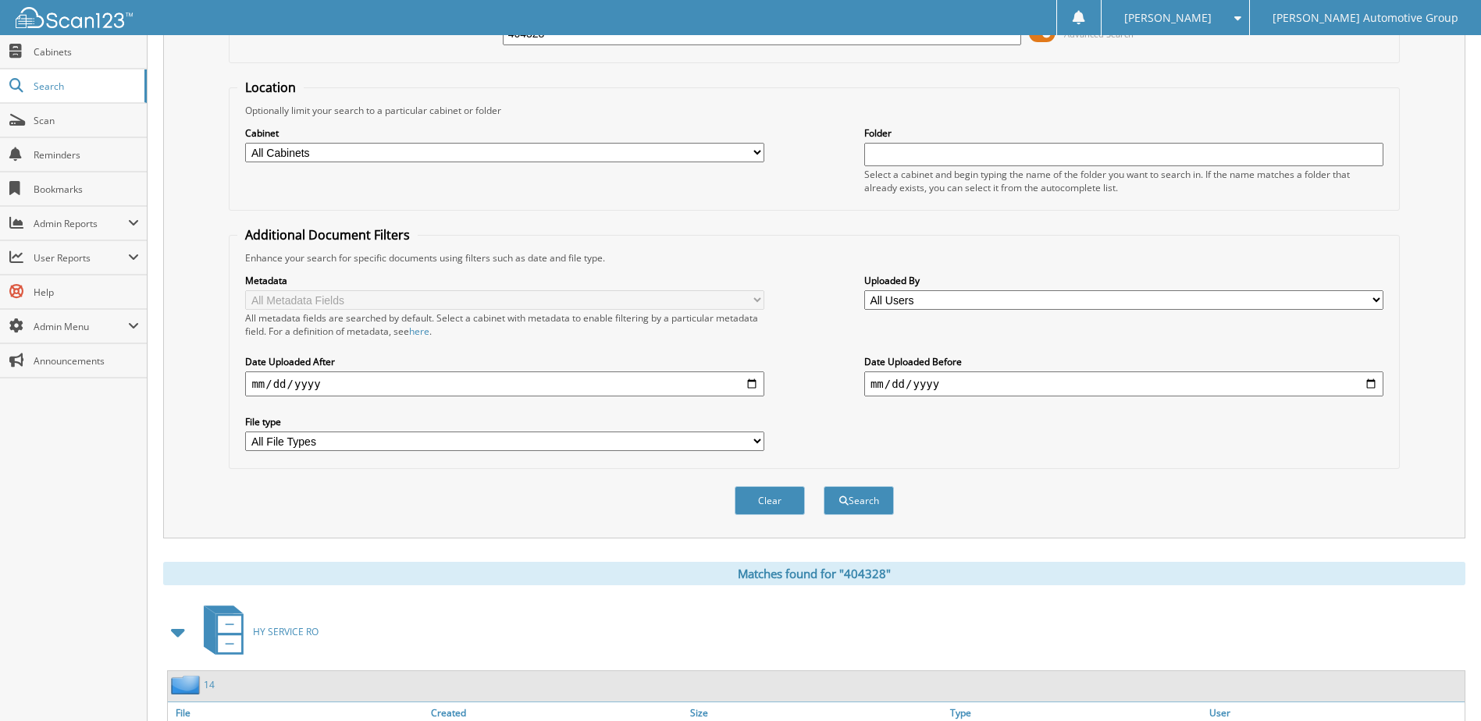
scroll to position [0, 0]
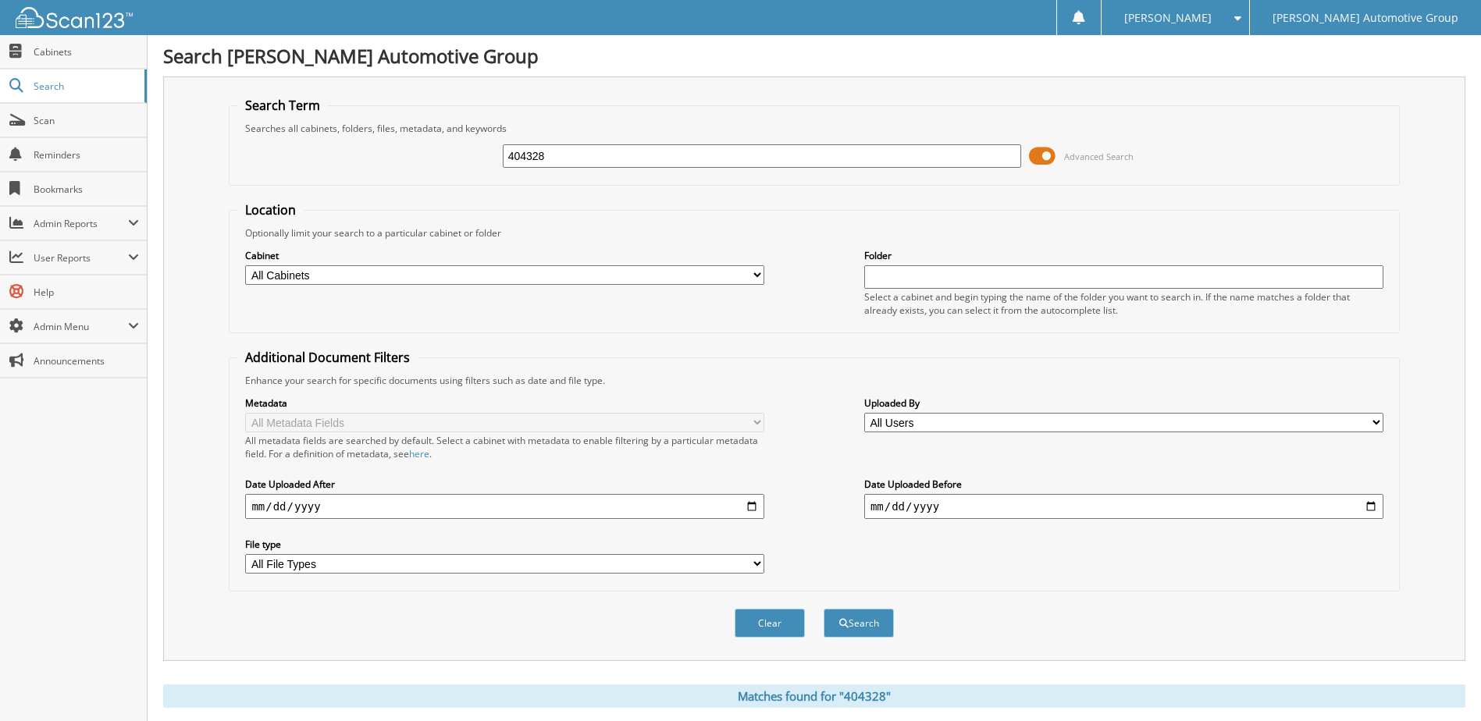
drag, startPoint x: 286, startPoint y: 194, endPoint x: 274, endPoint y: 194, distance: 11.7
click at [278, 195] on form "Search Term Searches all cabinets, folders, files, metadata, and keywords 40432…" at bounding box center [814, 376] width 1170 height 558
type input "403925"
click at [823, 609] on button "Search" at bounding box center [858, 623] width 70 height 29
drag, startPoint x: 574, startPoint y: 150, endPoint x: 400, endPoint y: 184, distance: 177.4
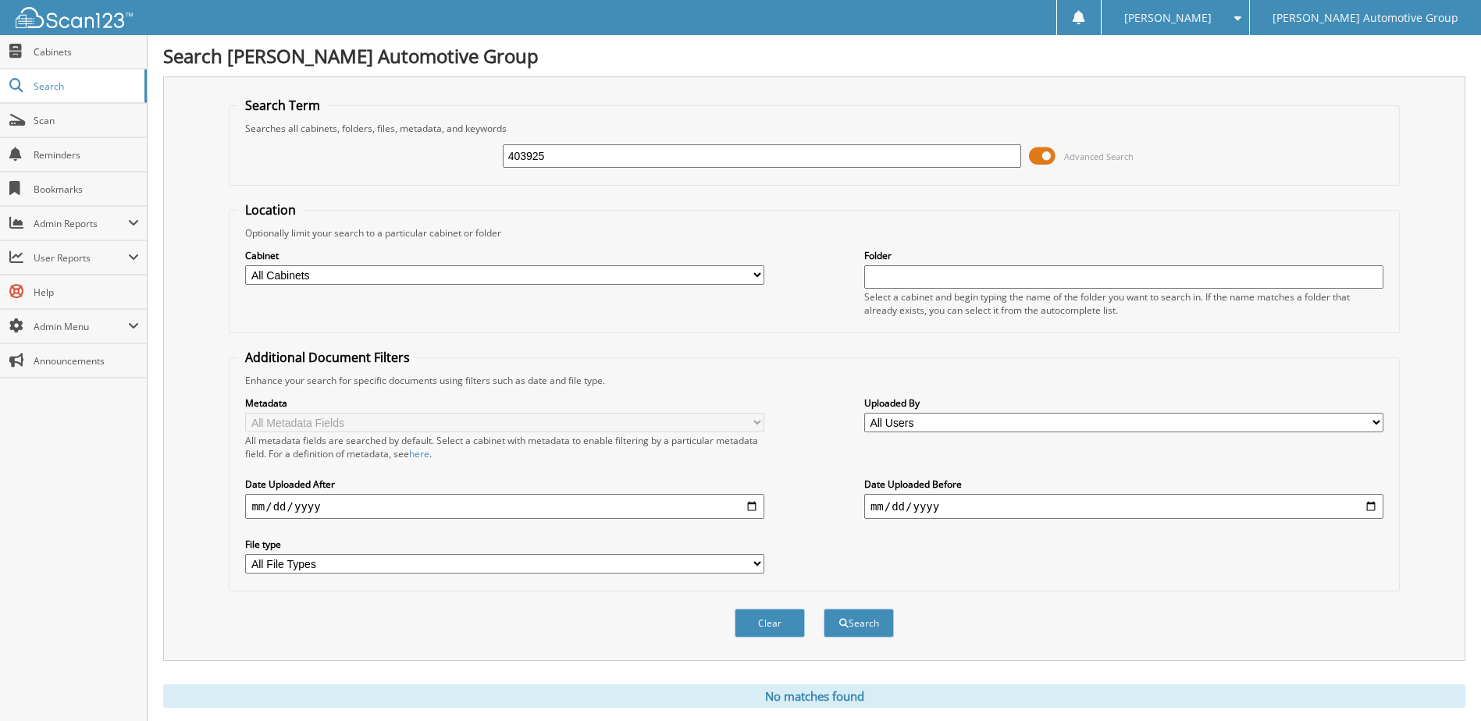
click at [400, 183] on fieldset "Search Term Searches all cabinets, folders, files, metadata, and keywords 40392…" at bounding box center [814, 141] width 1170 height 89
type input "404331"
click at [823, 609] on button "Search" at bounding box center [858, 623] width 70 height 29
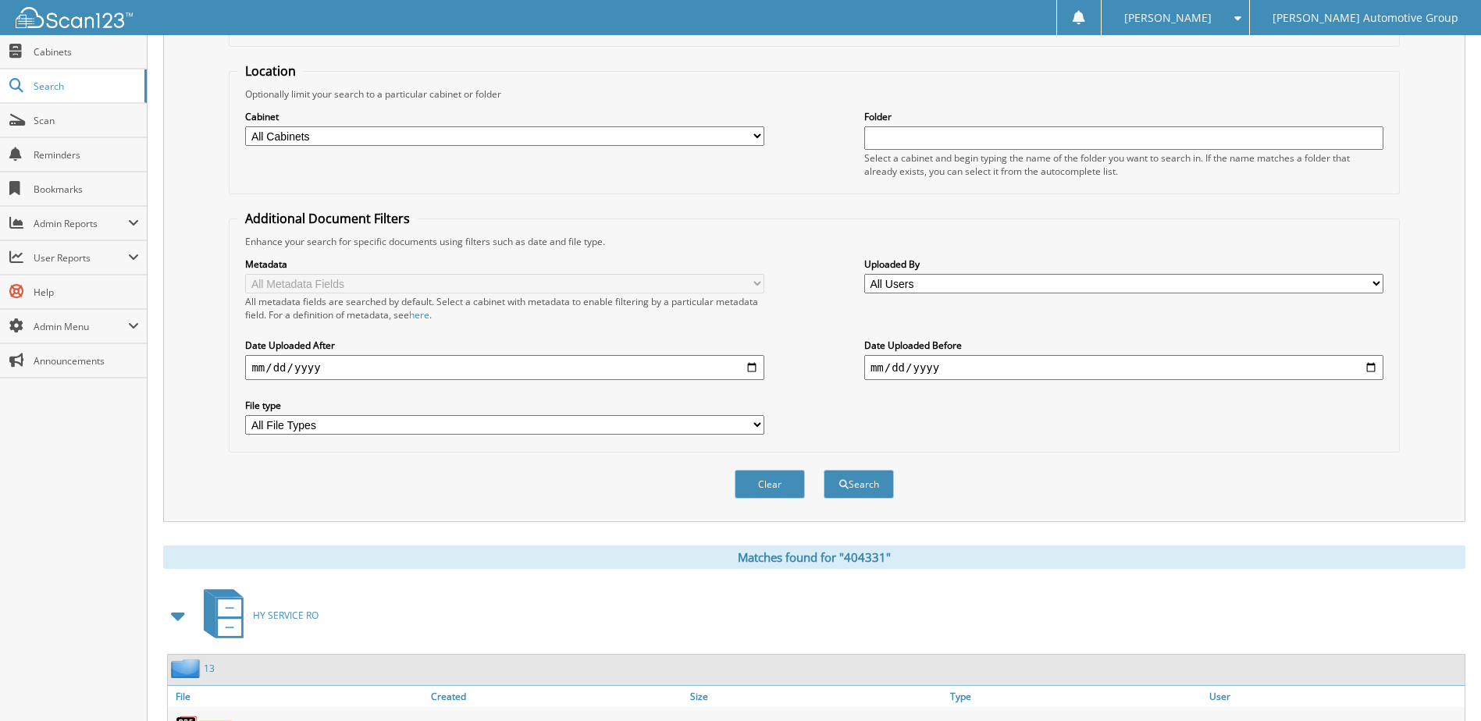
scroll to position [212, 0]
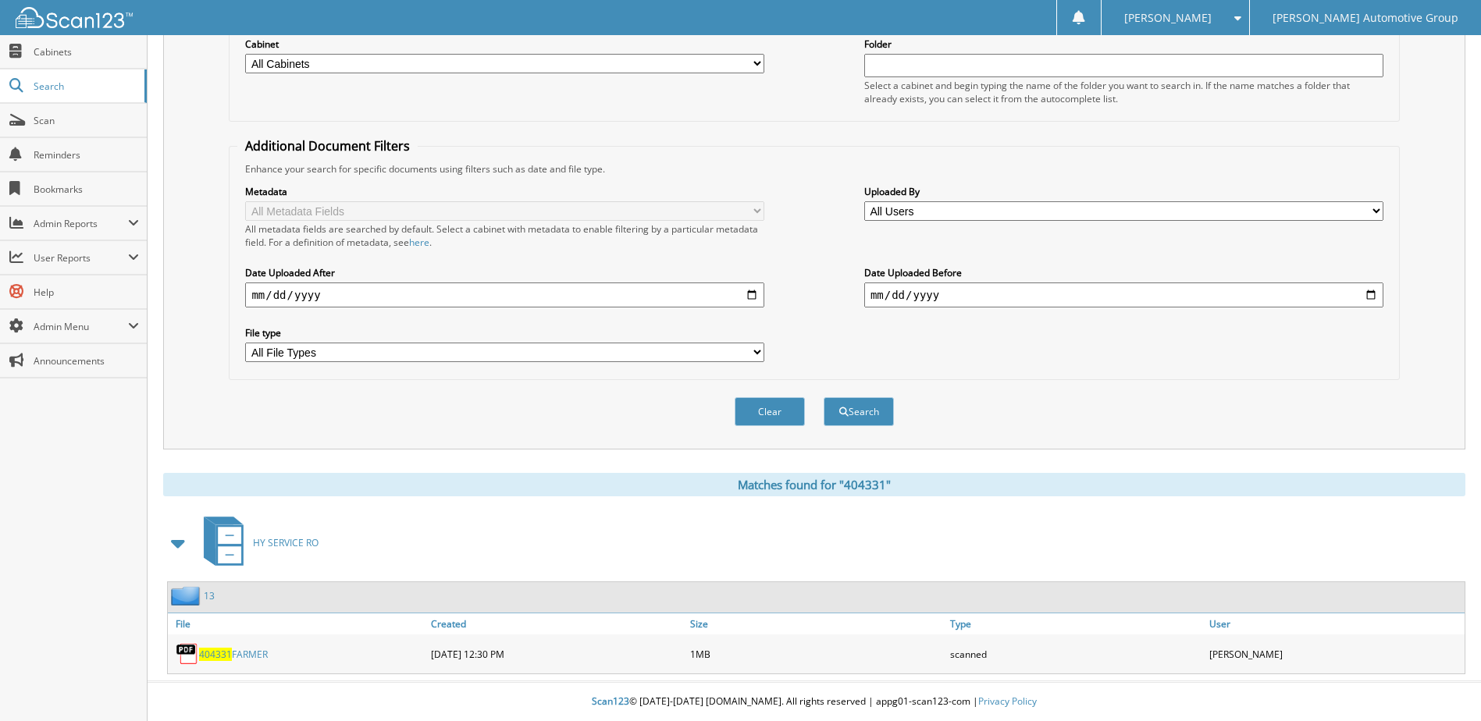
click at [255, 655] on link "404331 FARMER" at bounding box center [233, 654] width 69 height 13
